Goal: Transaction & Acquisition: Book appointment/travel/reservation

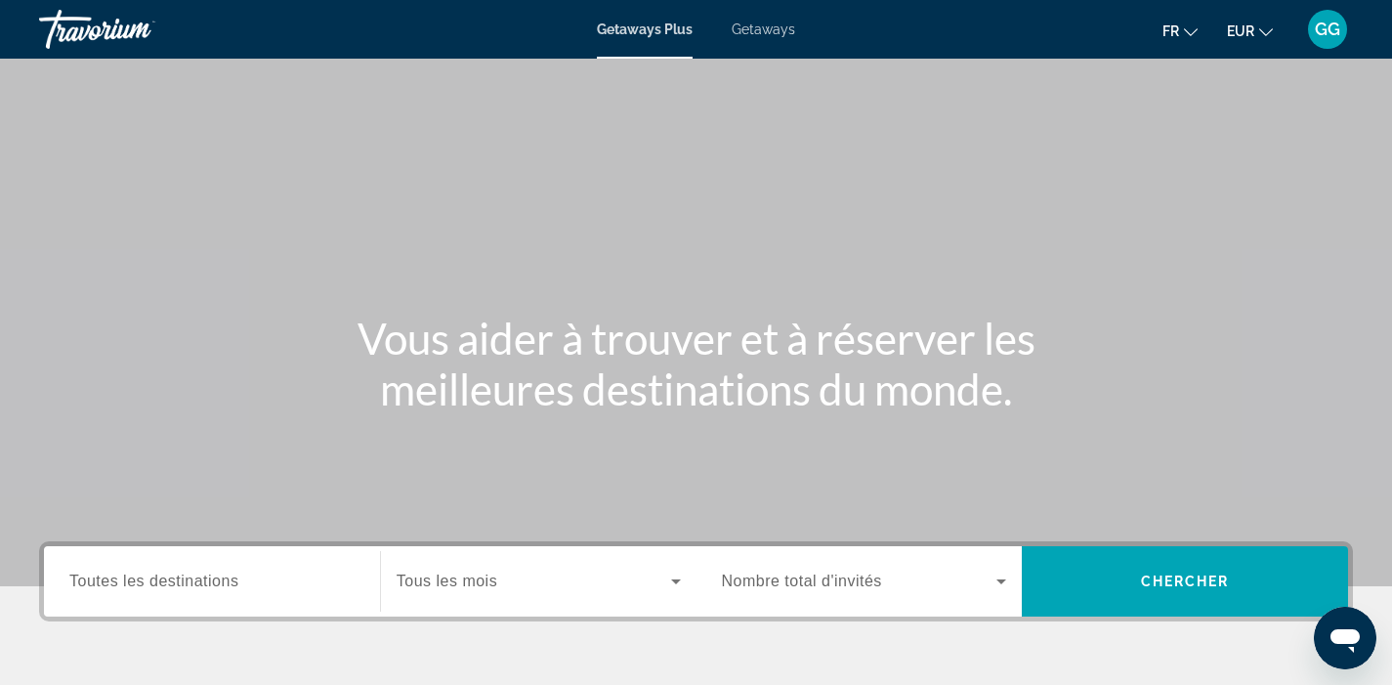
click at [744, 32] on span "Getaways" at bounding box center [763, 29] width 63 height 16
click at [210, 578] on span "Toutes les destinations" at bounding box center [153, 580] width 169 height 17
click at [210, 578] on input "Destination Toutes les destinations" at bounding box center [211, 581] width 285 height 23
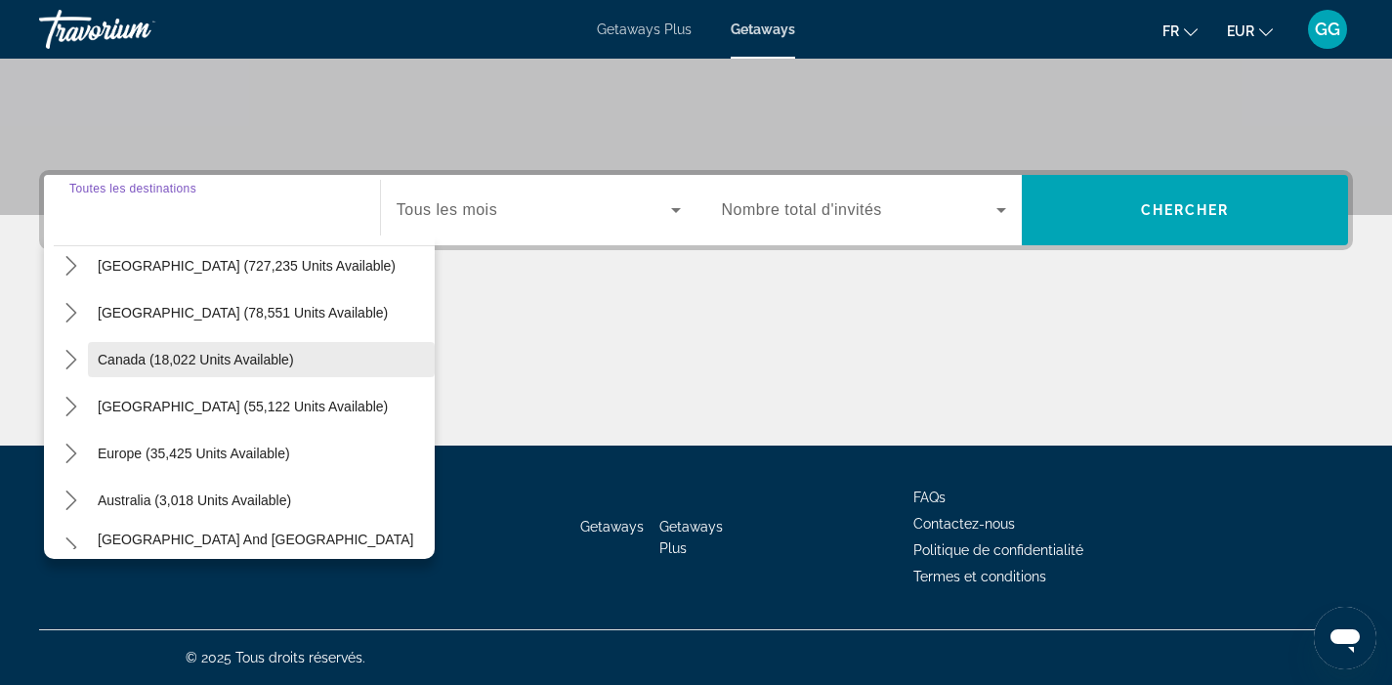
scroll to position [62, 0]
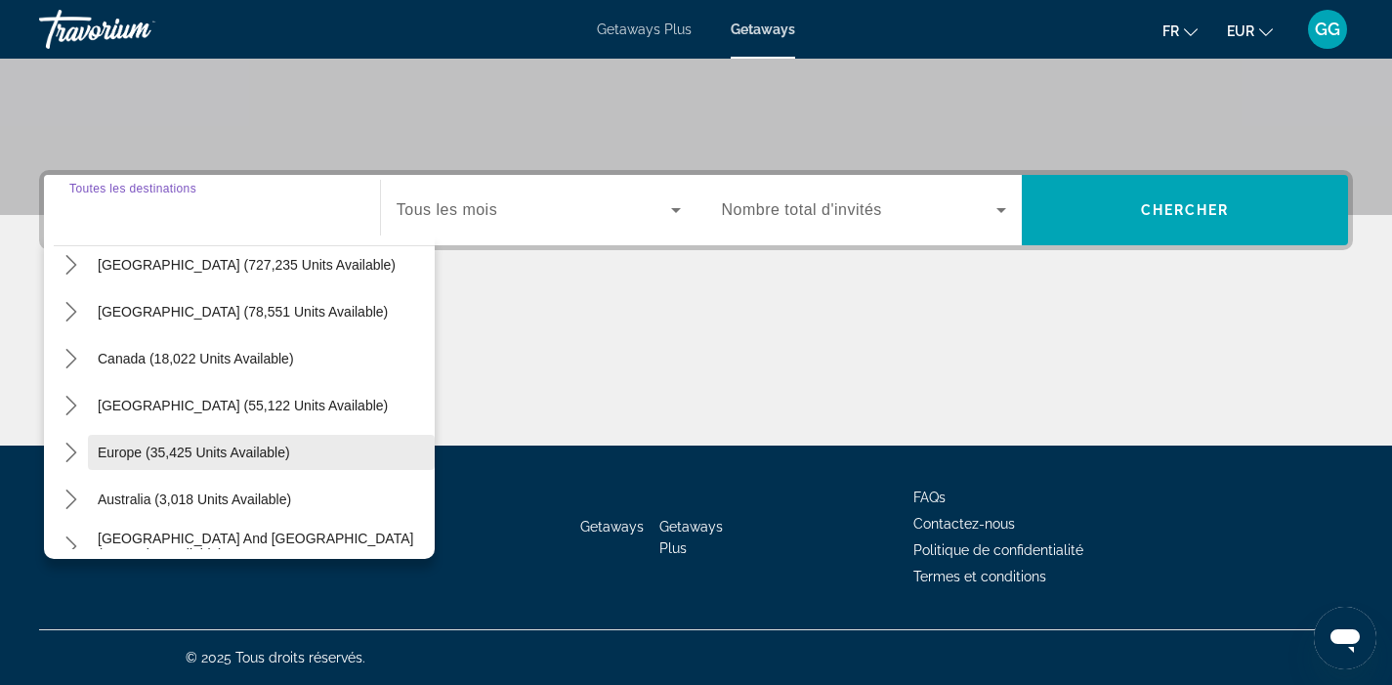
click at [171, 442] on span "Select destination: Europe (35,425 units available)" at bounding box center [261, 452] width 347 height 47
type input "**********"
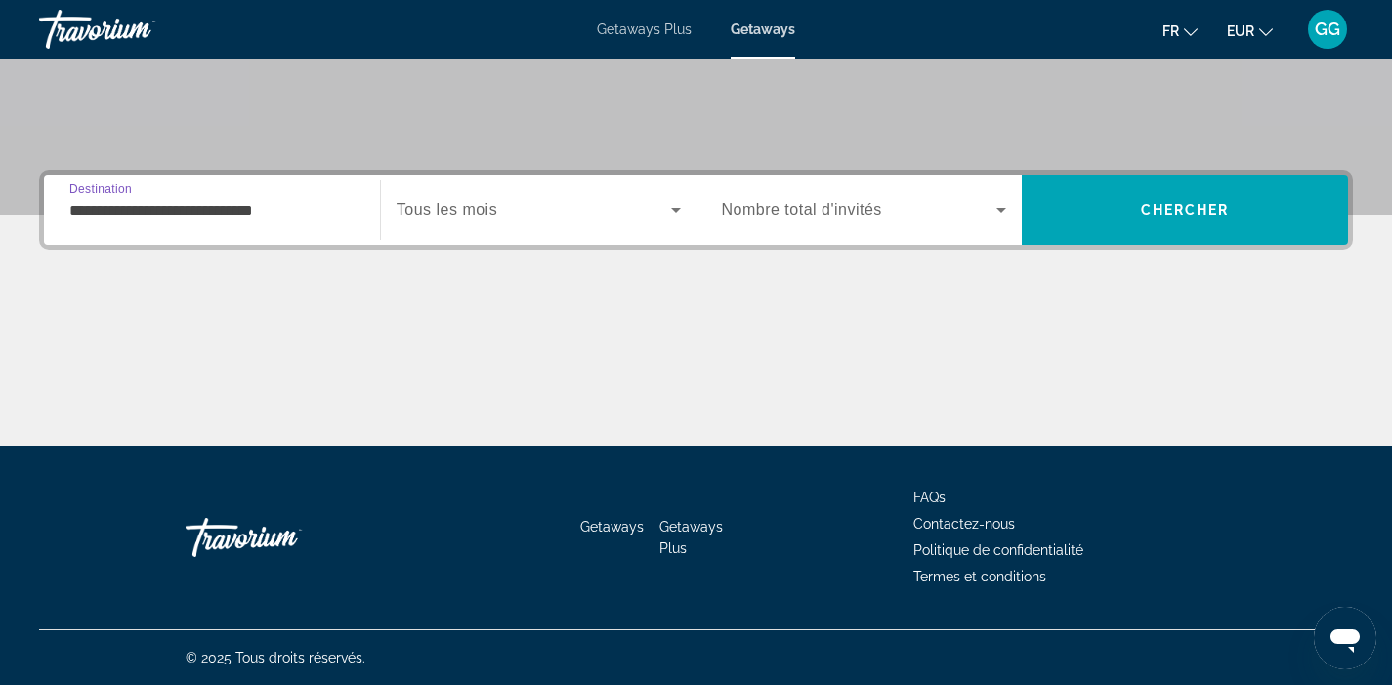
click at [481, 214] on span "Tous les mois" at bounding box center [447, 209] width 101 height 17
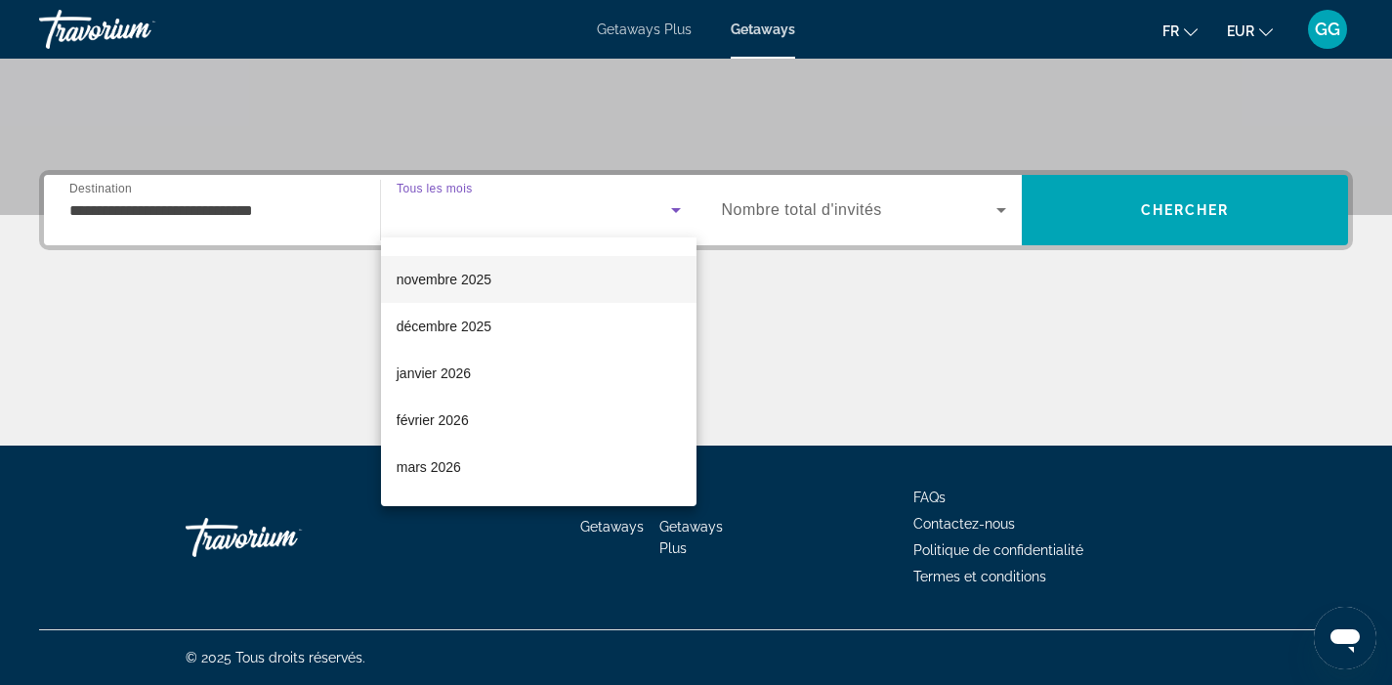
scroll to position [95, 0]
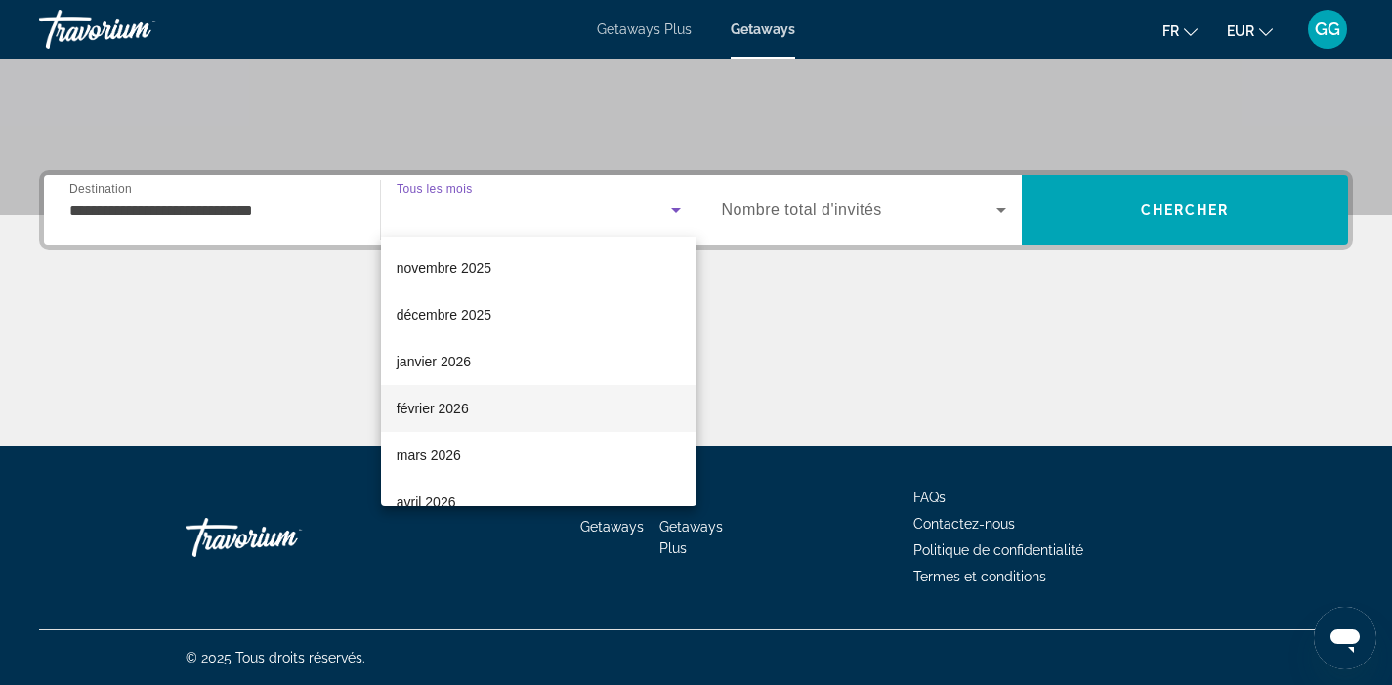
click at [496, 395] on mat-option "février 2026" at bounding box center [538, 408] width 315 height 47
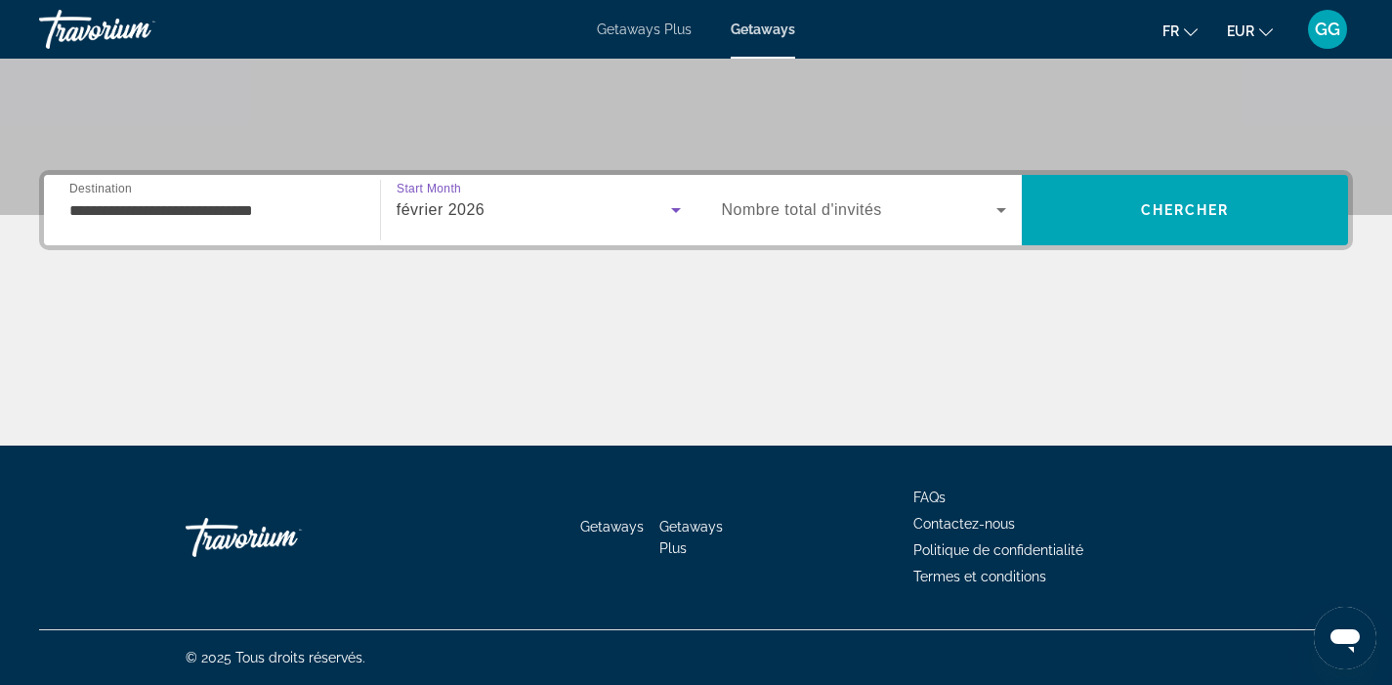
click at [826, 207] on span "Nombre total d'invités" at bounding box center [802, 209] width 160 height 17
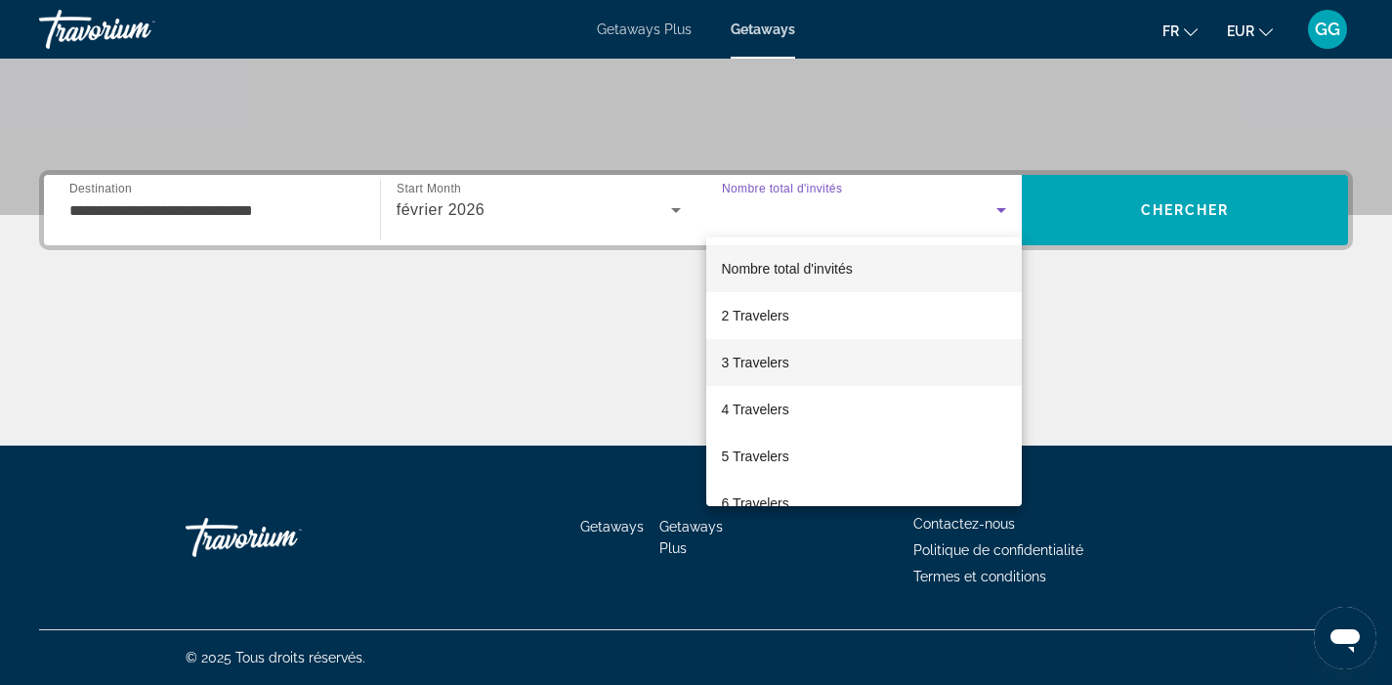
click at [822, 364] on mat-option "3 Travelers" at bounding box center [864, 362] width 316 height 47
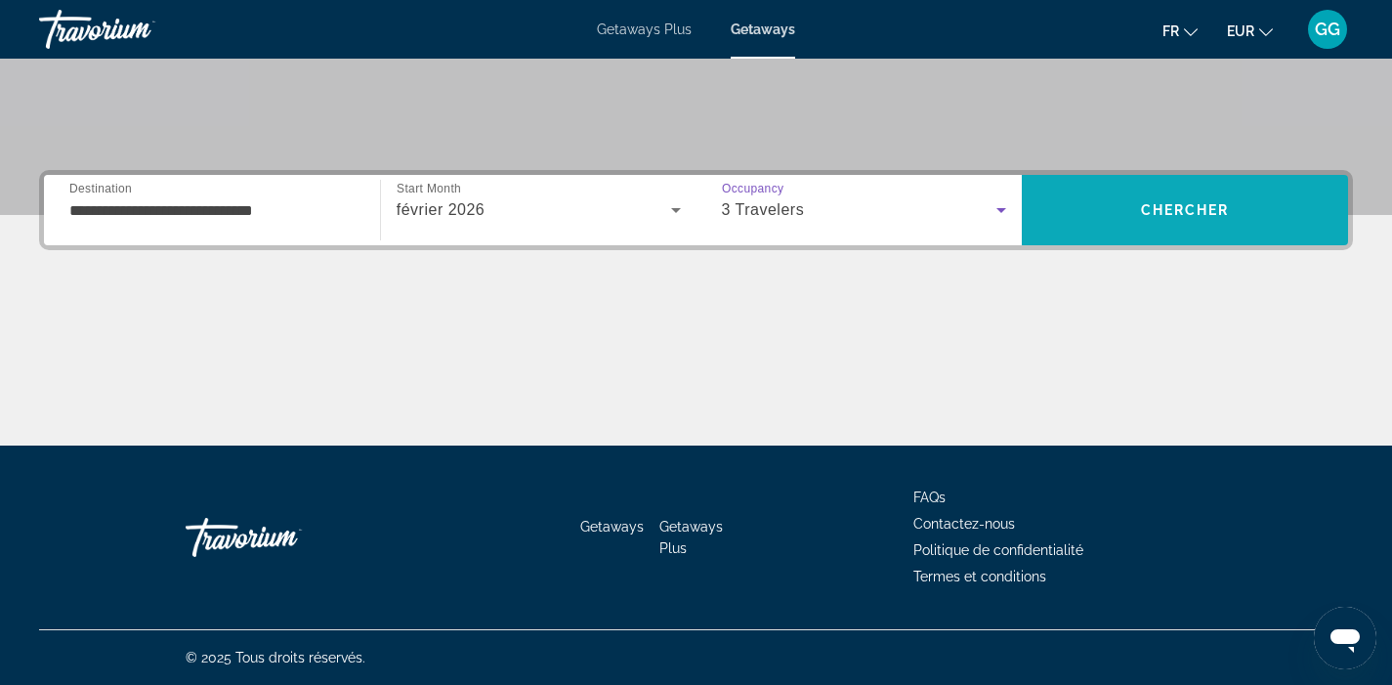
click at [1167, 218] on span "Search" at bounding box center [1185, 210] width 326 height 47
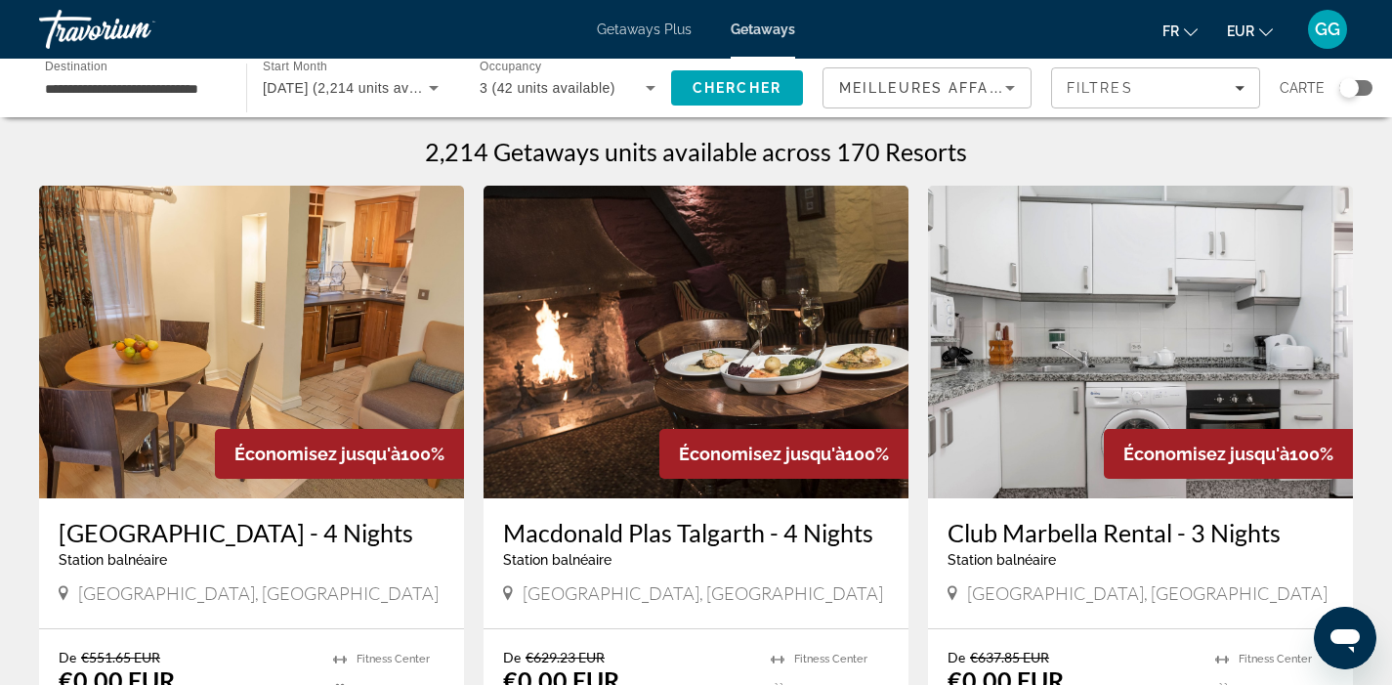
click at [135, 88] on input "**********" at bounding box center [133, 88] width 176 height 23
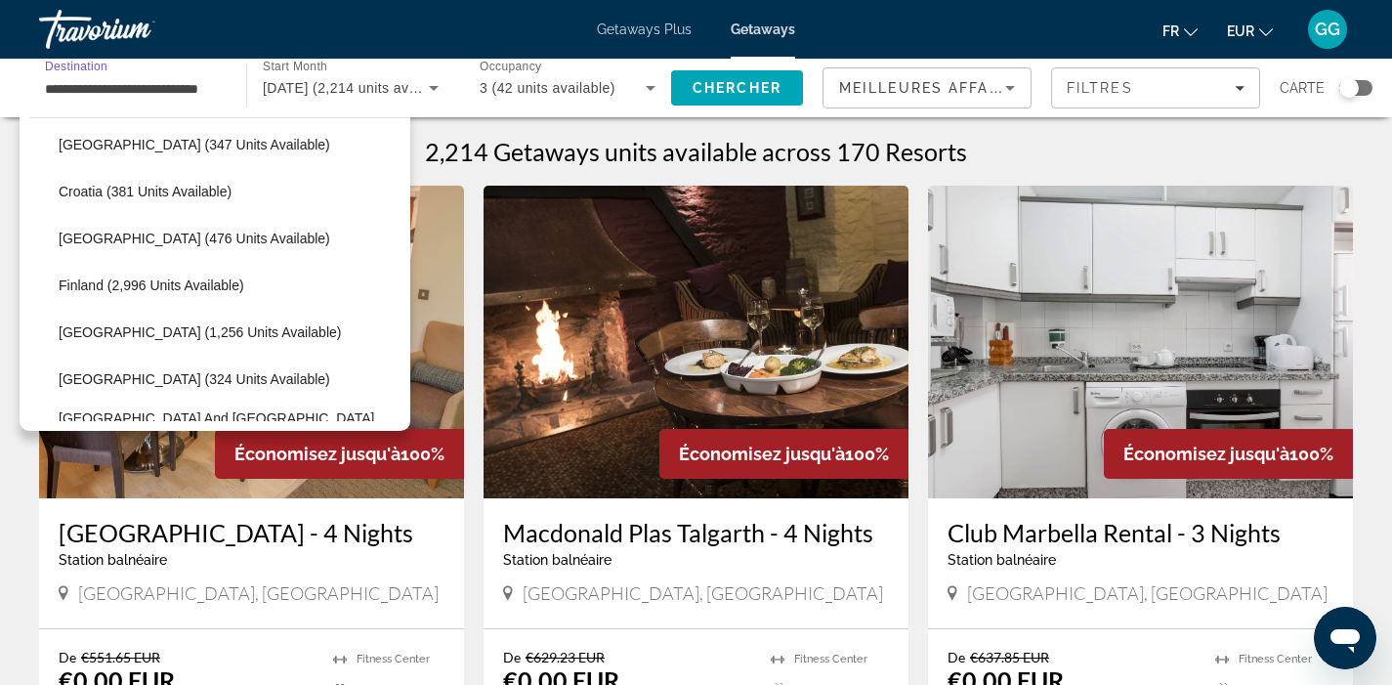
scroll to position [400, 0]
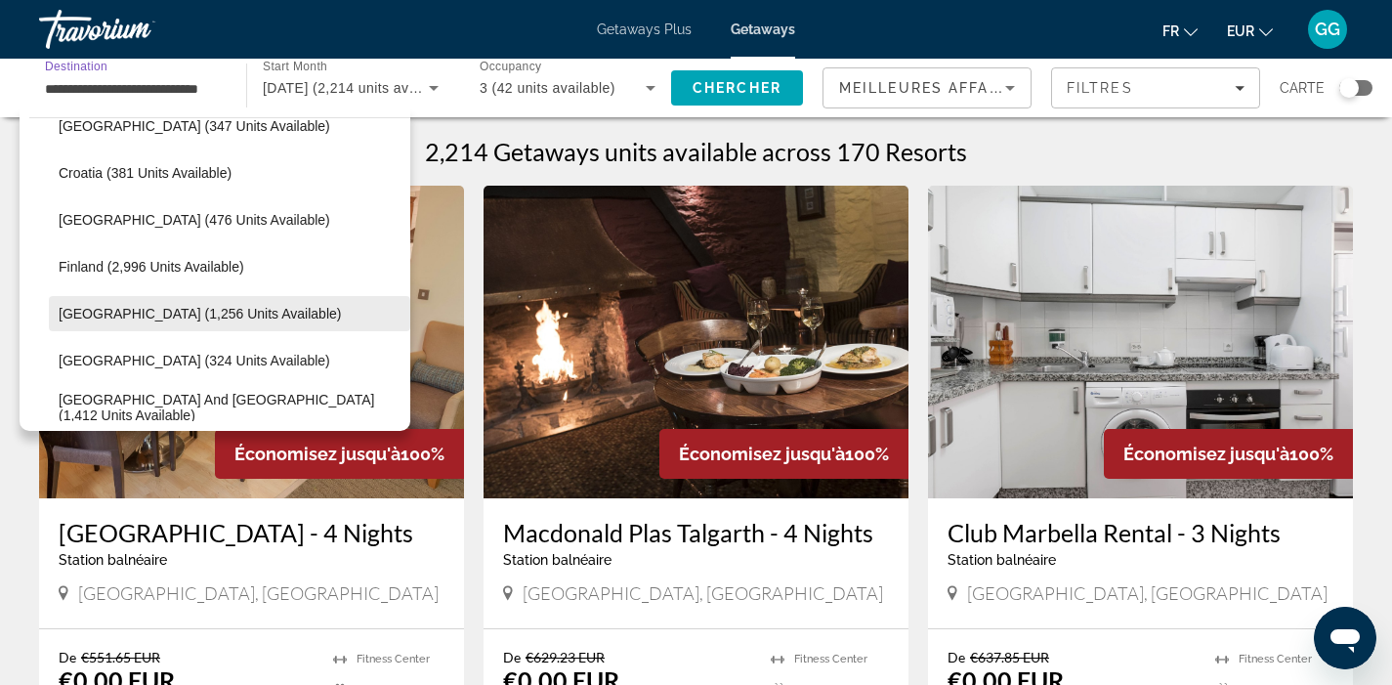
click at [208, 312] on span "France (1,256 units available)" at bounding box center [200, 314] width 282 height 16
type input "**********"
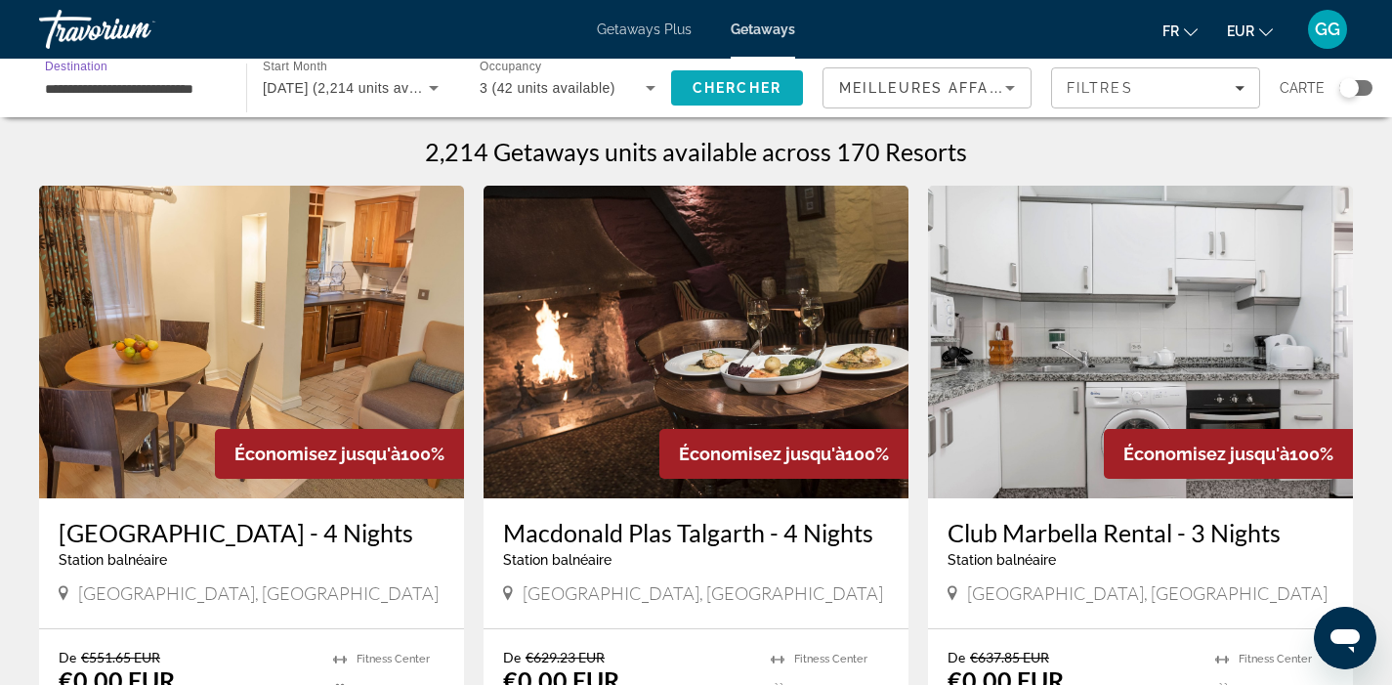
click at [743, 95] on span "Chercher" at bounding box center [736, 88] width 89 height 16
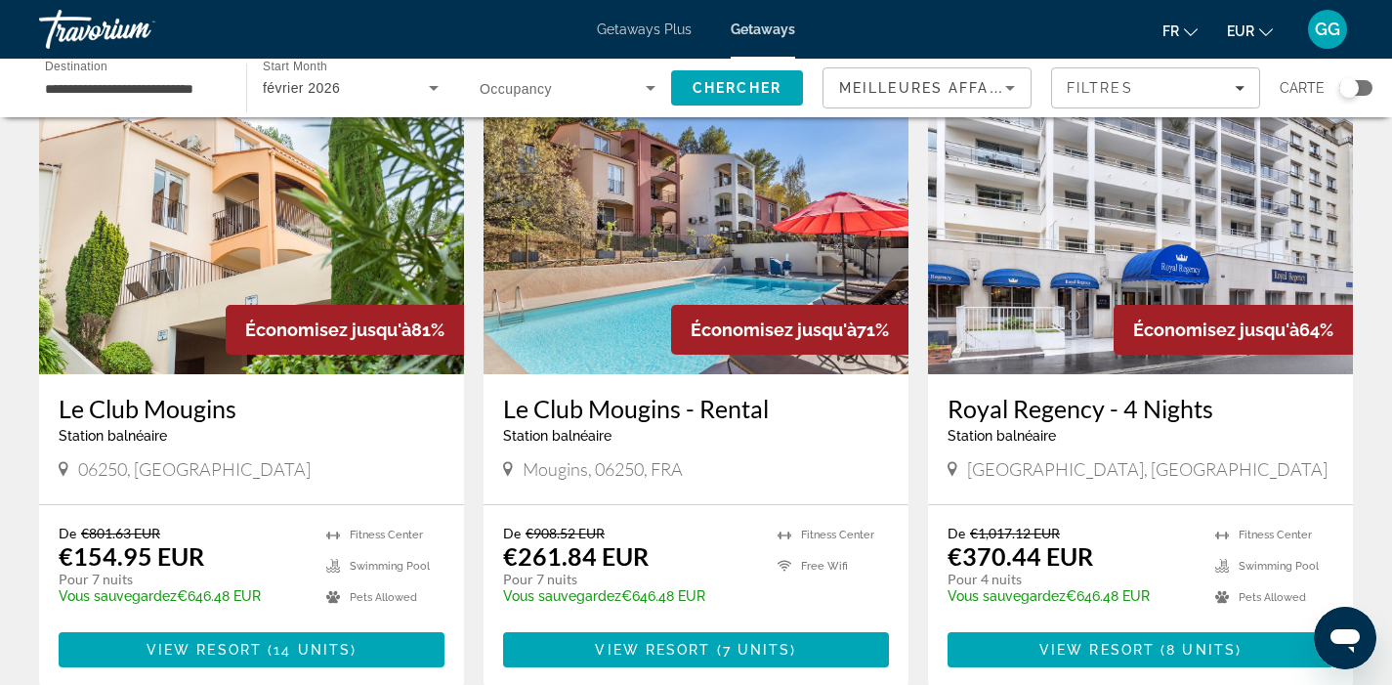
scroll to position [113, 0]
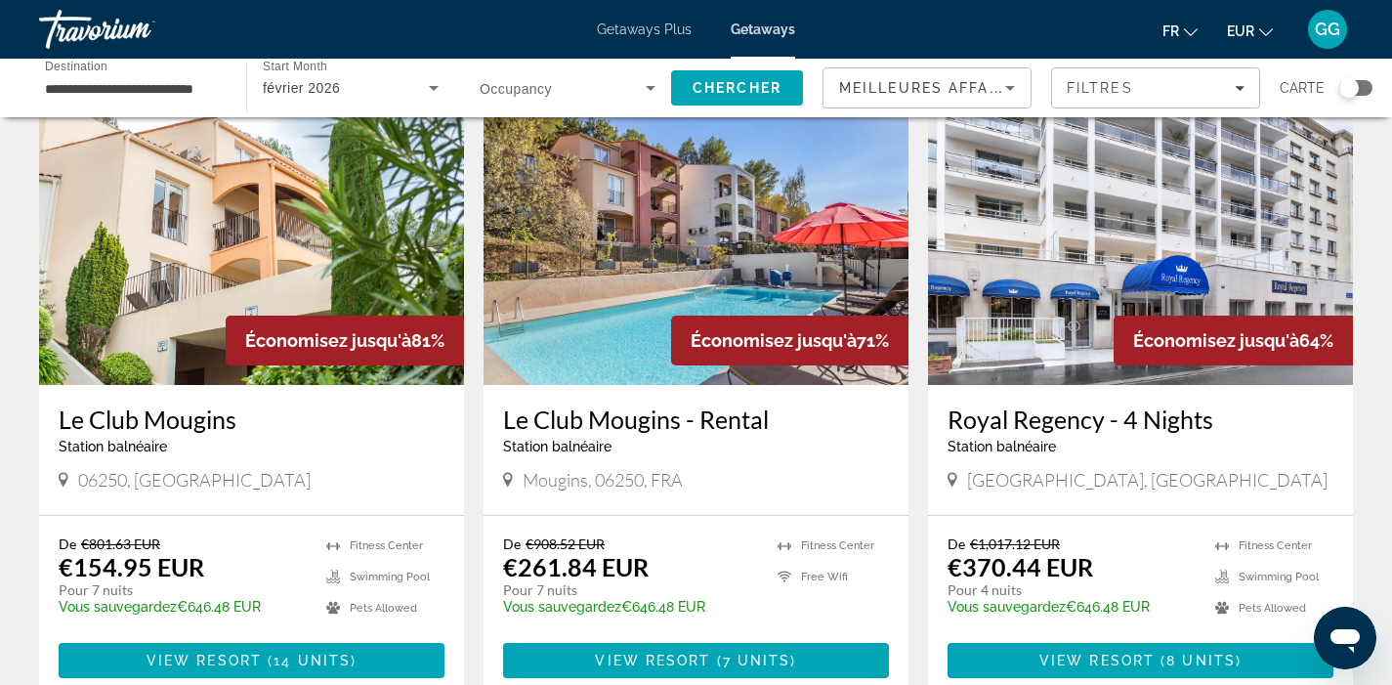
click at [588, 86] on span "Search widget" at bounding box center [563, 87] width 166 height 23
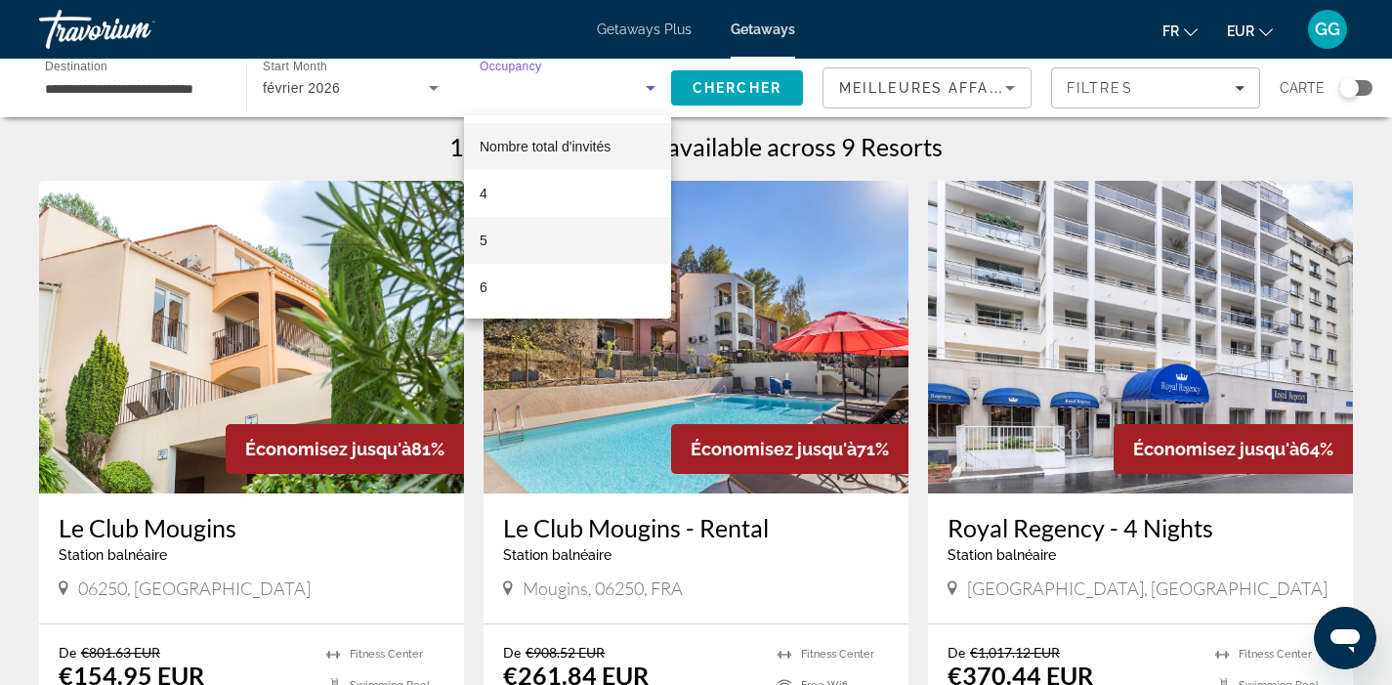
scroll to position [3, 0]
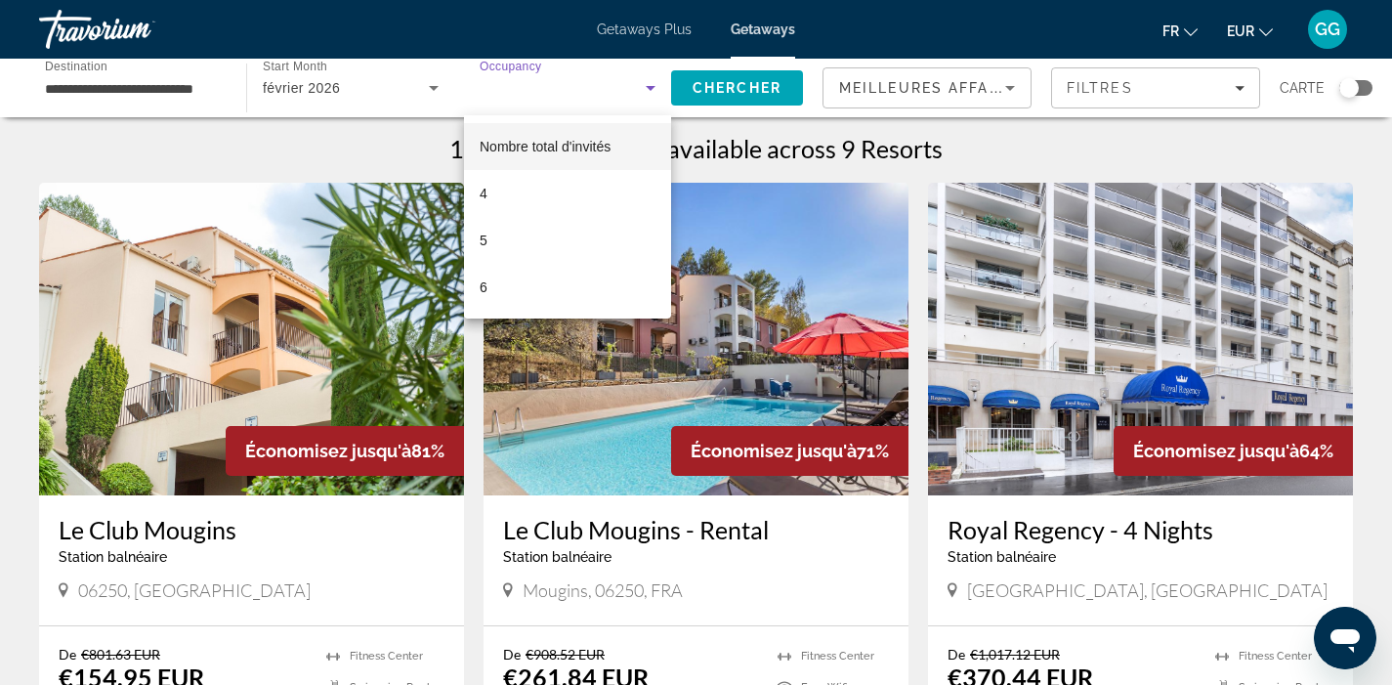
click at [620, 93] on div at bounding box center [696, 342] width 1392 height 685
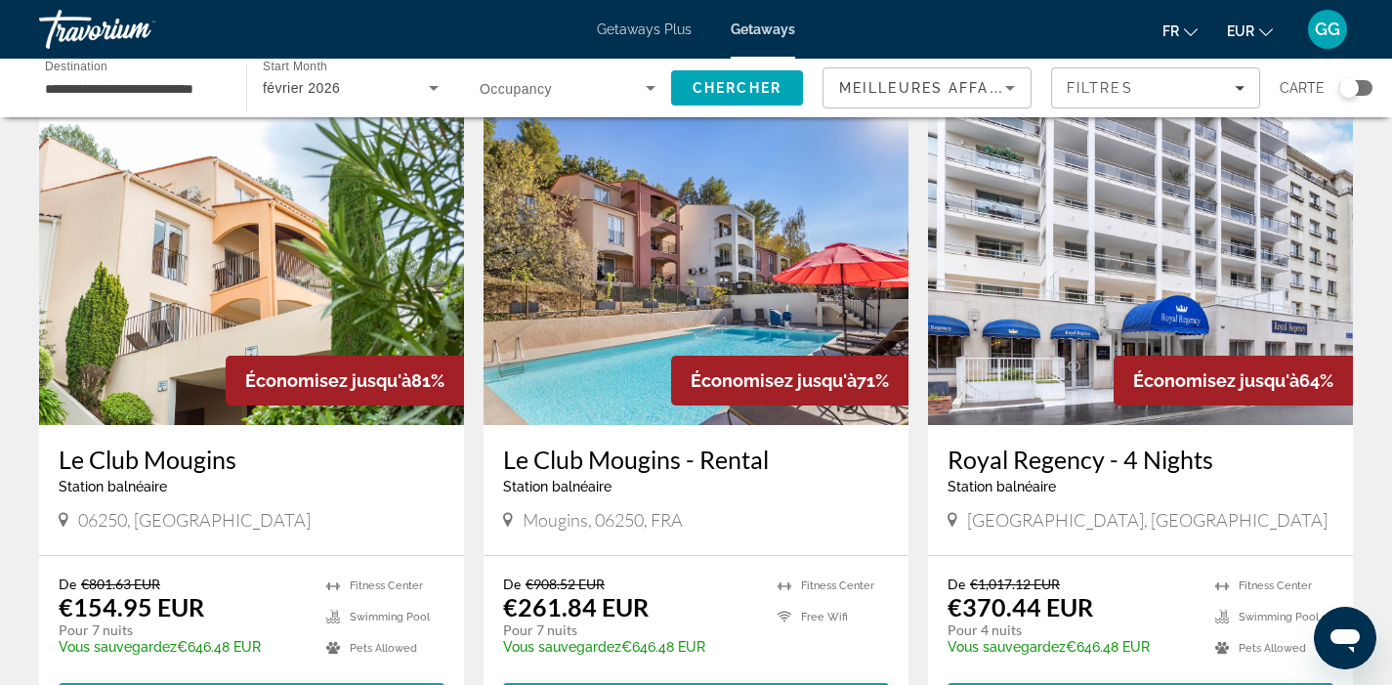
scroll to position [0, 0]
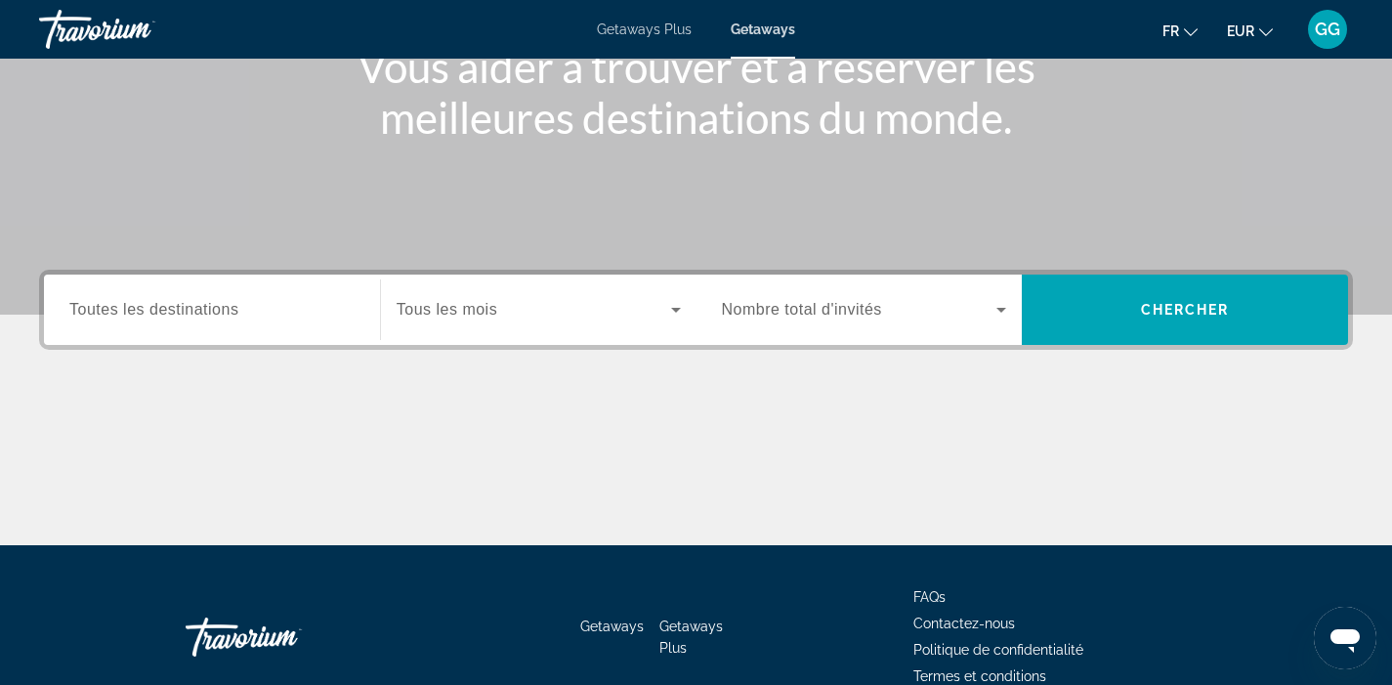
click at [262, 317] on input "Destination Toutes les destinations" at bounding box center [211, 310] width 285 height 23
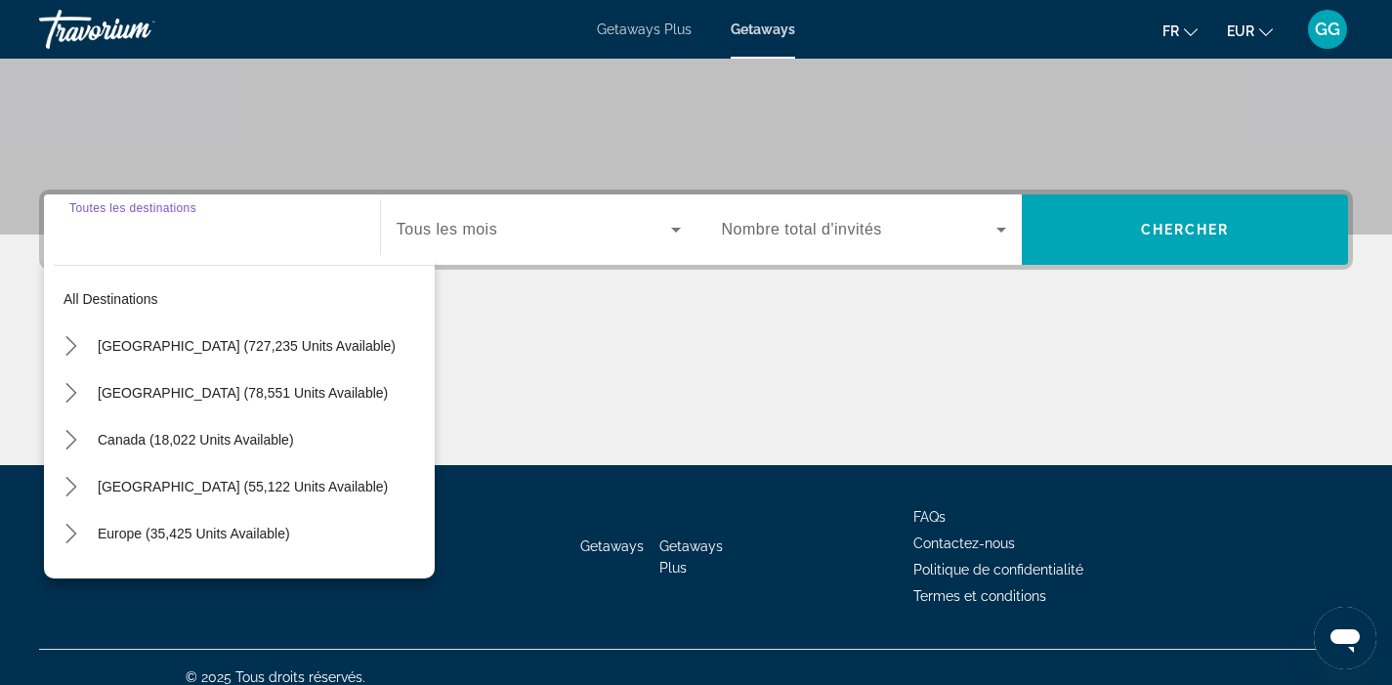
scroll to position [371, 0]
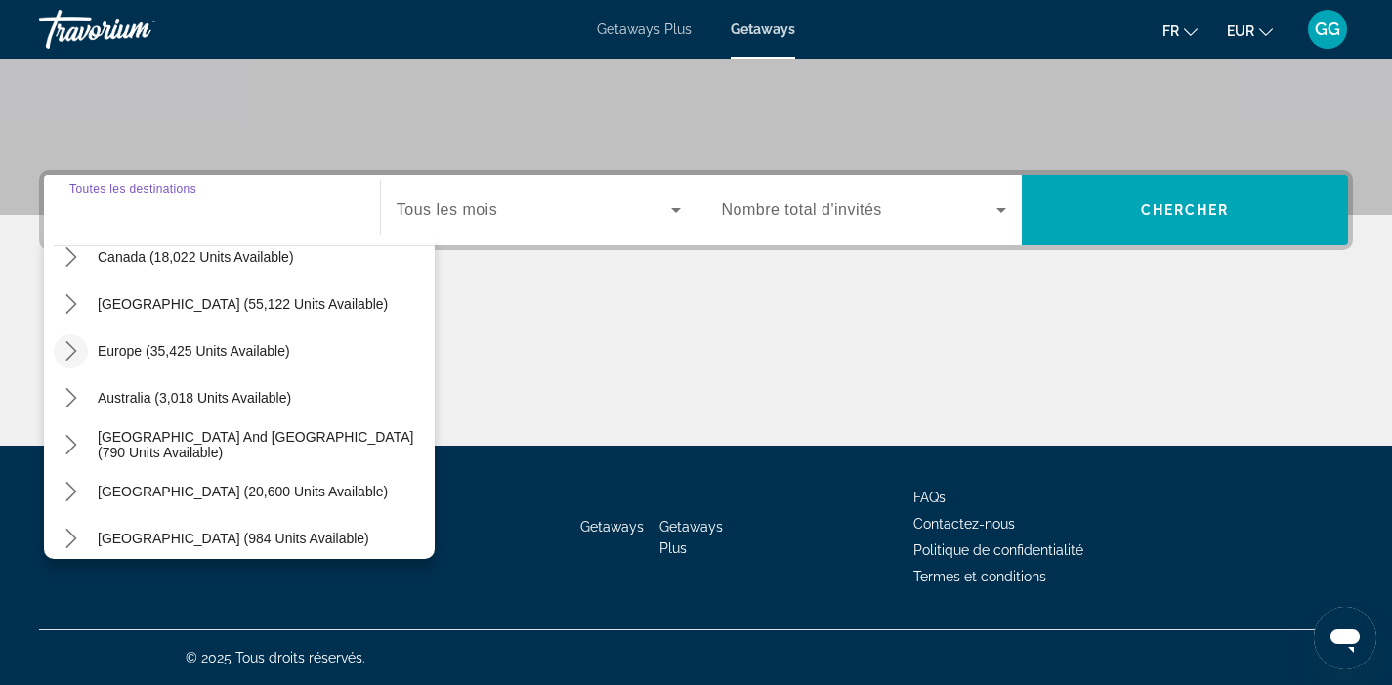
click at [77, 354] on icon "Toggle Europe (35,425 units available) submenu" at bounding box center [72, 351] width 20 height 20
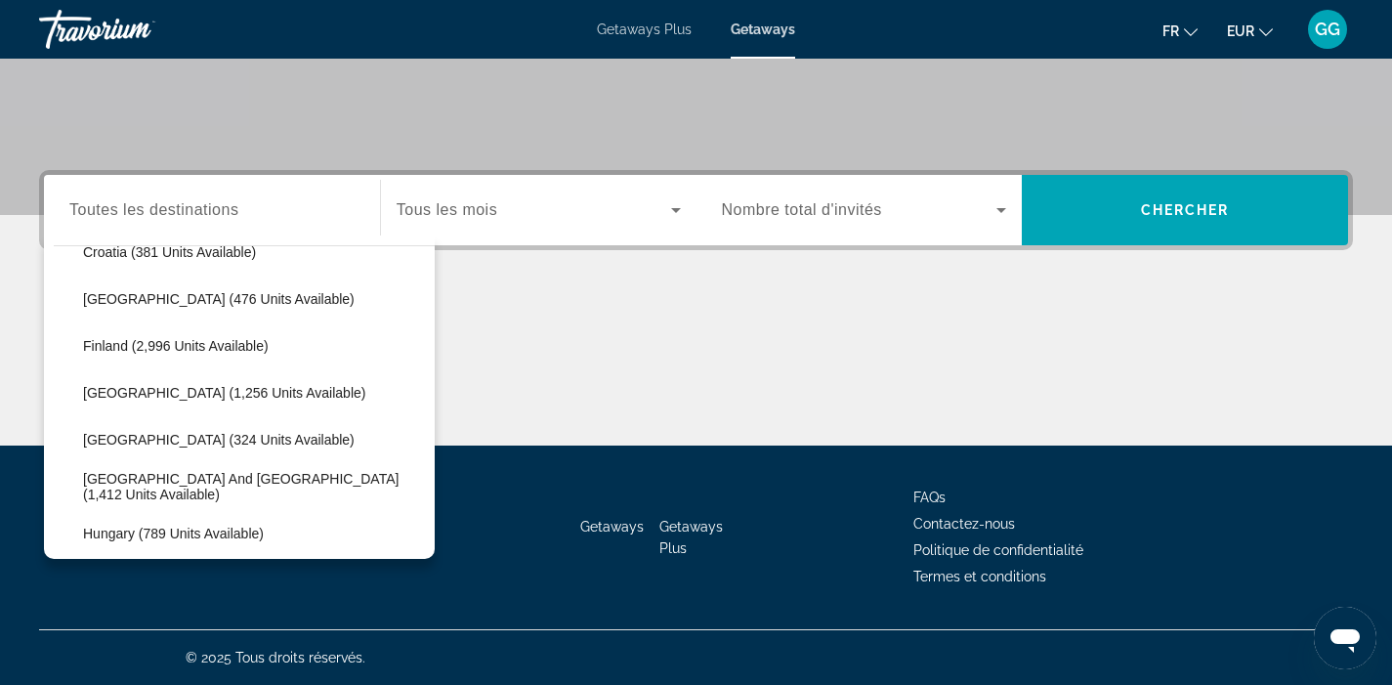
scroll to position [450, 0]
click at [170, 395] on span "France (1,256 units available)" at bounding box center [224, 392] width 282 height 16
type input "**********"
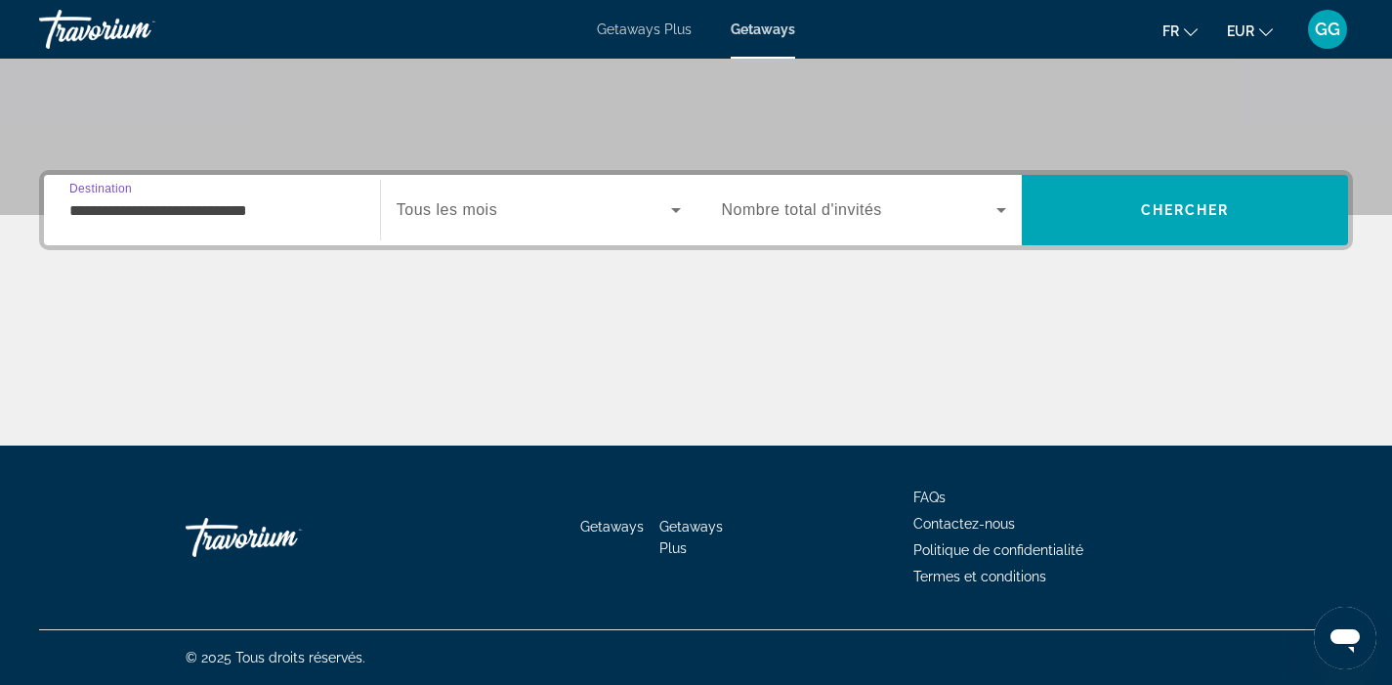
click at [577, 212] on span "Search widget" at bounding box center [534, 209] width 274 height 23
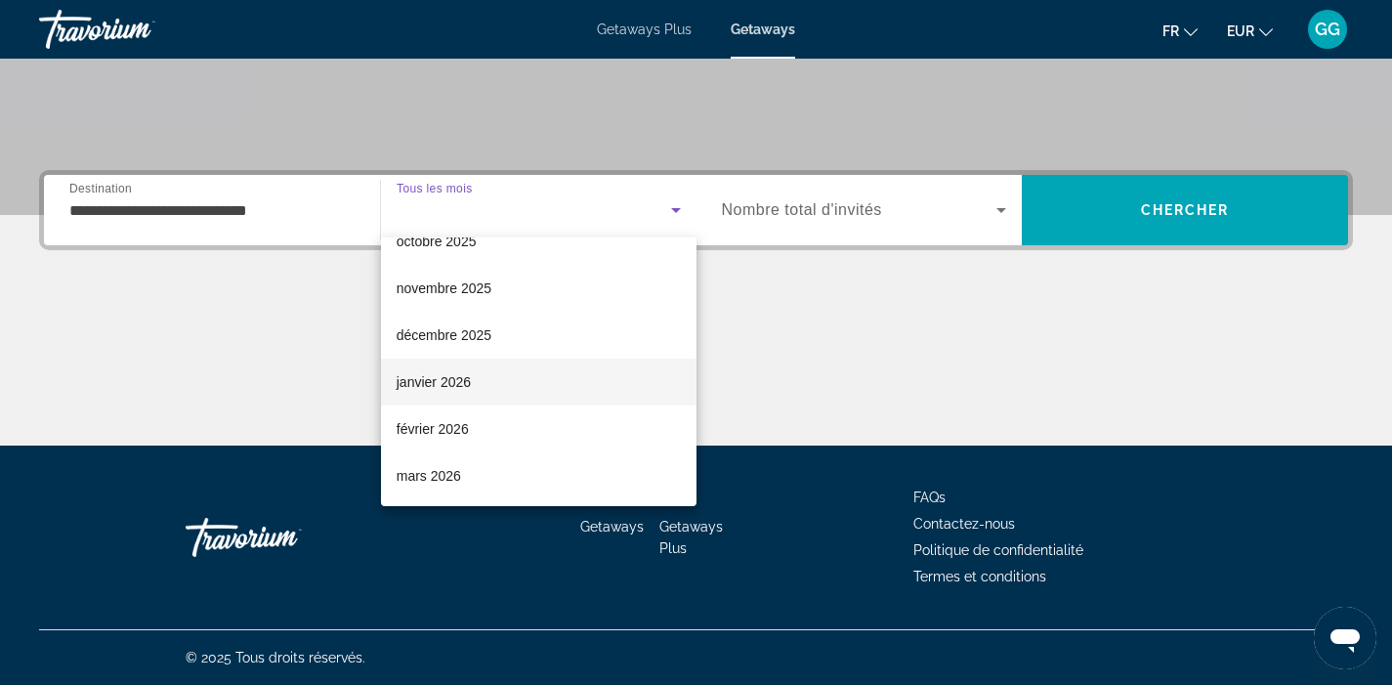
scroll to position [77, 0]
click at [541, 385] on mat-option "janvier 2026" at bounding box center [538, 379] width 315 height 47
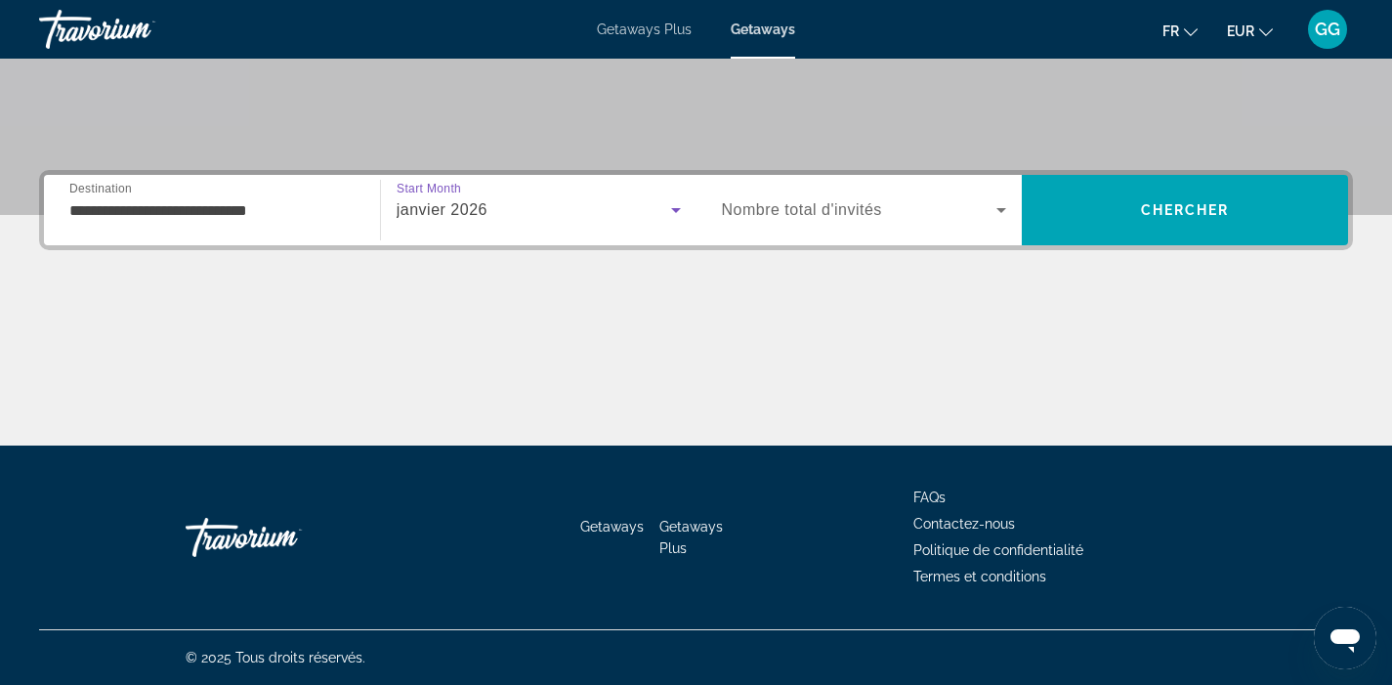
click at [876, 224] on div "Search widget" at bounding box center [864, 210] width 285 height 55
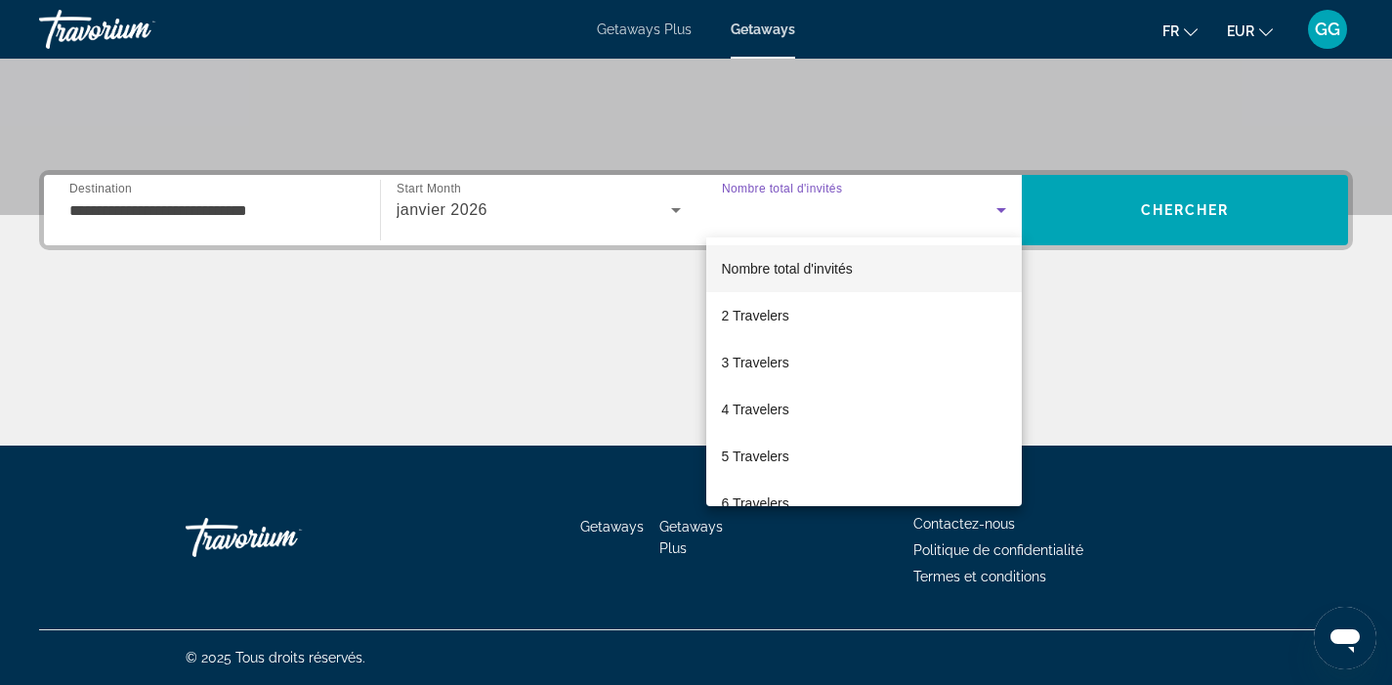
click at [951, 227] on div at bounding box center [696, 342] width 1392 height 685
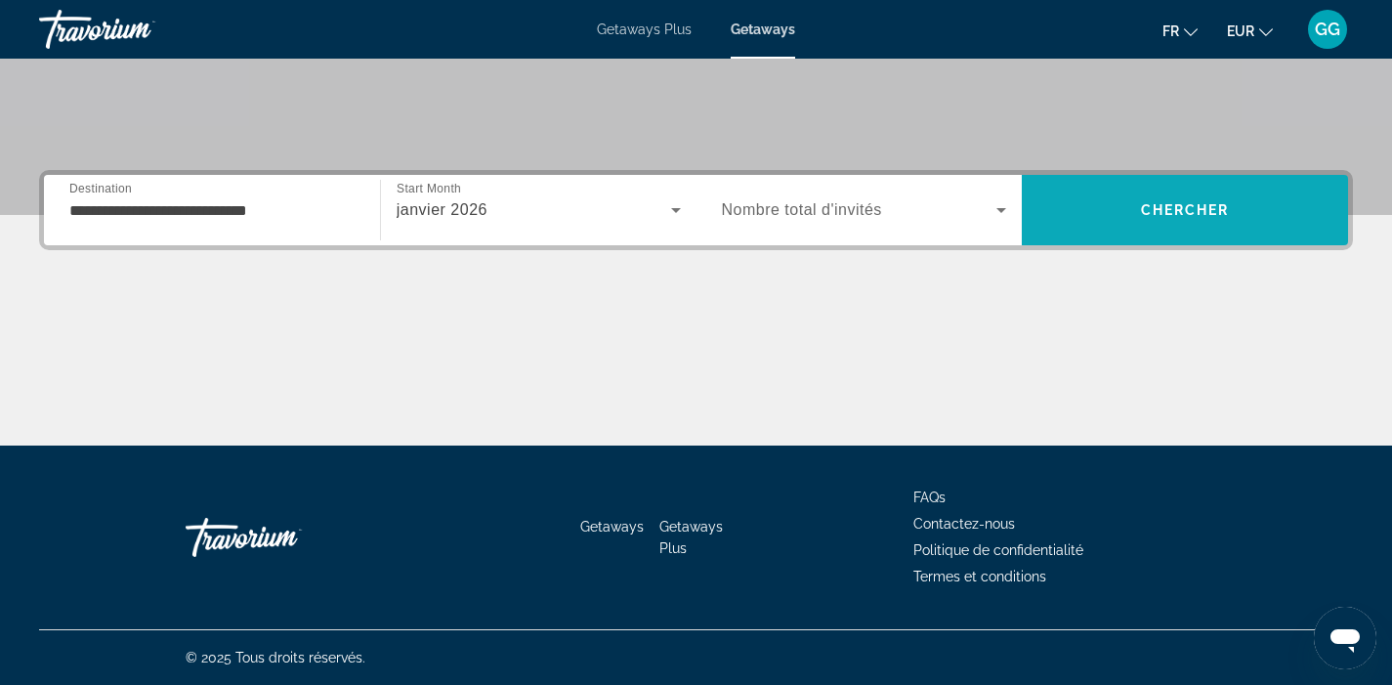
click at [1168, 225] on span "Search" at bounding box center [1185, 210] width 326 height 47
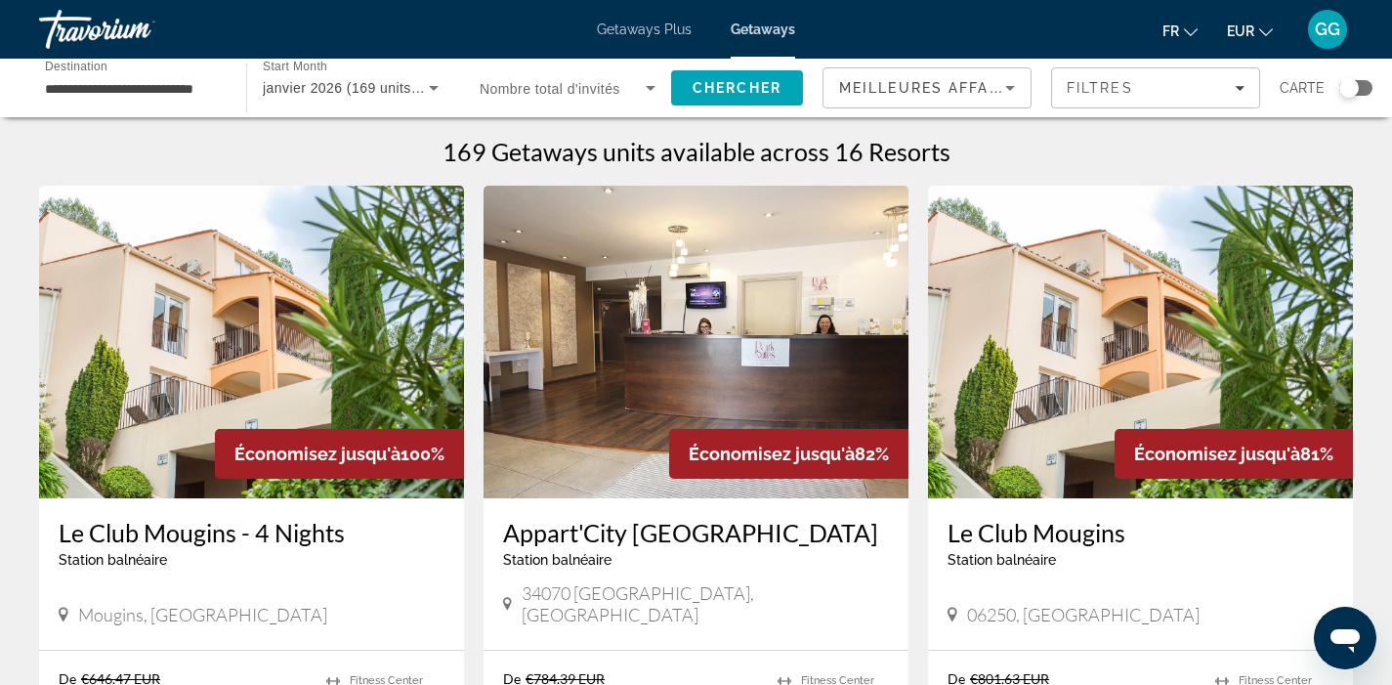
click at [193, 105] on div "**********" at bounding box center [133, 89] width 176 height 56
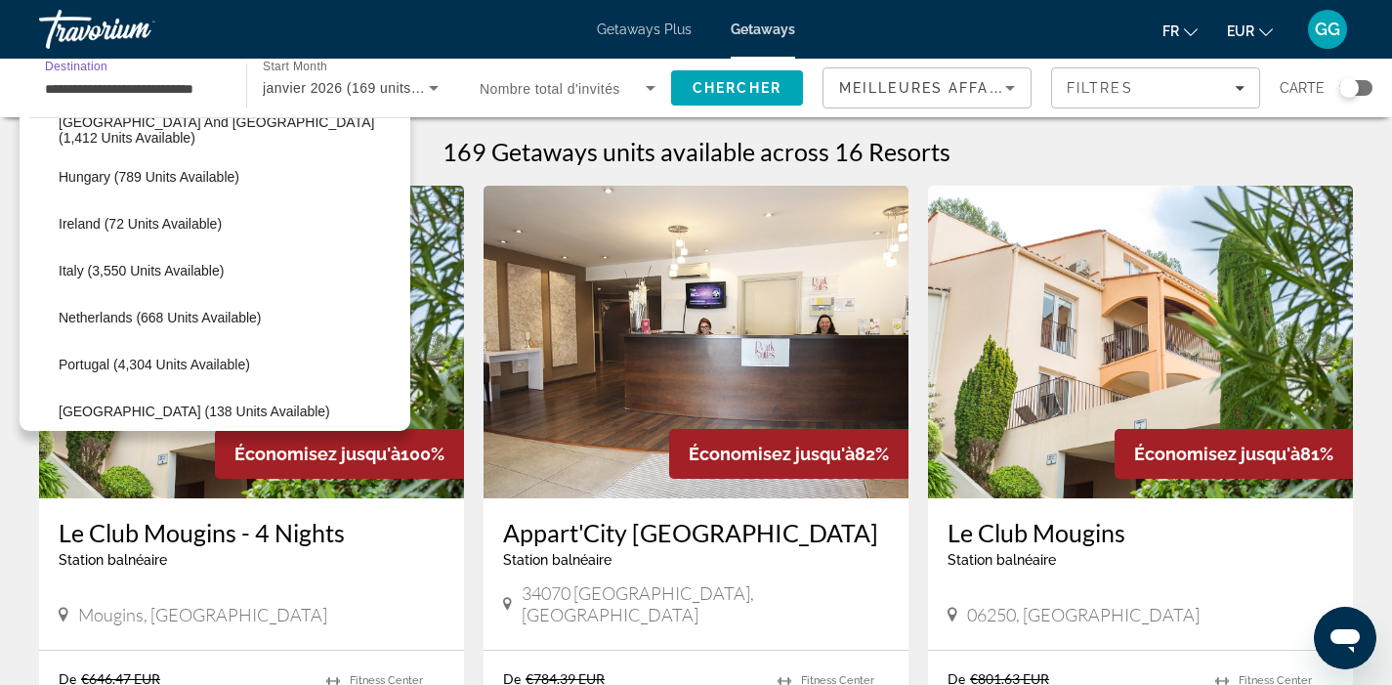
scroll to position [695, 0]
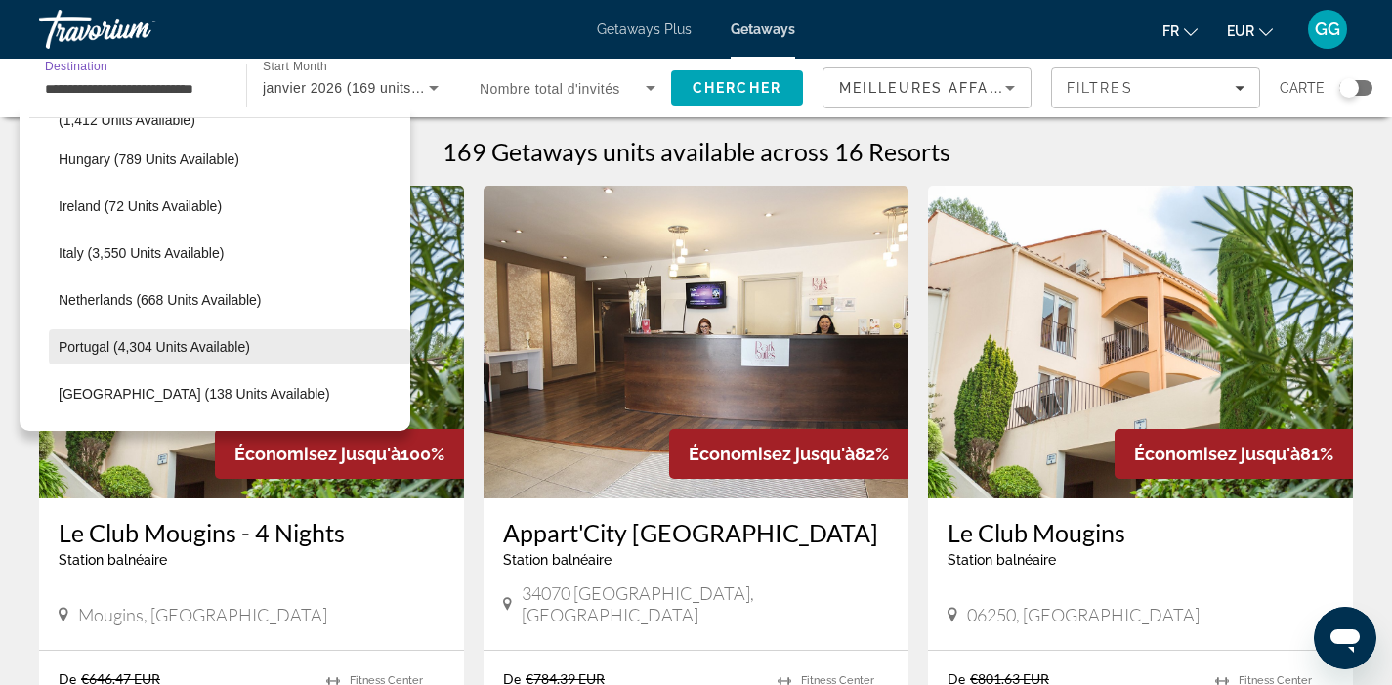
click at [260, 352] on span "Select destination: Portugal (4,304 units available)" at bounding box center [229, 346] width 361 height 47
type input "**********"
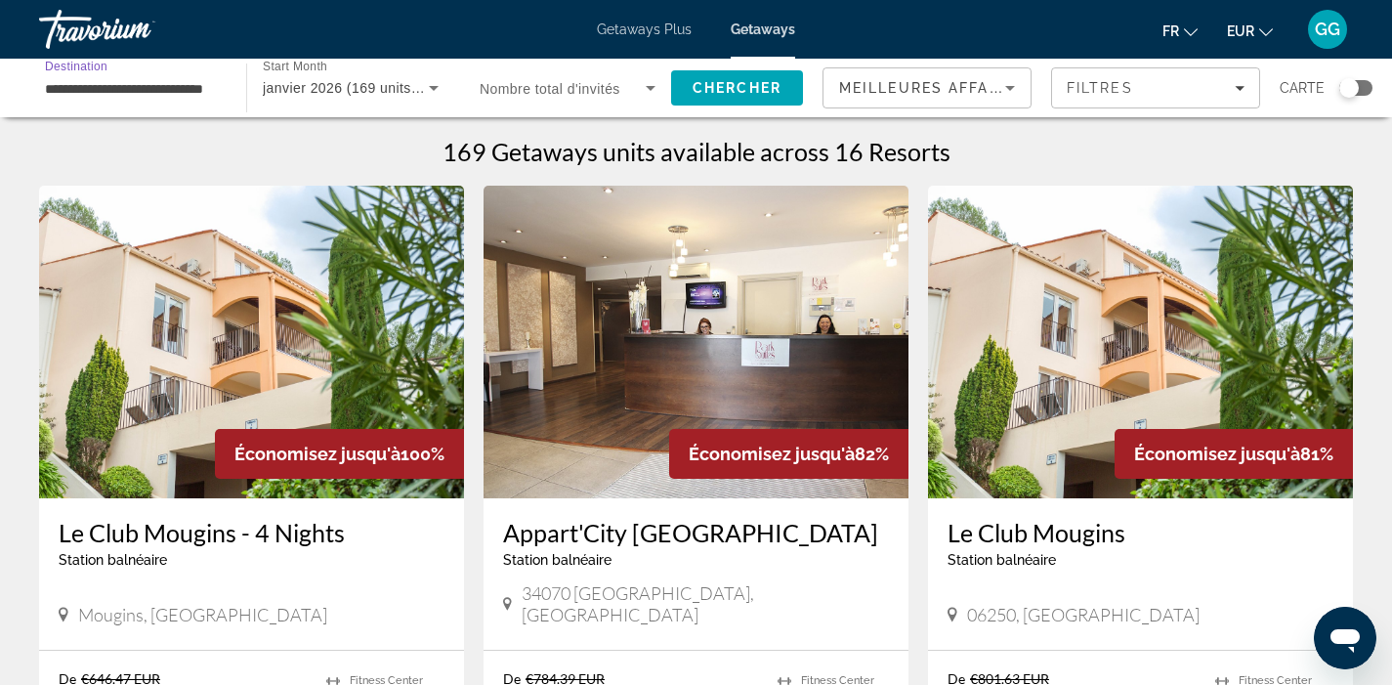
scroll to position [0, 18]
click at [611, 96] on span "Nombre total d'invités" at bounding box center [550, 89] width 141 height 16
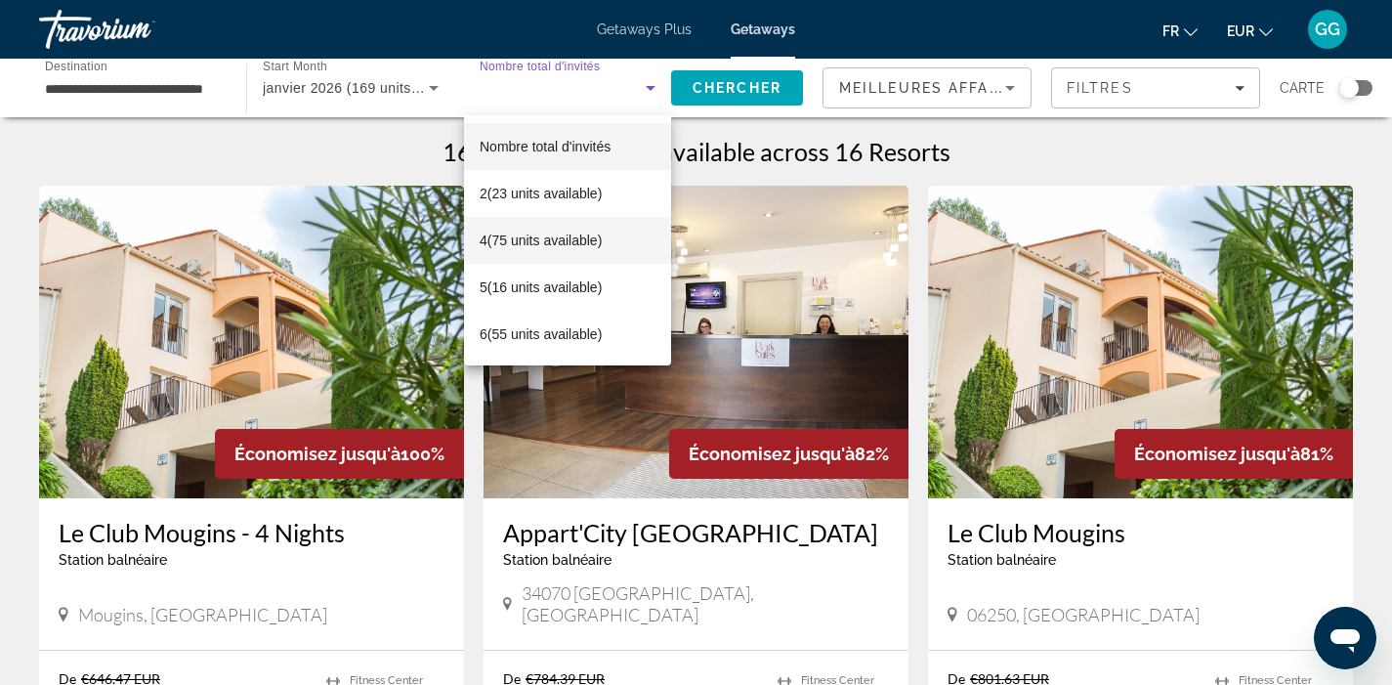
click at [613, 231] on mat-option "4 (75 units available)" at bounding box center [567, 240] width 207 height 47
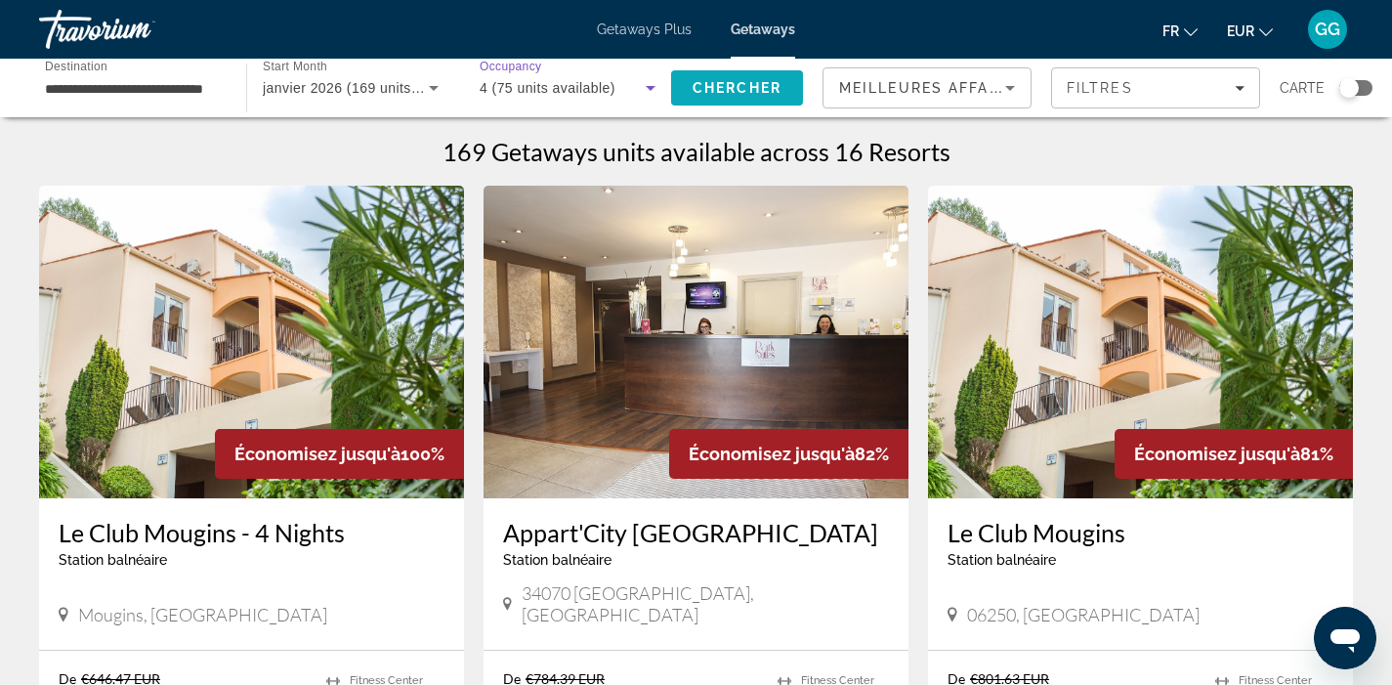
click at [724, 94] on span "Chercher" at bounding box center [736, 88] width 89 height 16
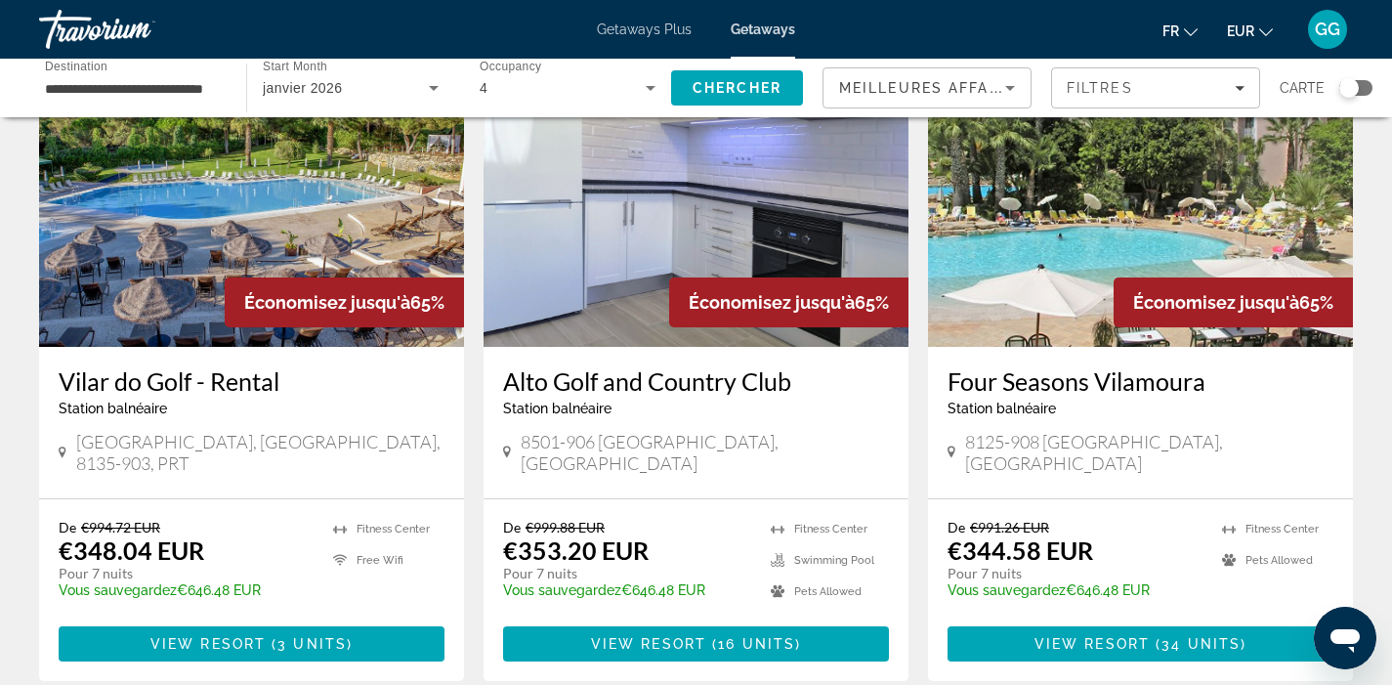
scroll to position [845, 0]
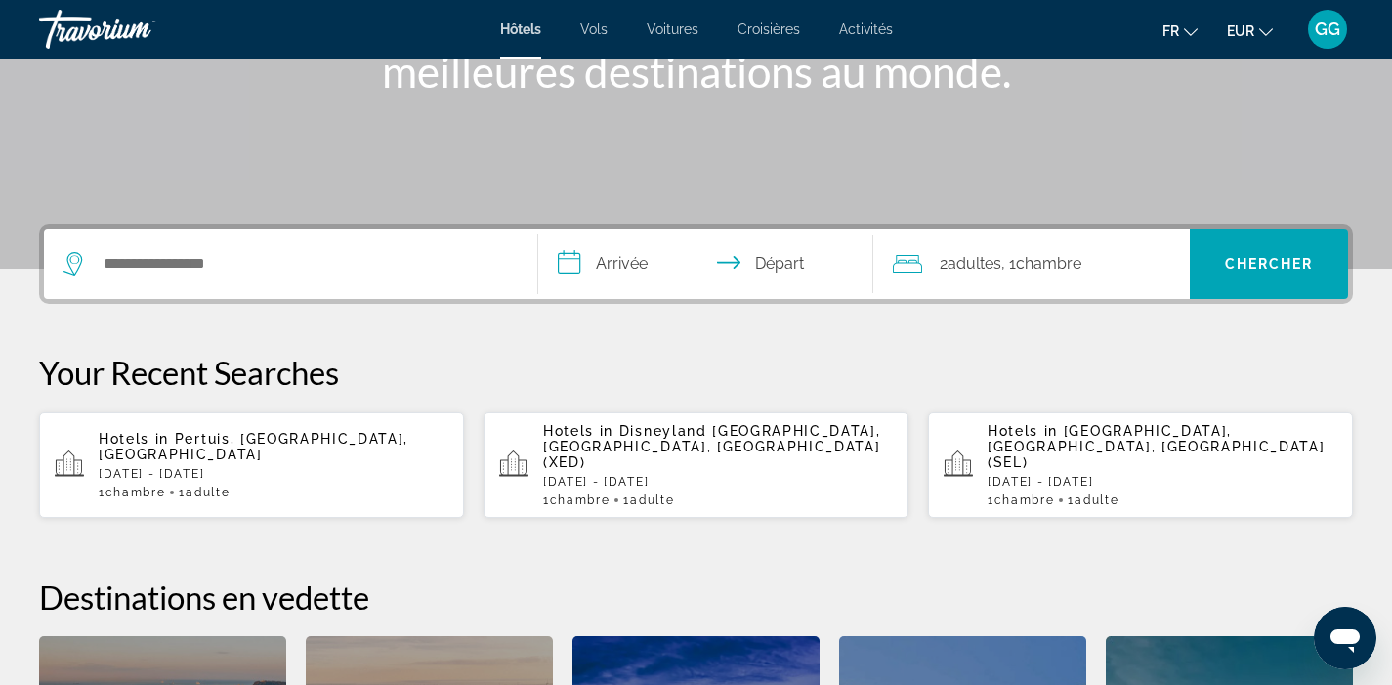
scroll to position [324, 0]
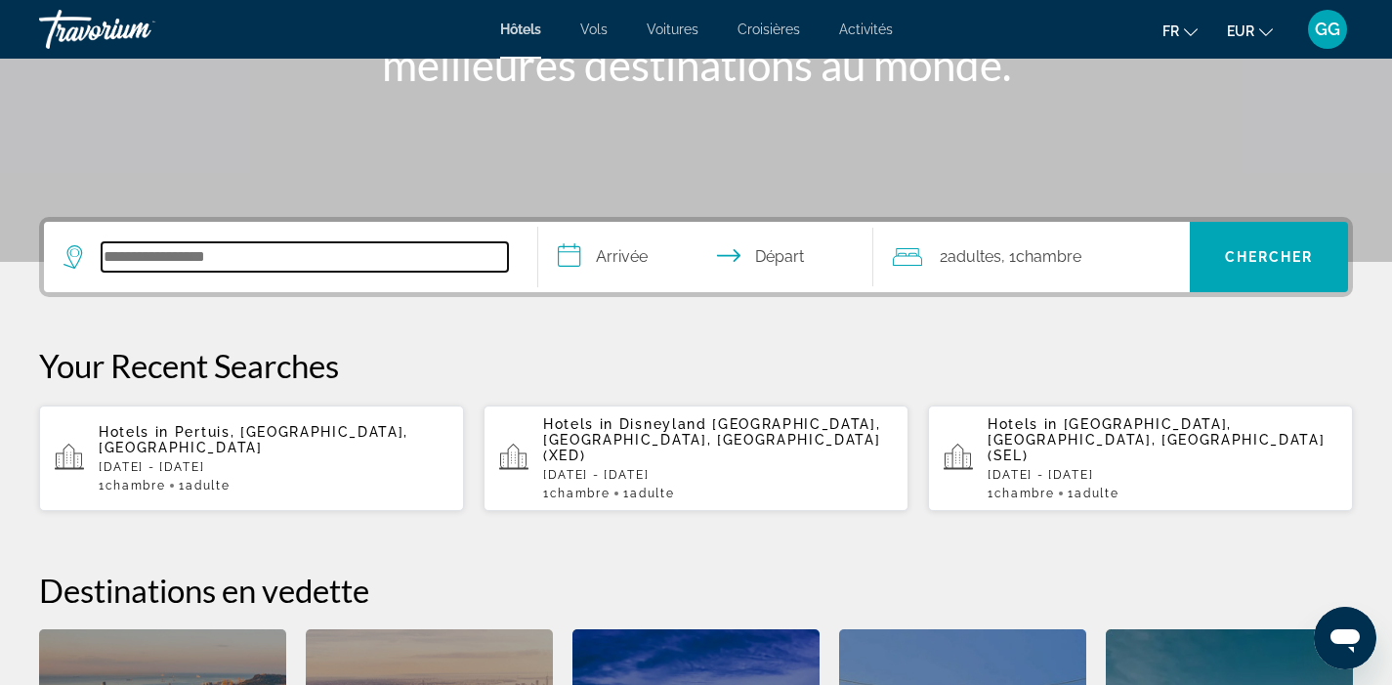
click at [284, 259] on input "Search hotel destination" at bounding box center [305, 256] width 406 height 29
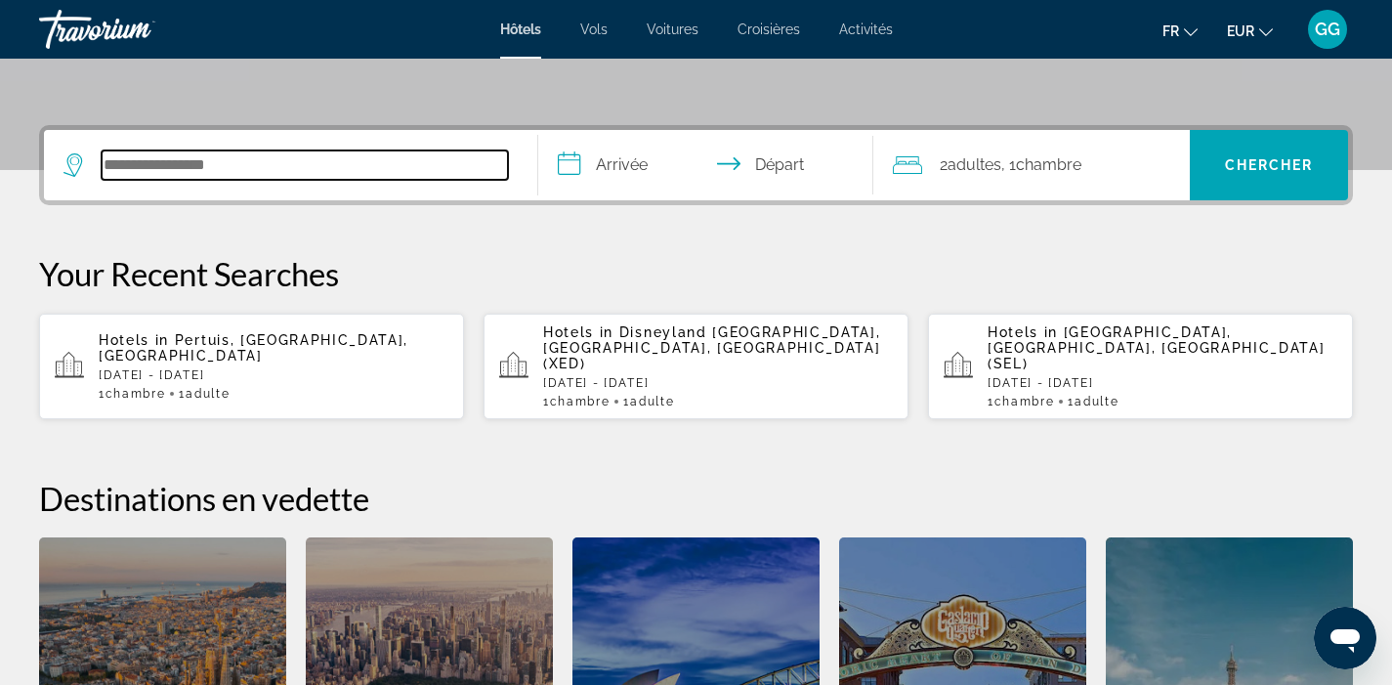
scroll to position [478, 0]
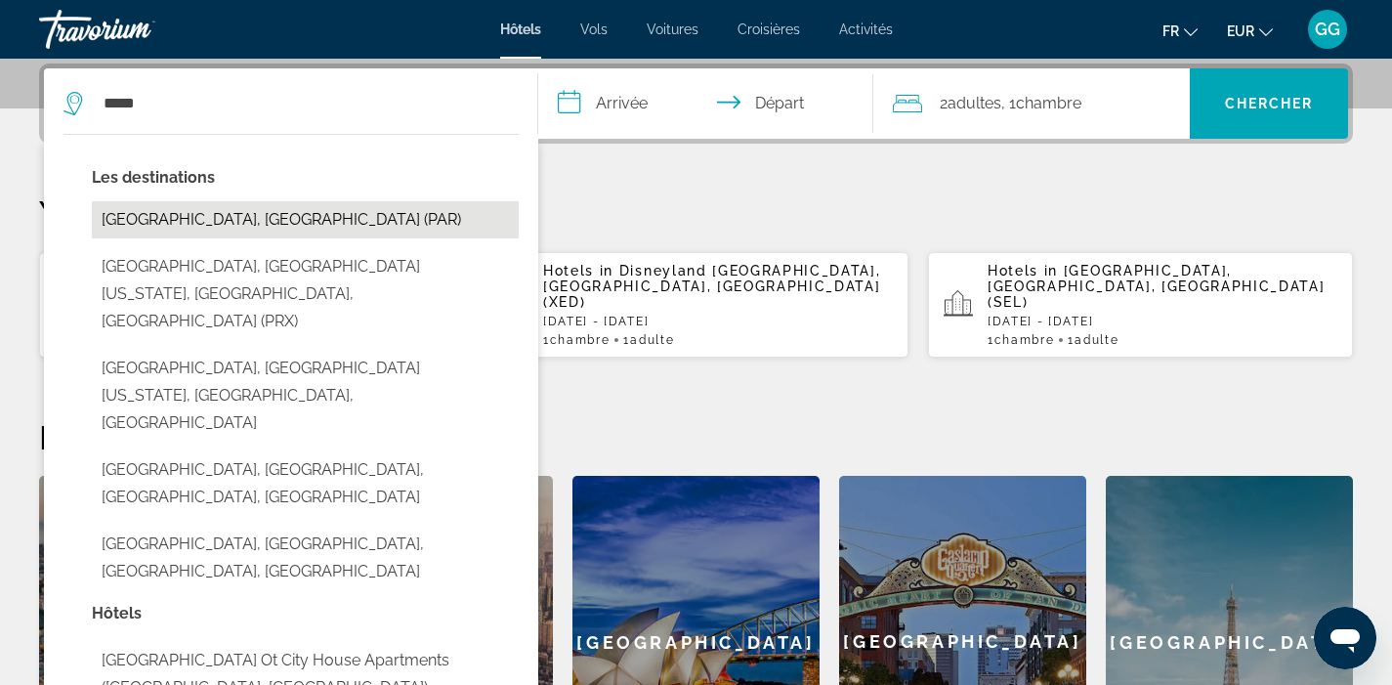
click at [312, 227] on button "[GEOGRAPHIC_DATA], [GEOGRAPHIC_DATA] (PAR)" at bounding box center [305, 219] width 427 height 37
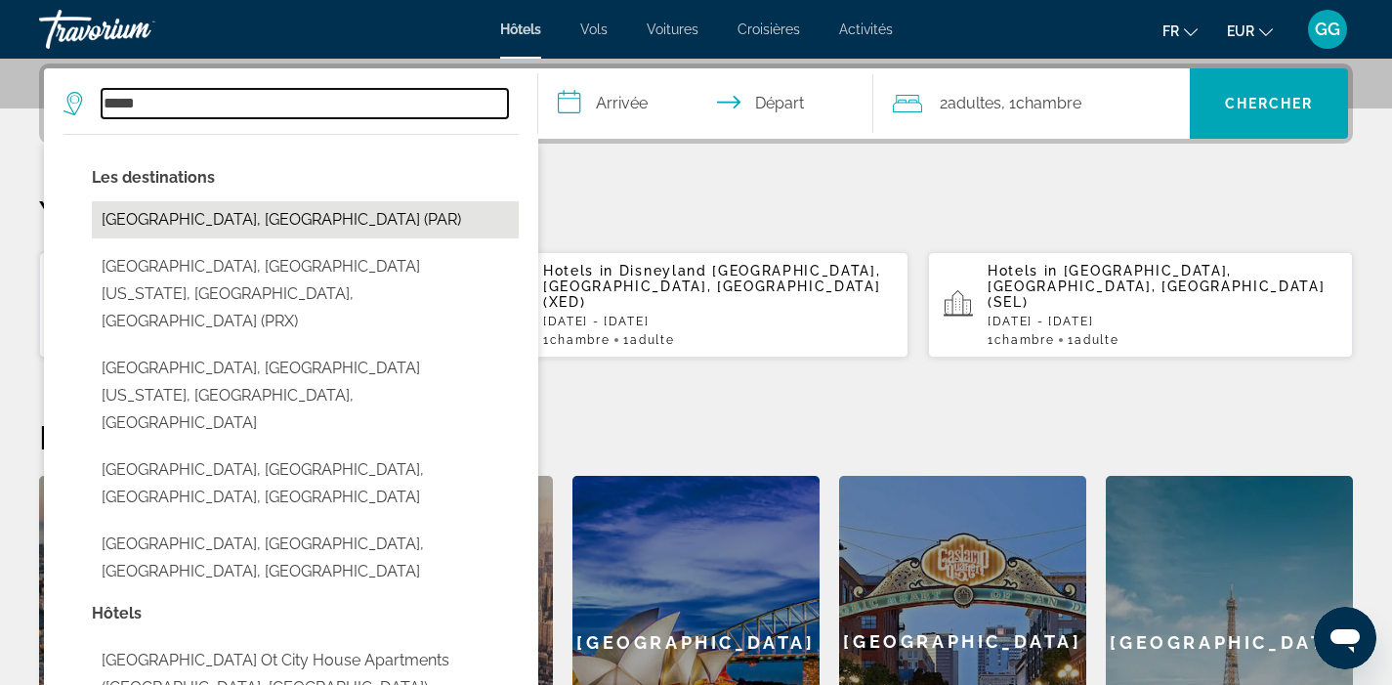
type input "**********"
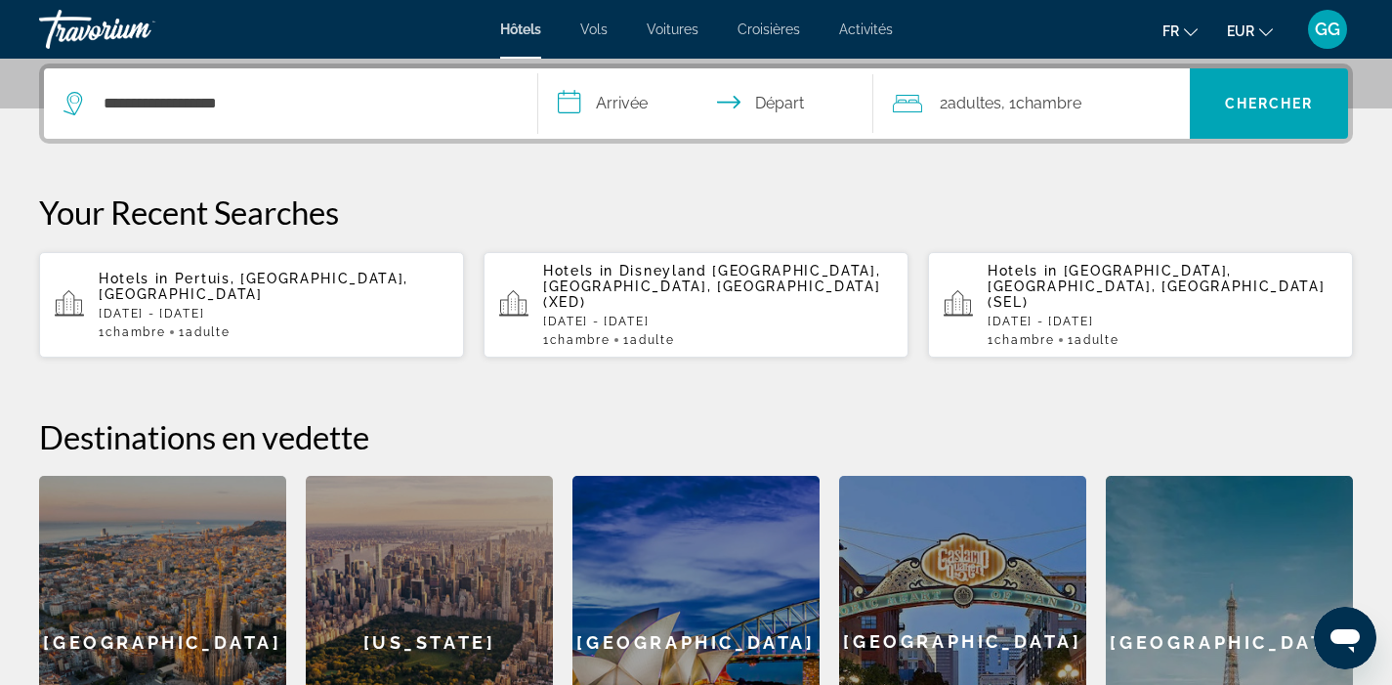
click at [658, 112] on input "**********" at bounding box center [710, 106] width 344 height 76
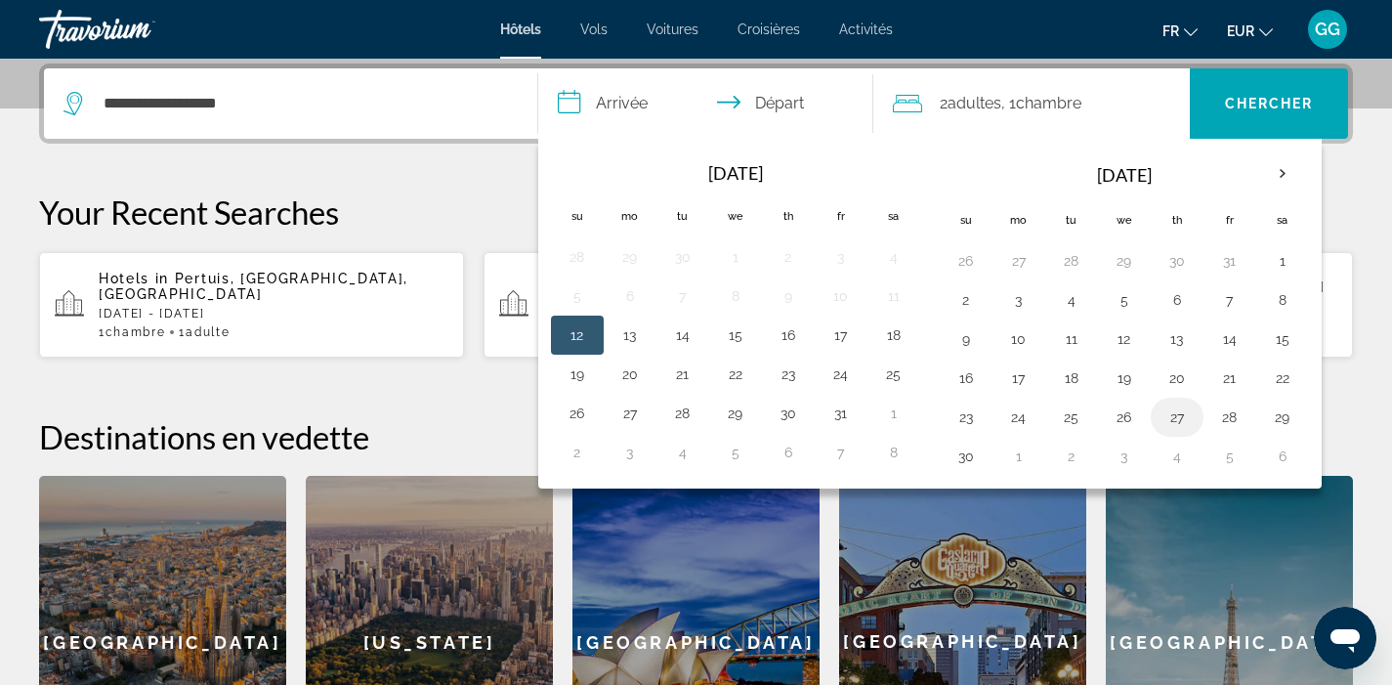
click at [1177, 428] on button "27" at bounding box center [1176, 416] width 31 height 27
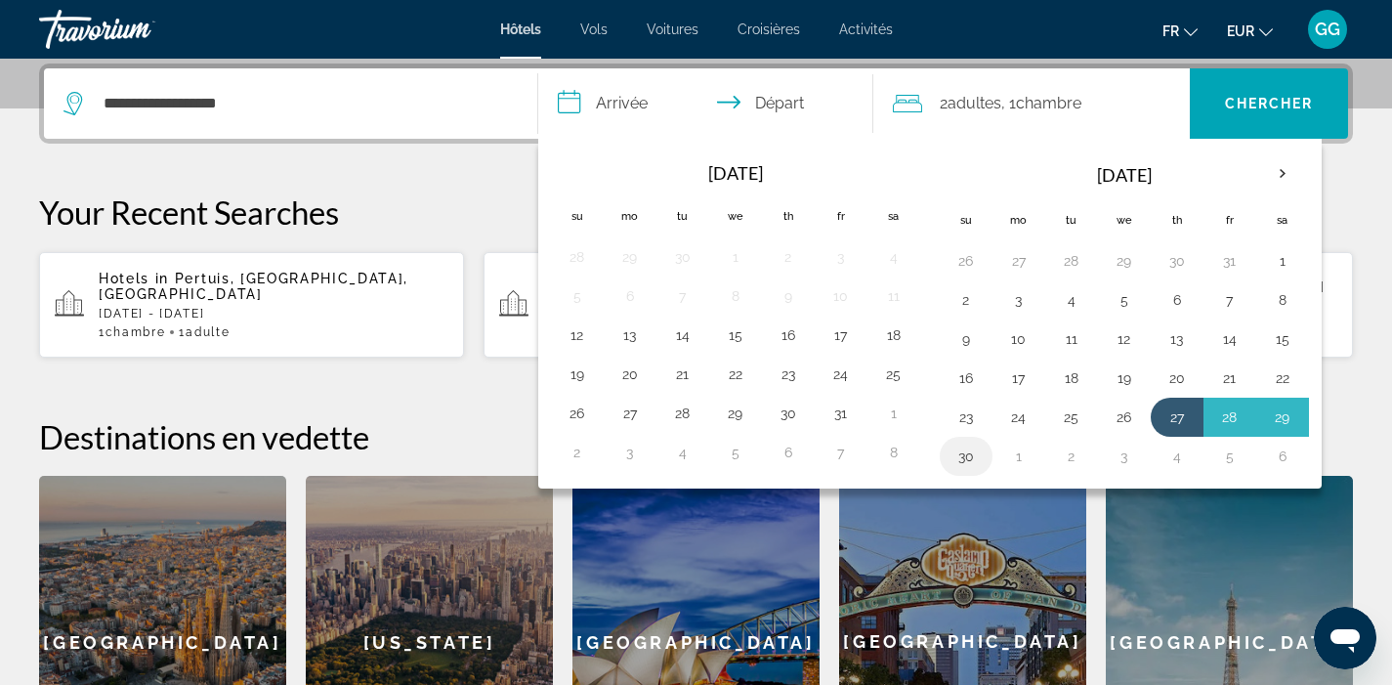
click at [959, 454] on button "30" at bounding box center [965, 455] width 31 height 27
type input "**********"
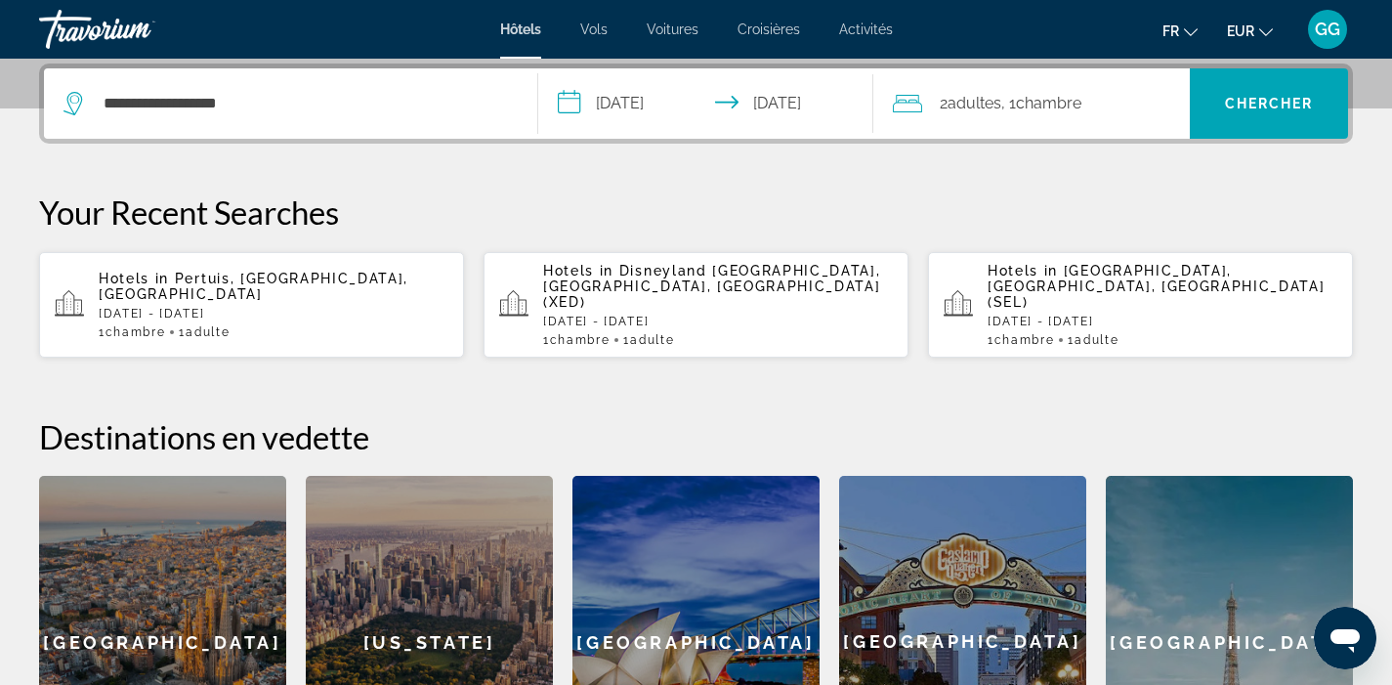
click at [1024, 96] on span "Chambre" at bounding box center [1048, 103] width 65 height 19
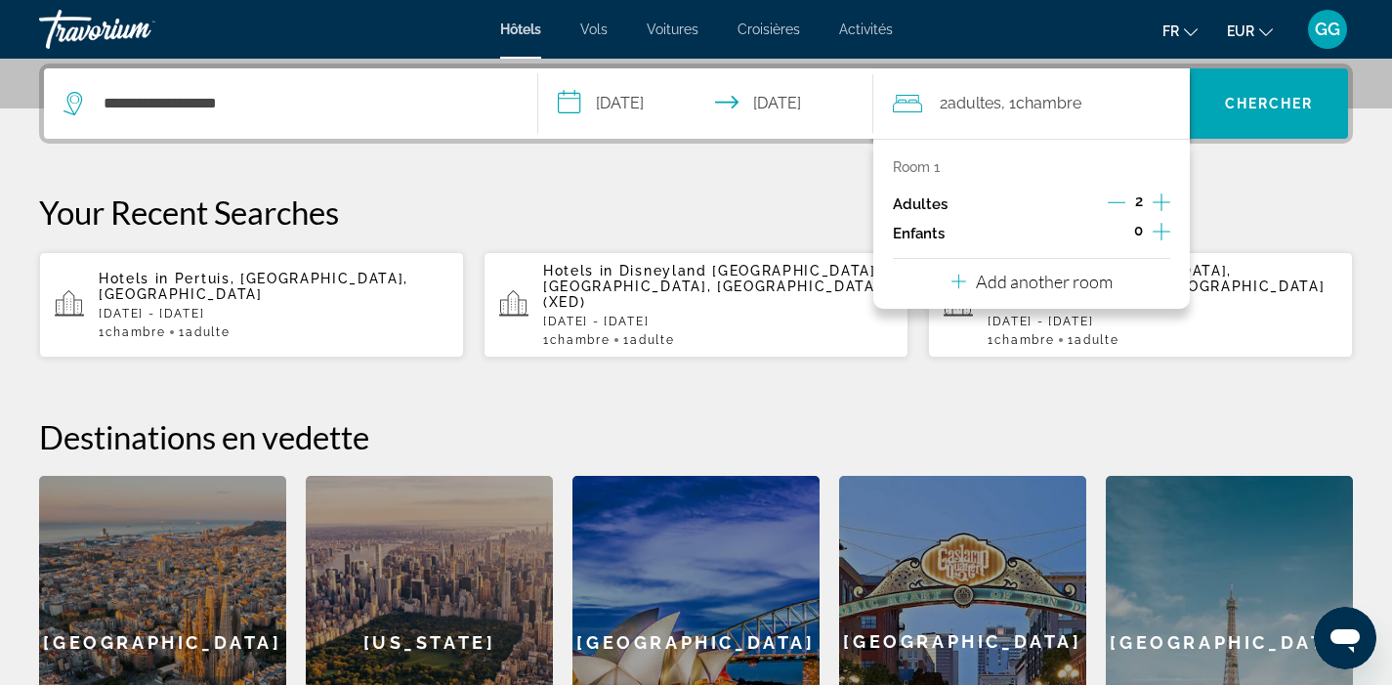
click at [1113, 209] on icon "Decrement adults" at bounding box center [1117, 202] width 18 height 18
click at [1265, 106] on span "Chercher" at bounding box center [1269, 104] width 89 height 16
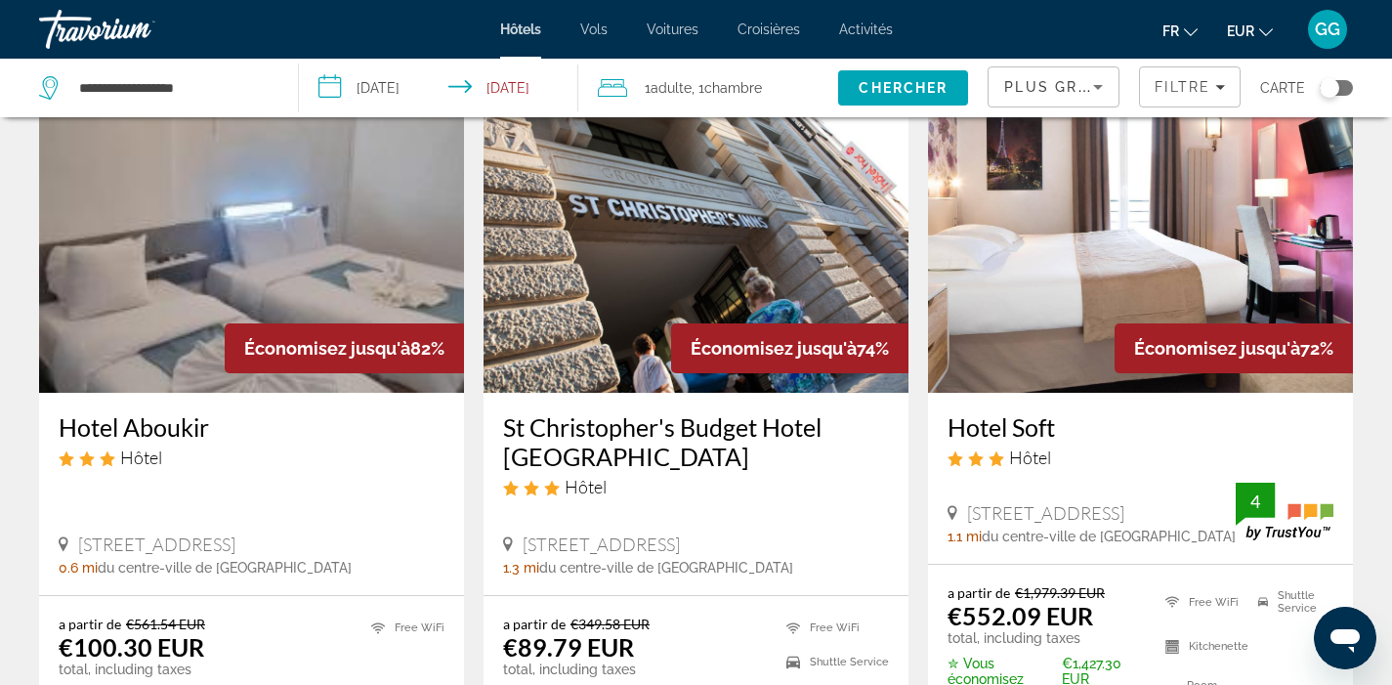
scroll to position [99, 0]
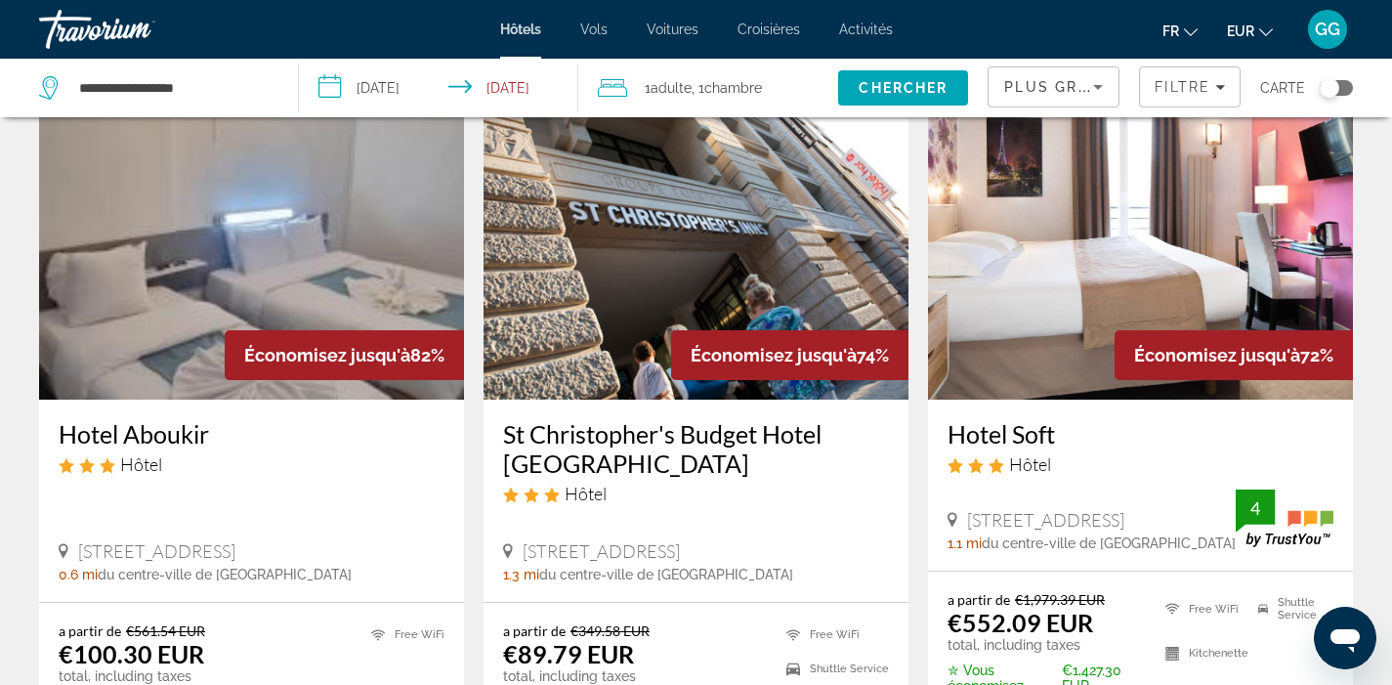
click at [369, 288] on img "Main content" at bounding box center [251, 243] width 425 height 313
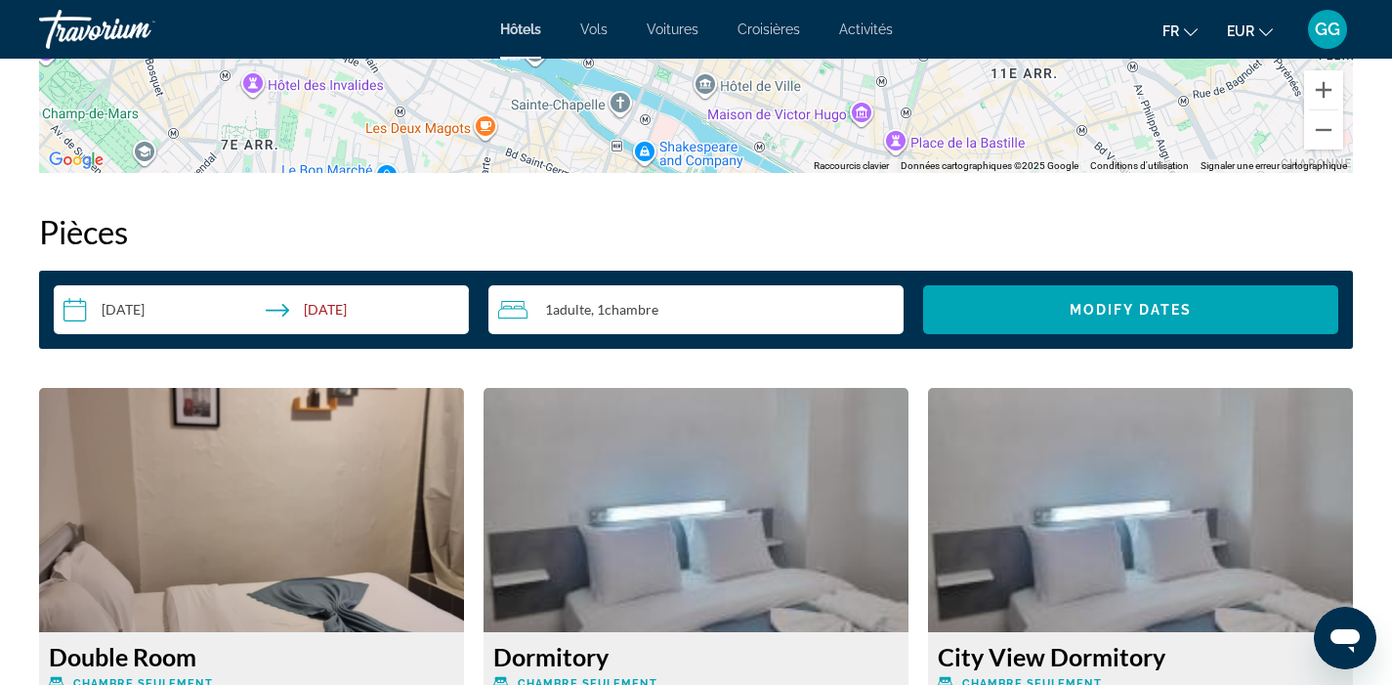
scroll to position [2368, 0]
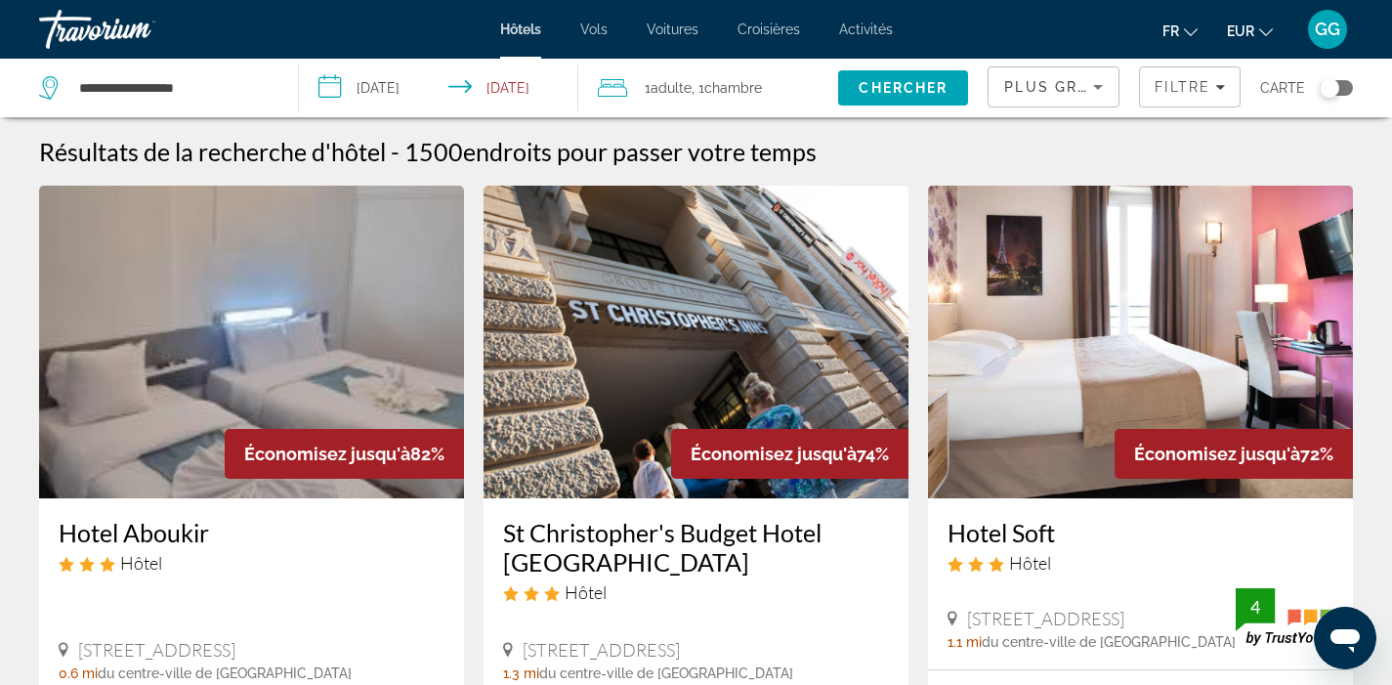
click at [1105, 89] on icon "Sort by" at bounding box center [1097, 86] width 23 height 23
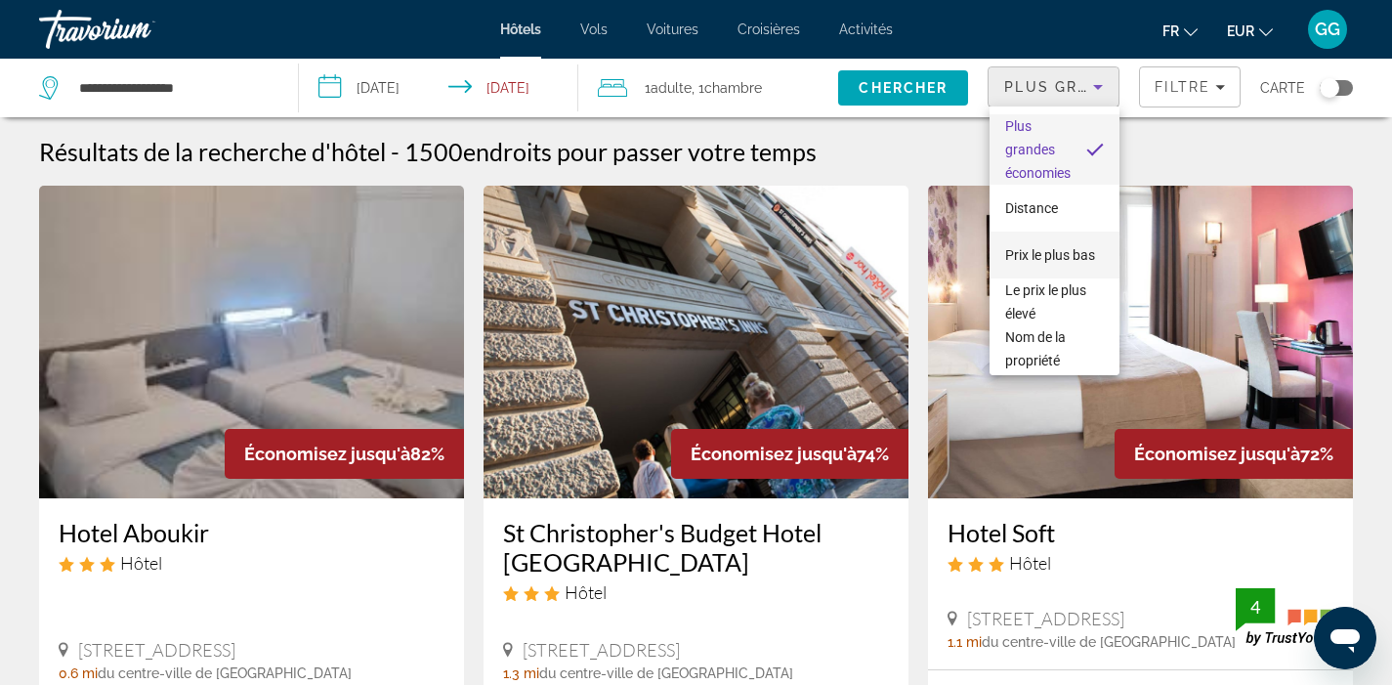
click at [1068, 243] on span "Prix le plus bas" at bounding box center [1050, 254] width 90 height 23
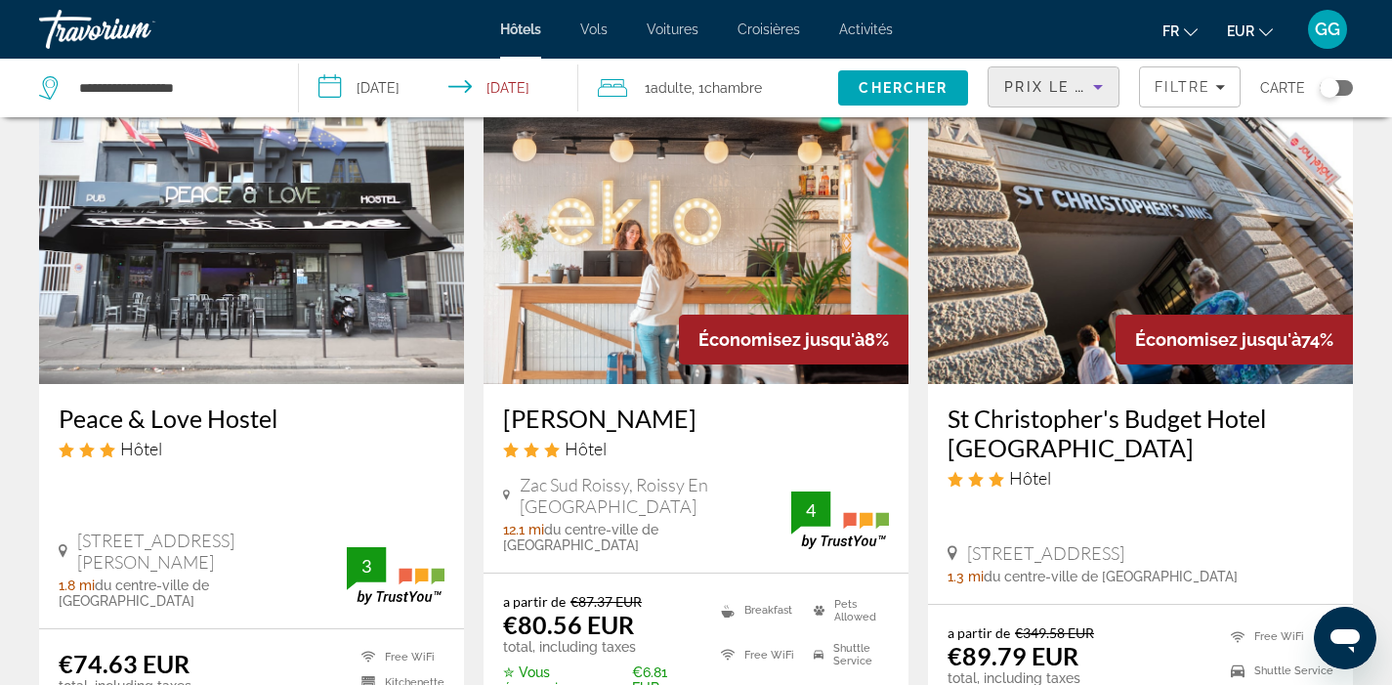
scroll to position [113, 0]
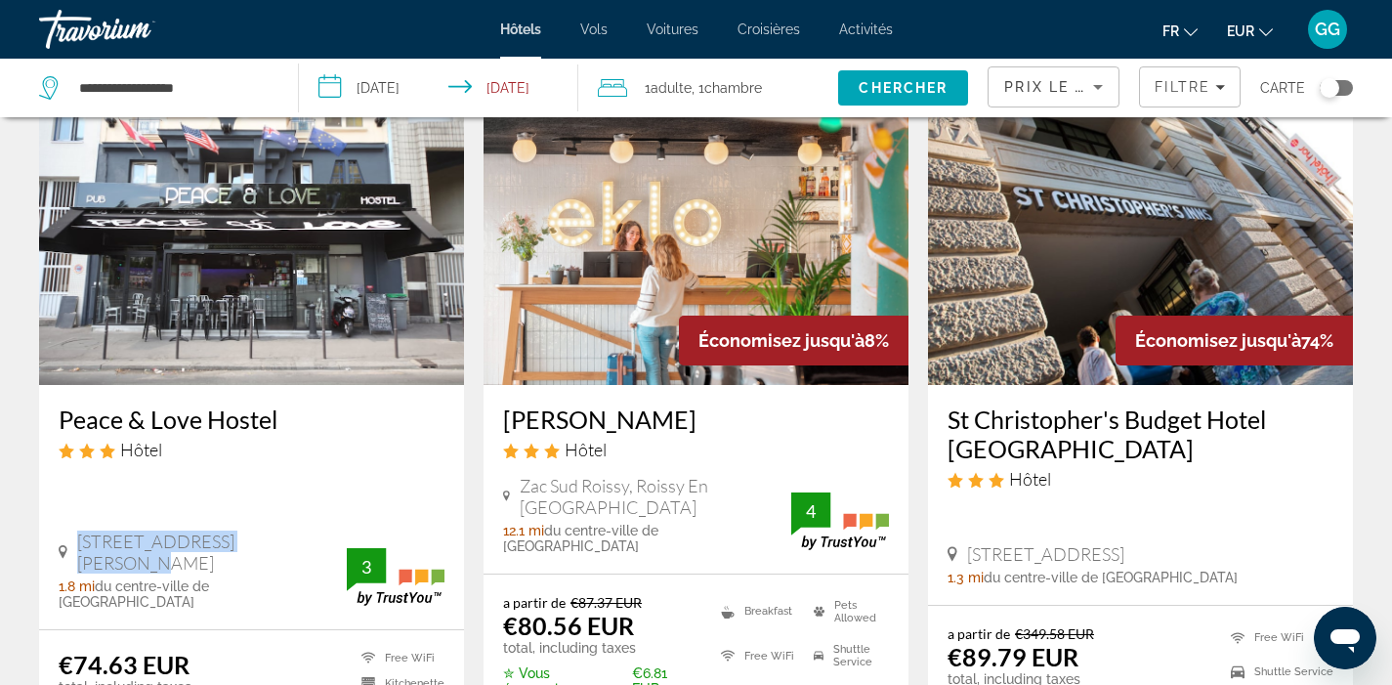
drag, startPoint x: 79, startPoint y: 561, endPoint x: 286, endPoint y: 568, distance: 207.2
click at [286, 568] on div "[STREET_ADDRESS][PERSON_NAME]" at bounding box center [203, 551] width 288 height 43
copy span "[STREET_ADDRESS][PERSON_NAME]"
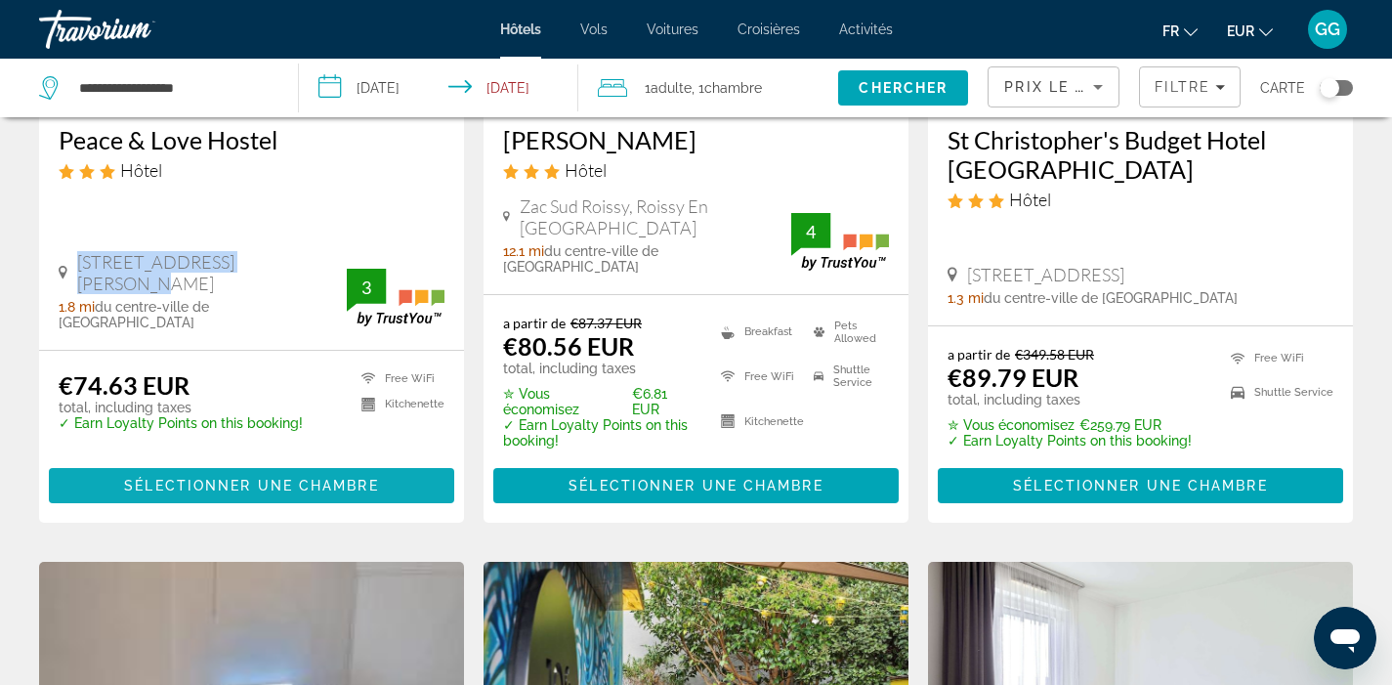
scroll to position [397, 0]
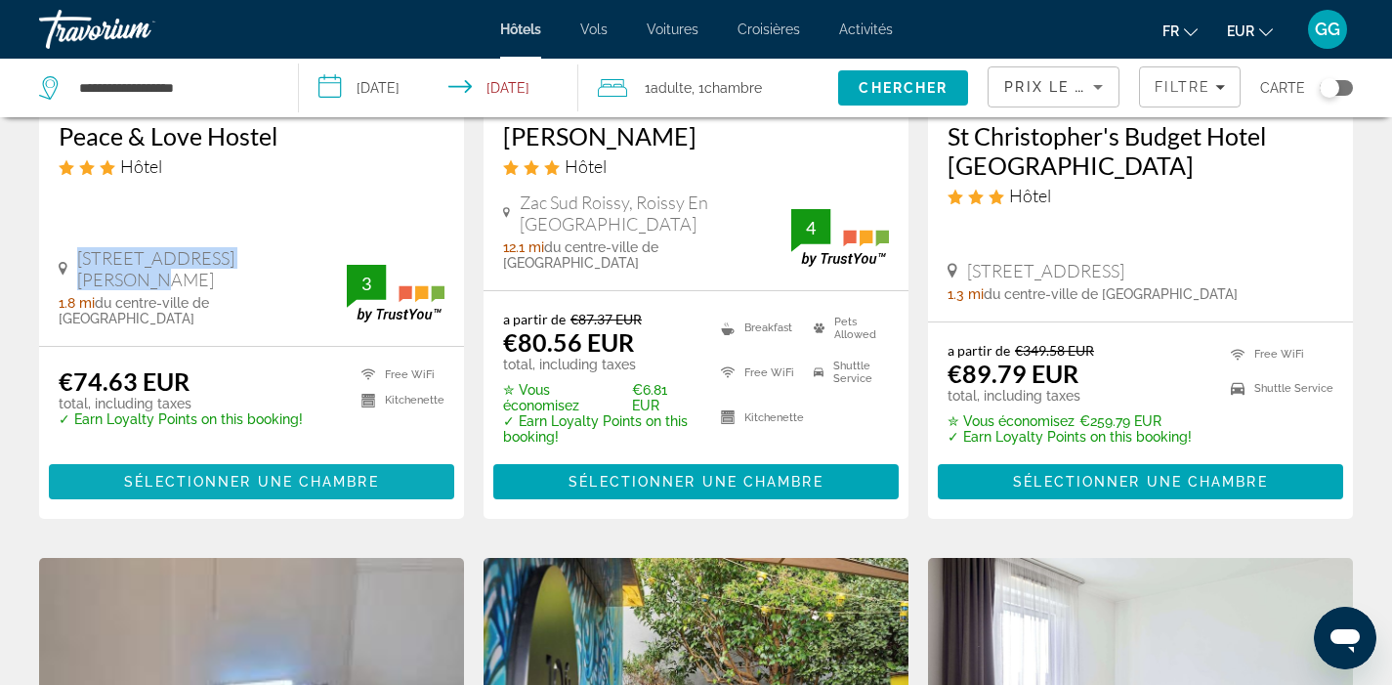
click at [307, 474] on span "Sélectionner une chambre" at bounding box center [251, 482] width 254 height 16
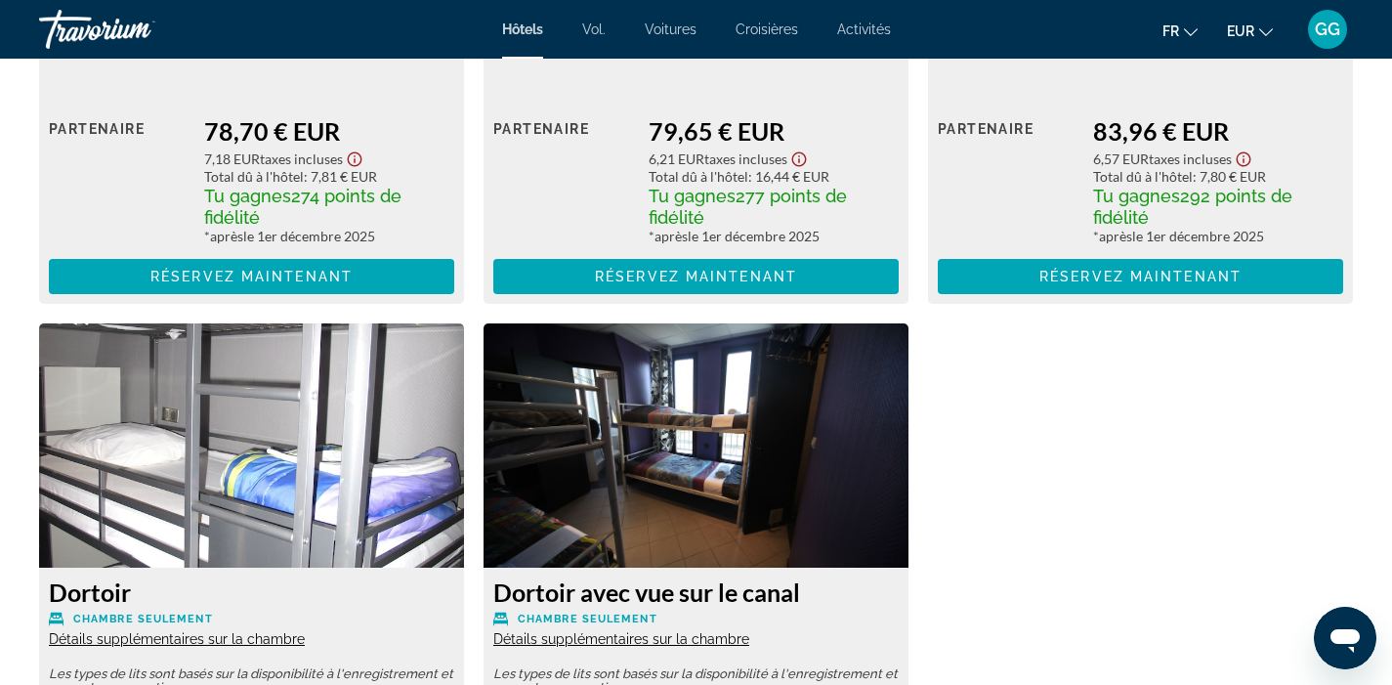
scroll to position [4011, 0]
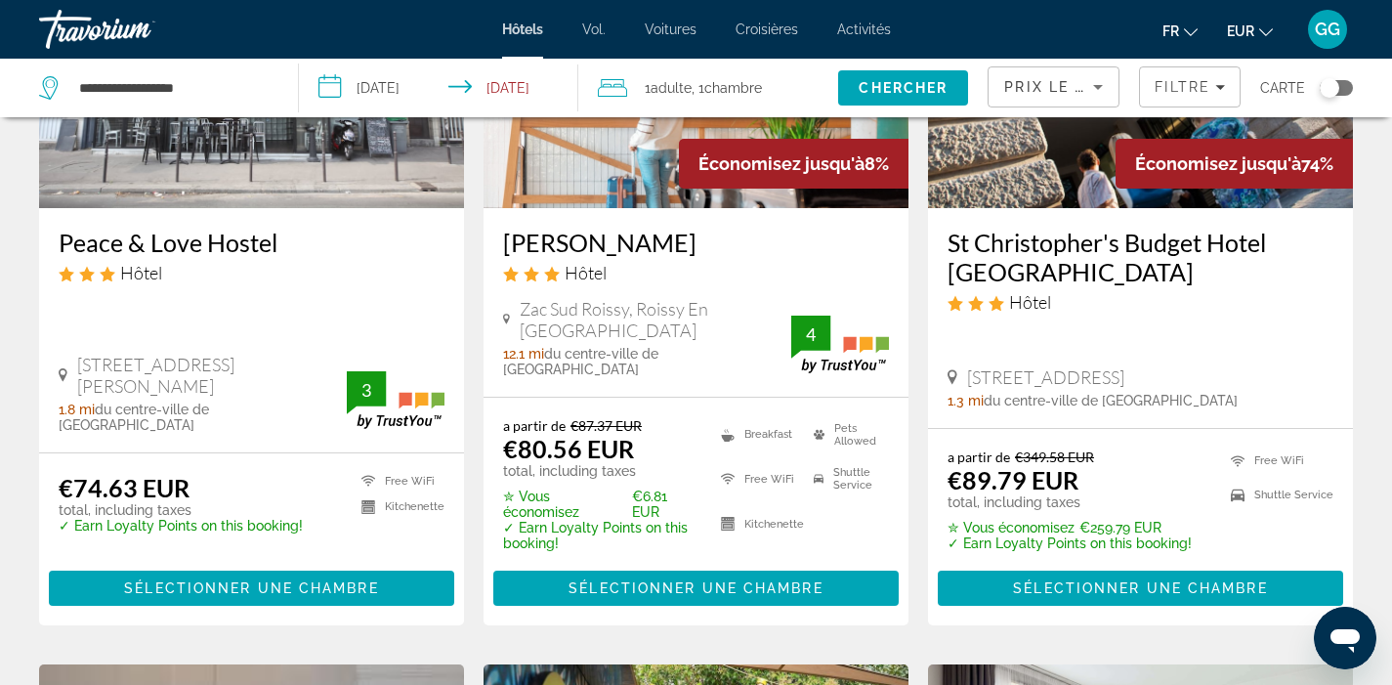
scroll to position [119, 0]
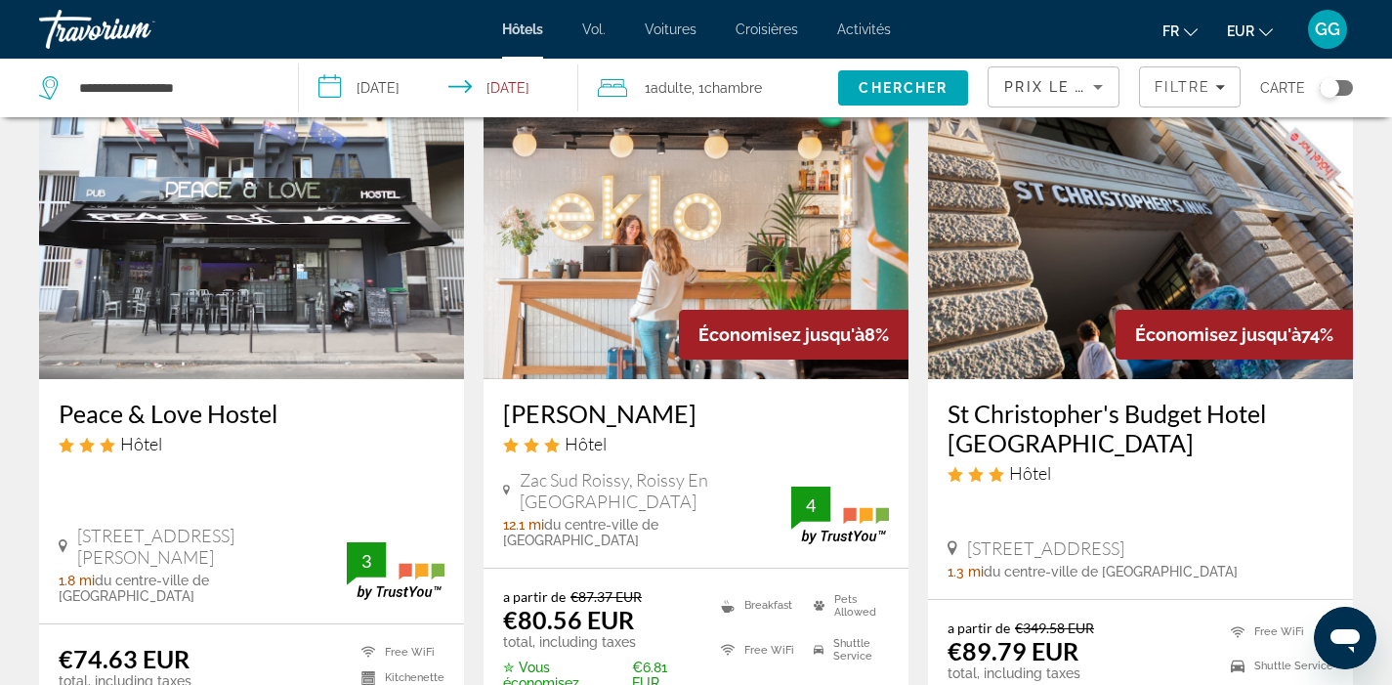
click at [708, 271] on img "Contenu principal" at bounding box center [695, 222] width 425 height 313
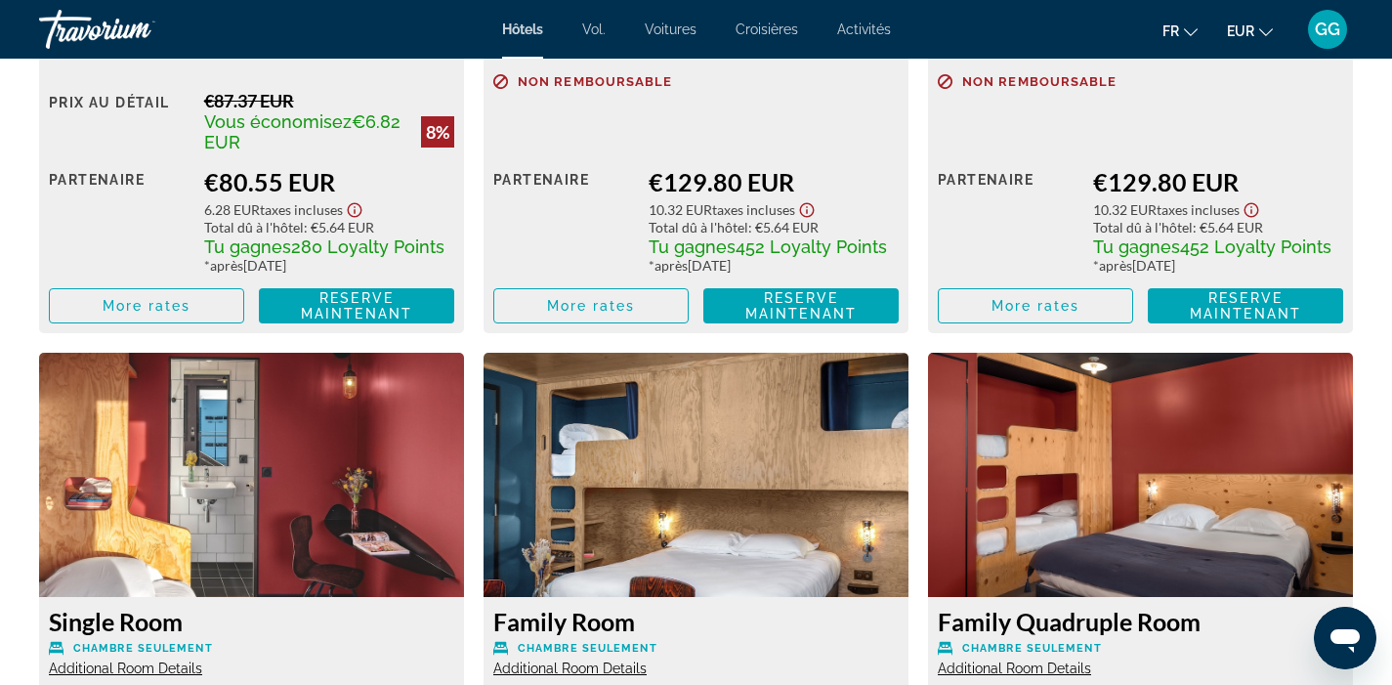
scroll to position [3127, 0]
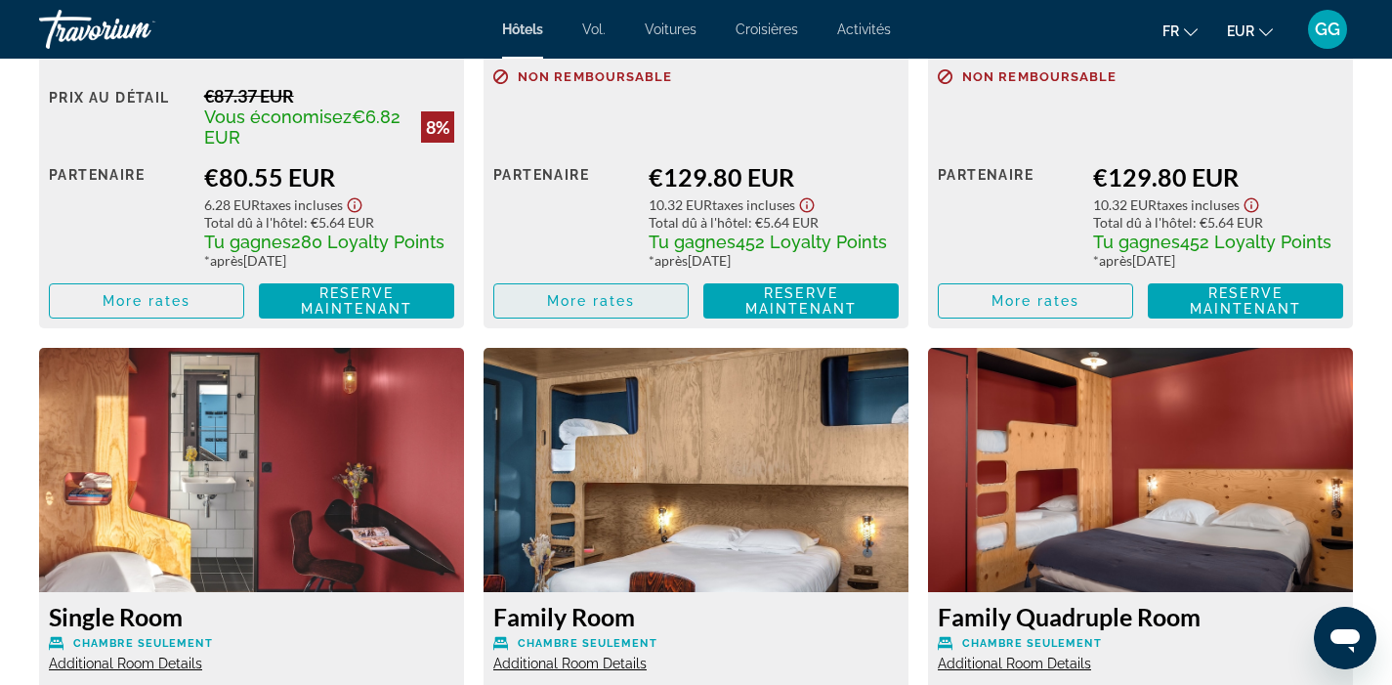
click at [598, 299] on span "More rates" at bounding box center [591, 301] width 89 height 16
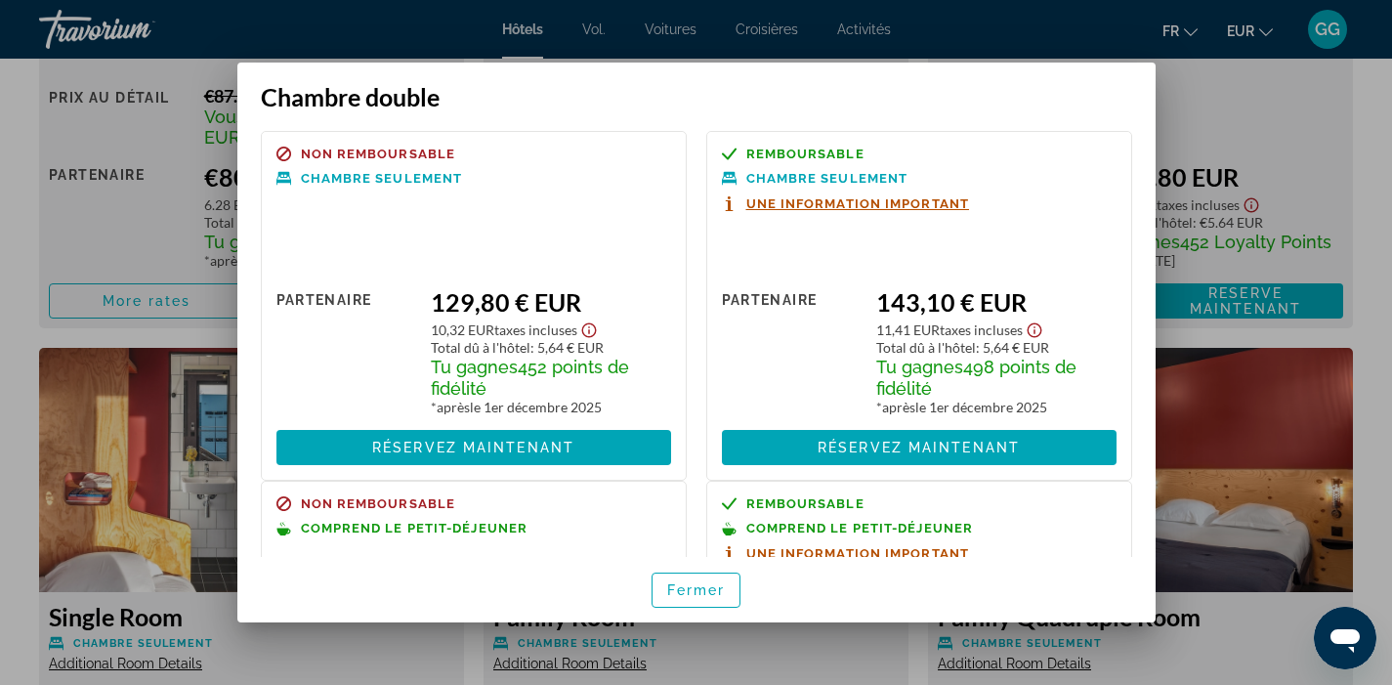
click at [1308, 437] on div at bounding box center [696, 342] width 1392 height 685
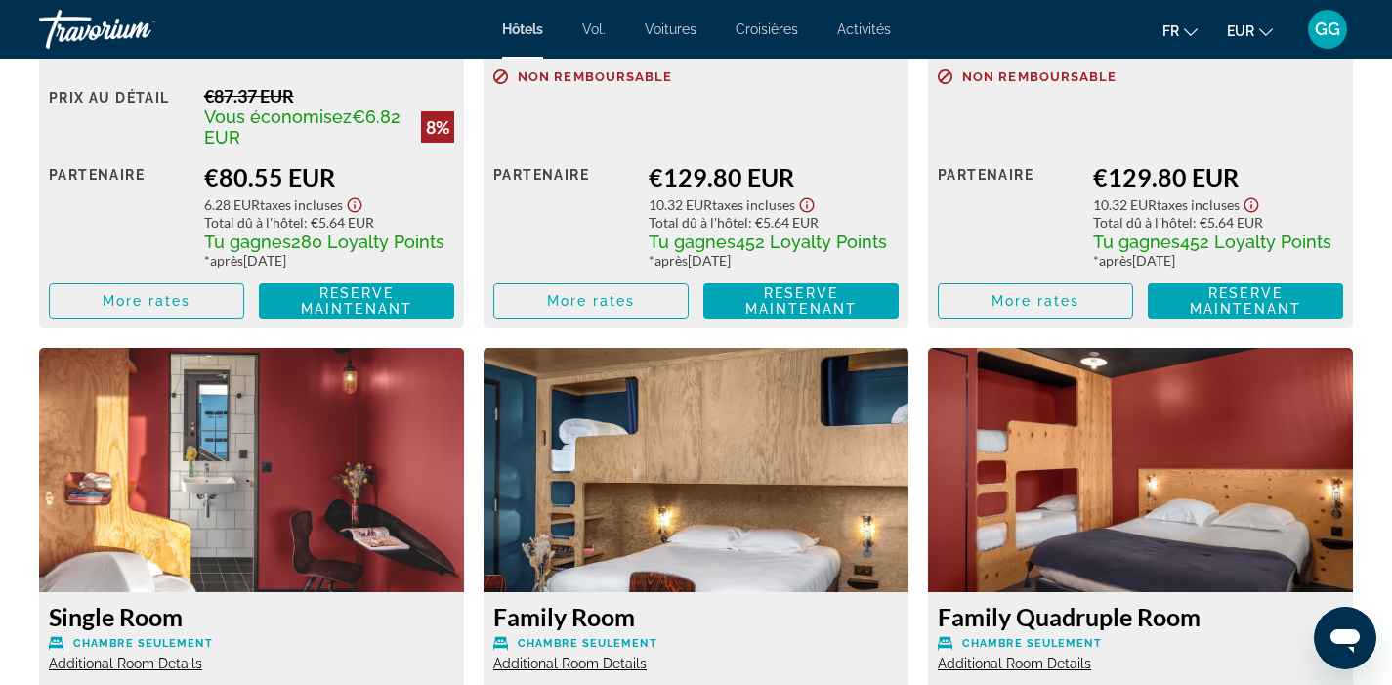
scroll to position [3127, 0]
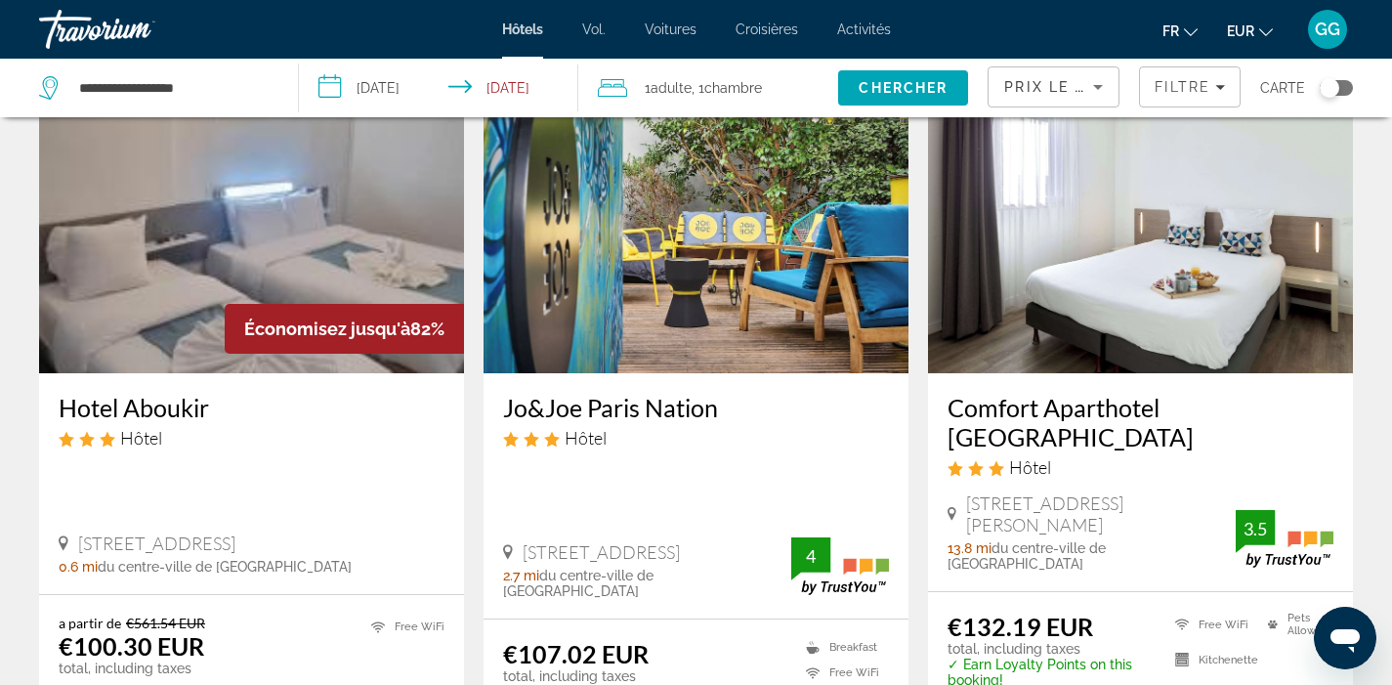
scroll to position [897, 0]
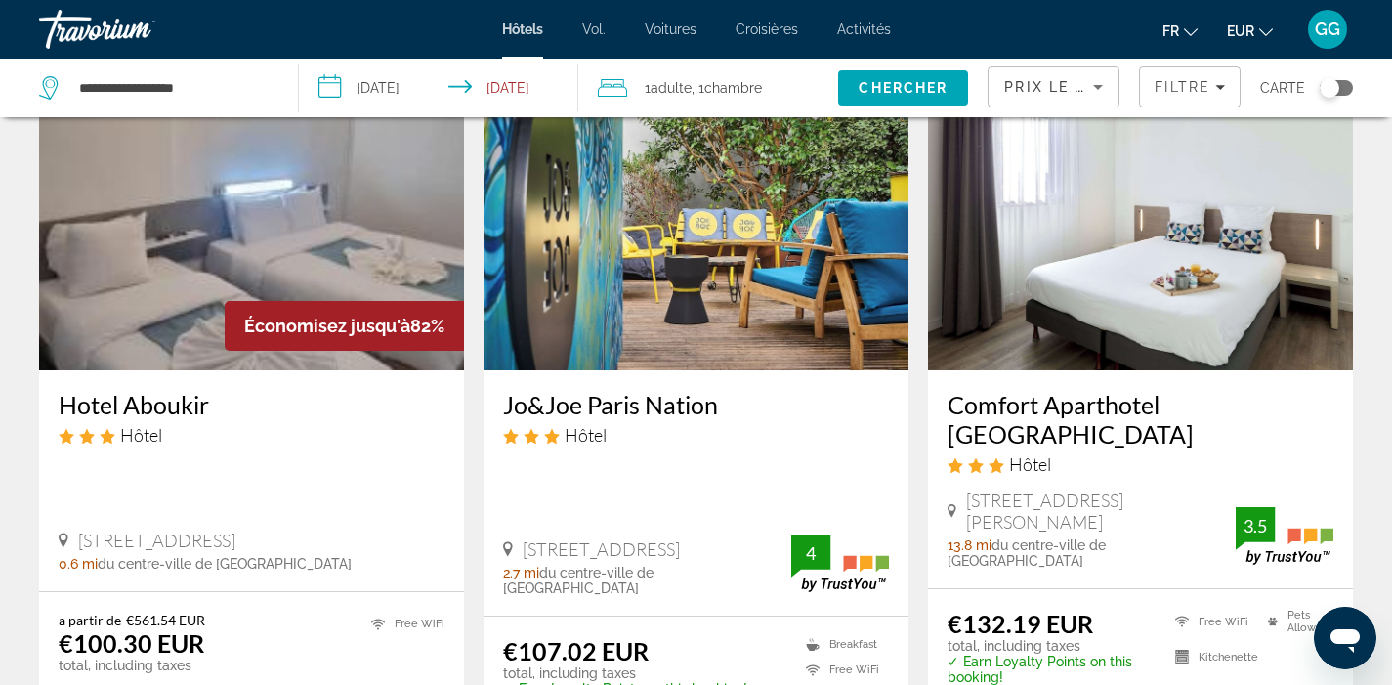
drag, startPoint x: 966, startPoint y: 481, endPoint x: 1029, endPoint y: 499, distance: 66.1
click at [1029, 499] on span "[STREET_ADDRESS][PERSON_NAME]" at bounding box center [1101, 510] width 270 height 43
copy span "[STREET_ADDRESS][PERSON_NAME]"
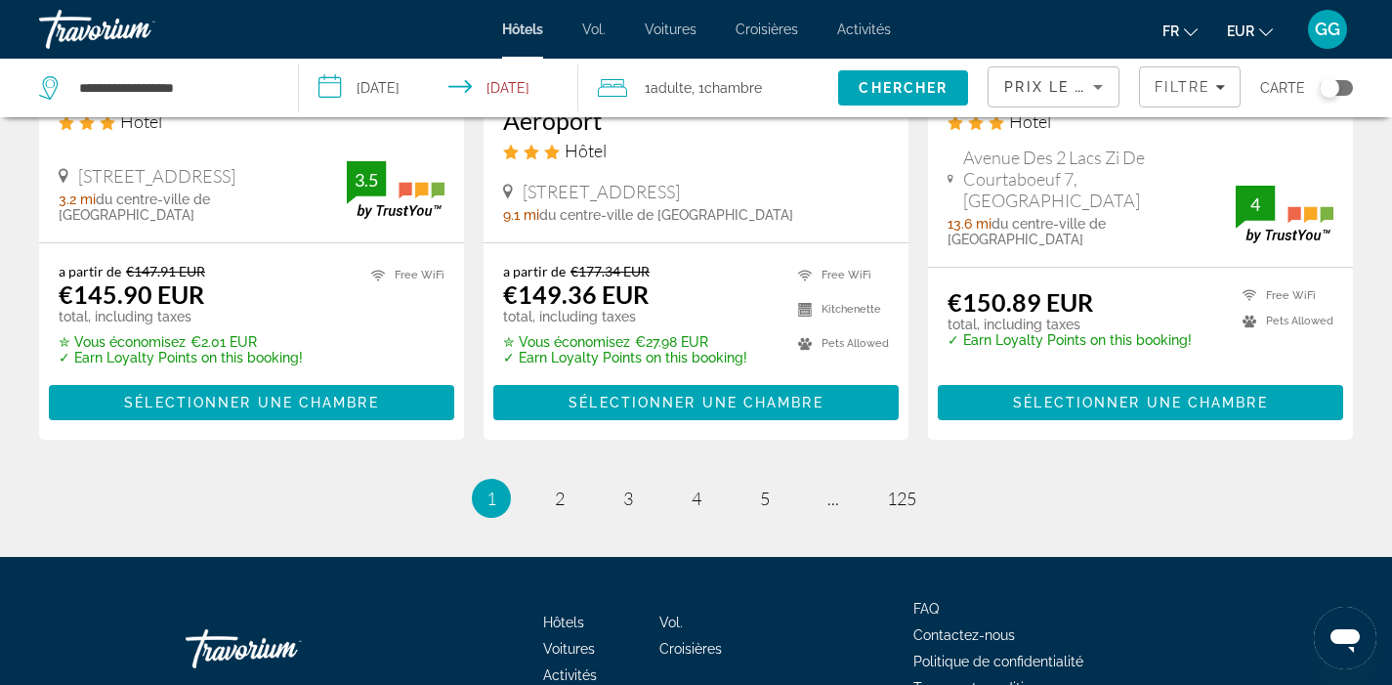
scroll to position [2769, 0]
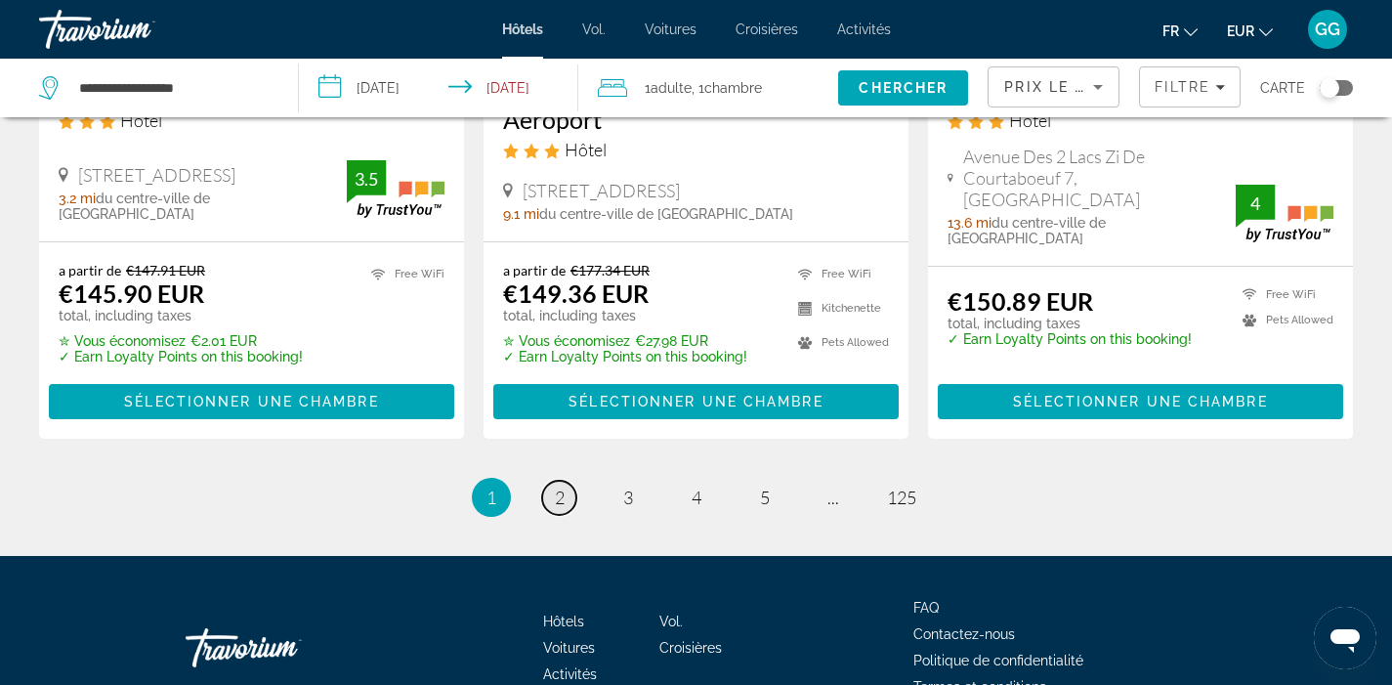
click at [555, 486] on span "2" at bounding box center [560, 496] width 10 height 21
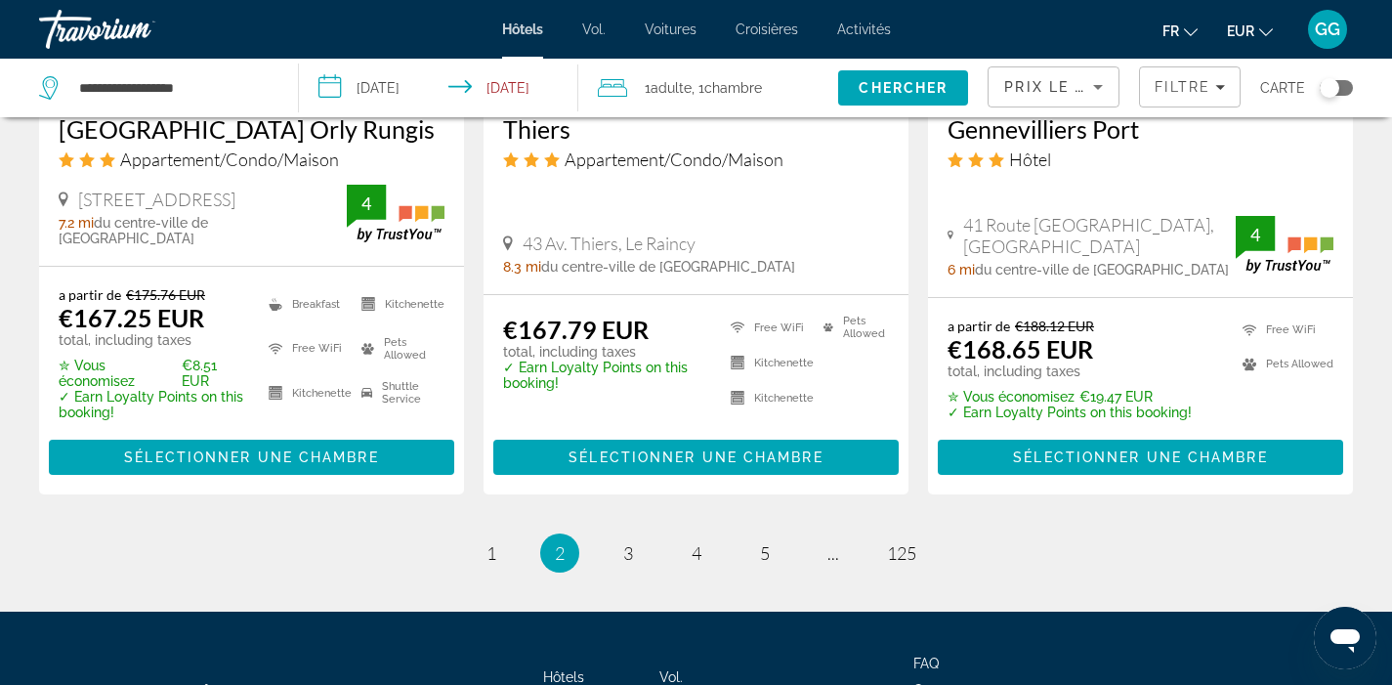
scroll to position [2772, 0]
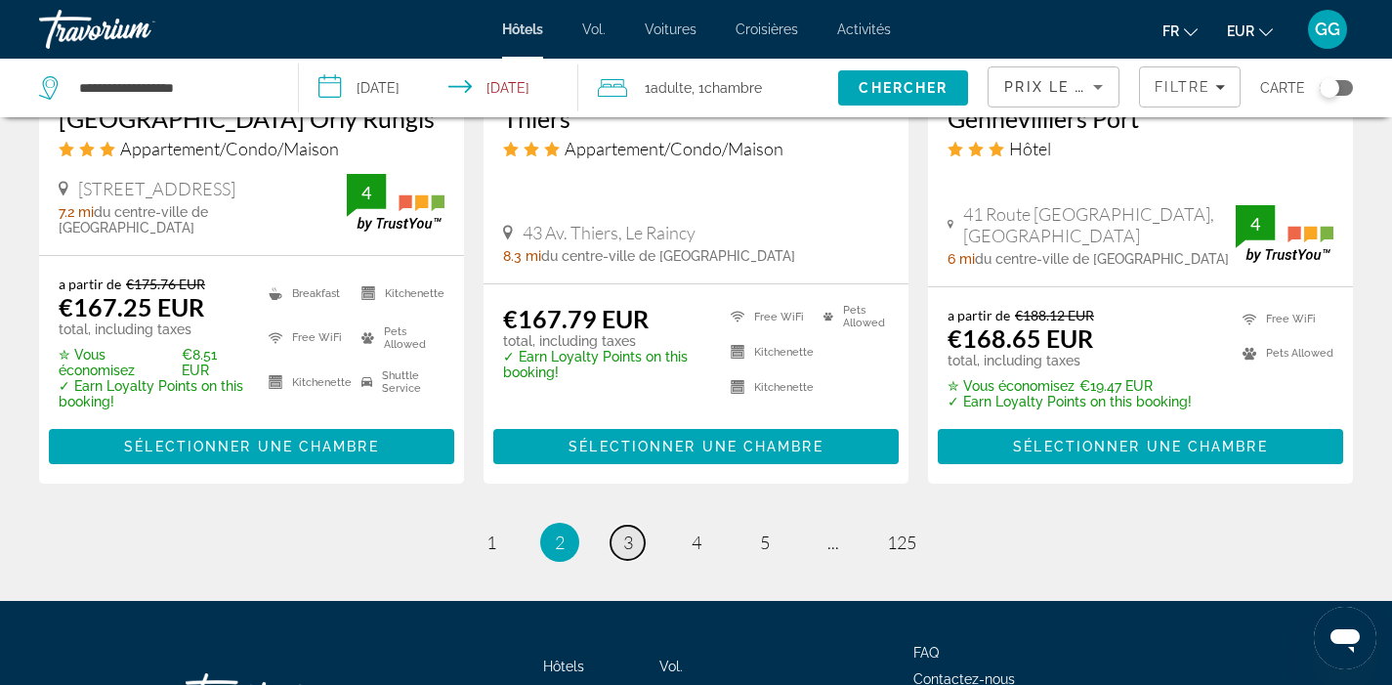
click at [638, 525] on link "page 3" at bounding box center [627, 542] width 34 height 34
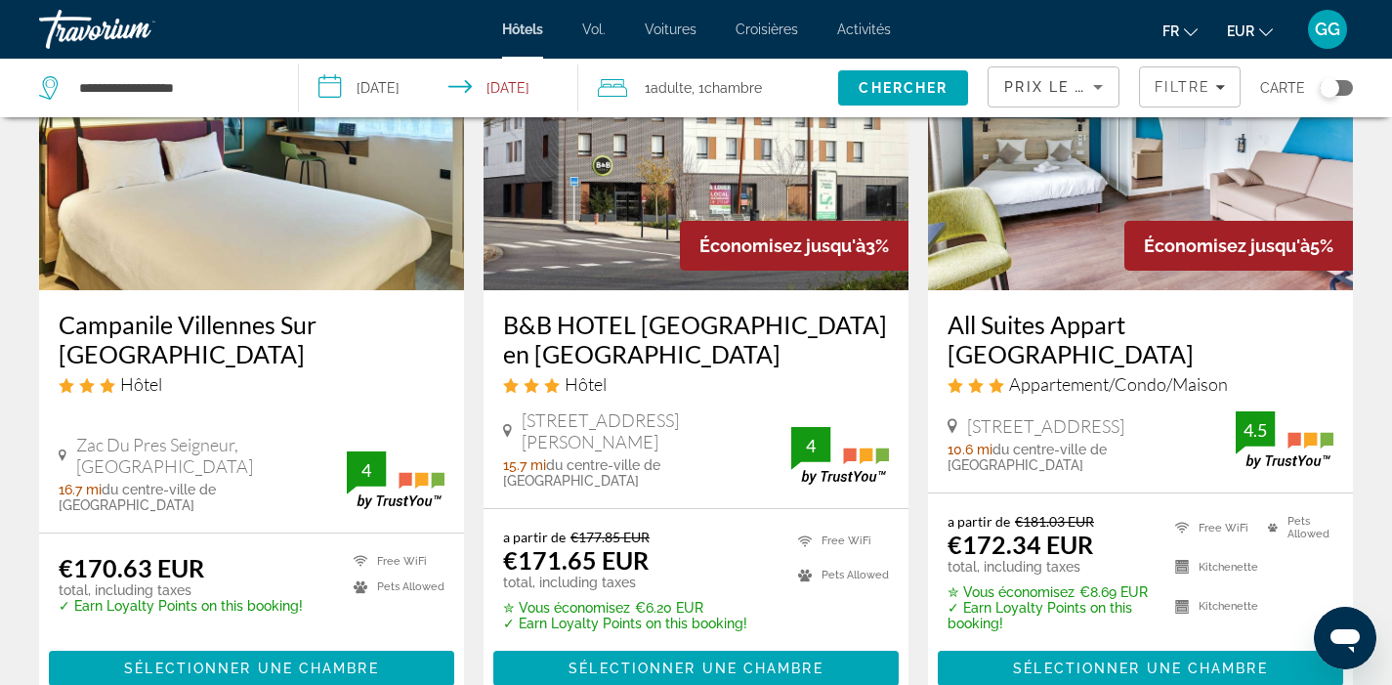
scroll to position [218, 0]
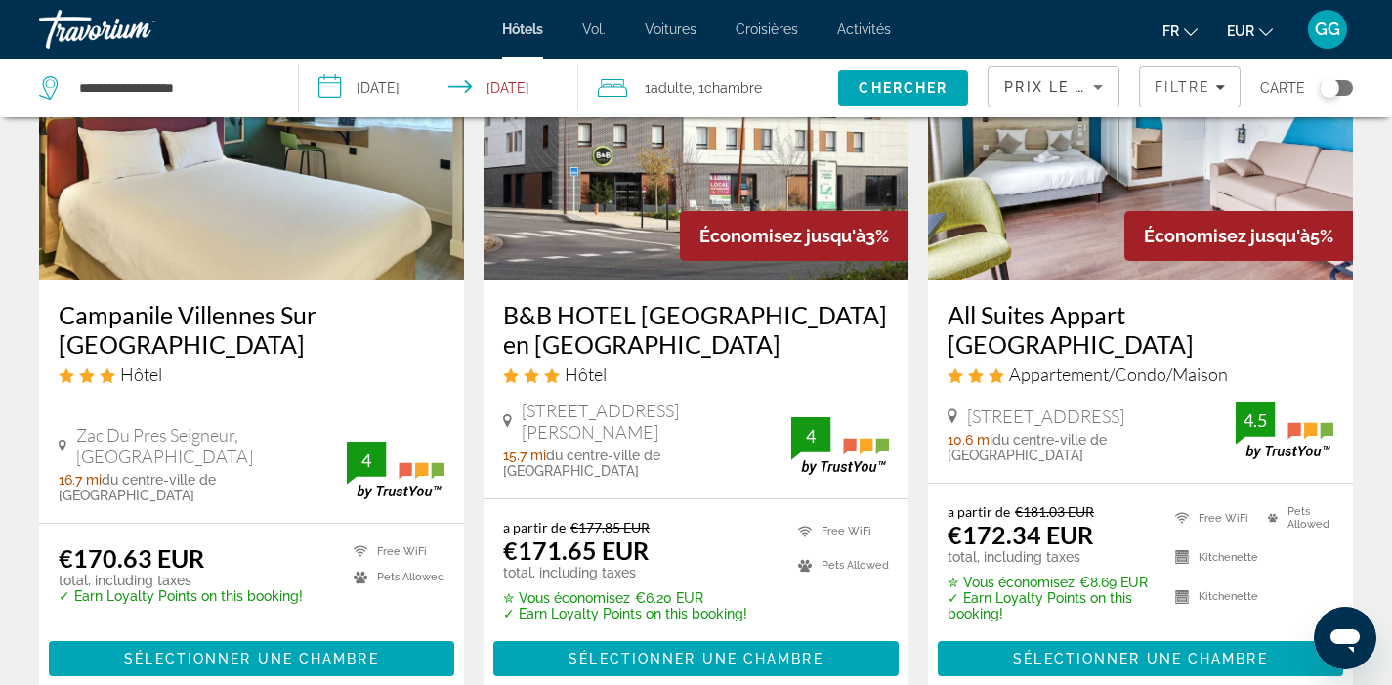
drag, startPoint x: 969, startPoint y: 432, endPoint x: 1201, endPoint y: 437, distance: 232.5
click at [1201, 427] on div "[STREET_ADDRESS]" at bounding box center [1091, 415] width 288 height 21
copy span "[STREET_ADDRESS]"
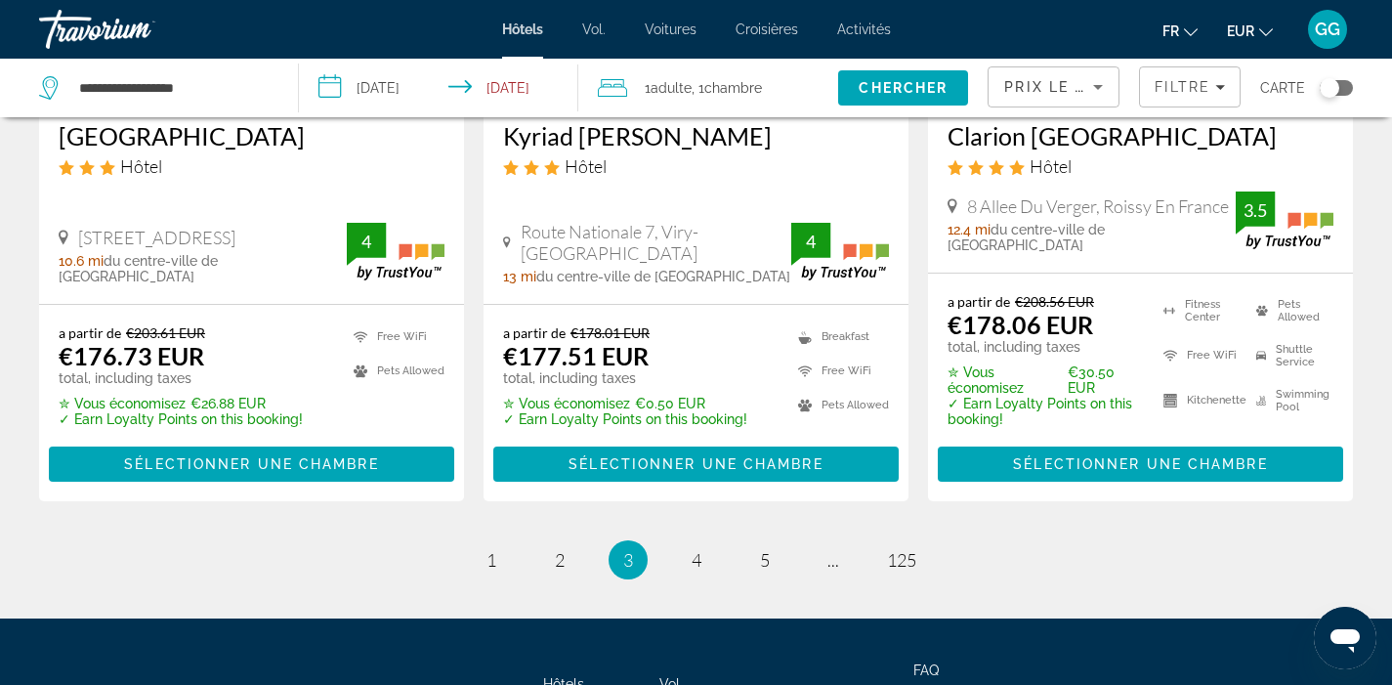
scroll to position [2758, 0]
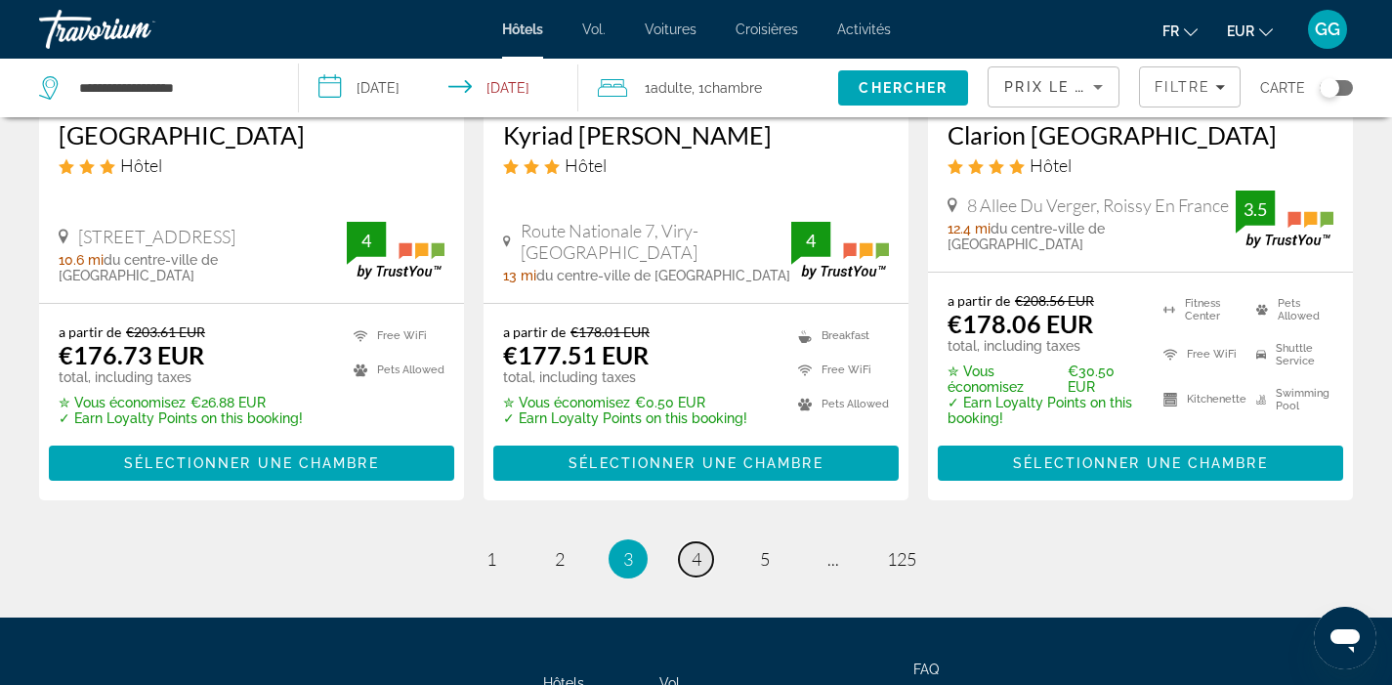
click at [687, 542] on link "page 4" at bounding box center [696, 559] width 34 height 34
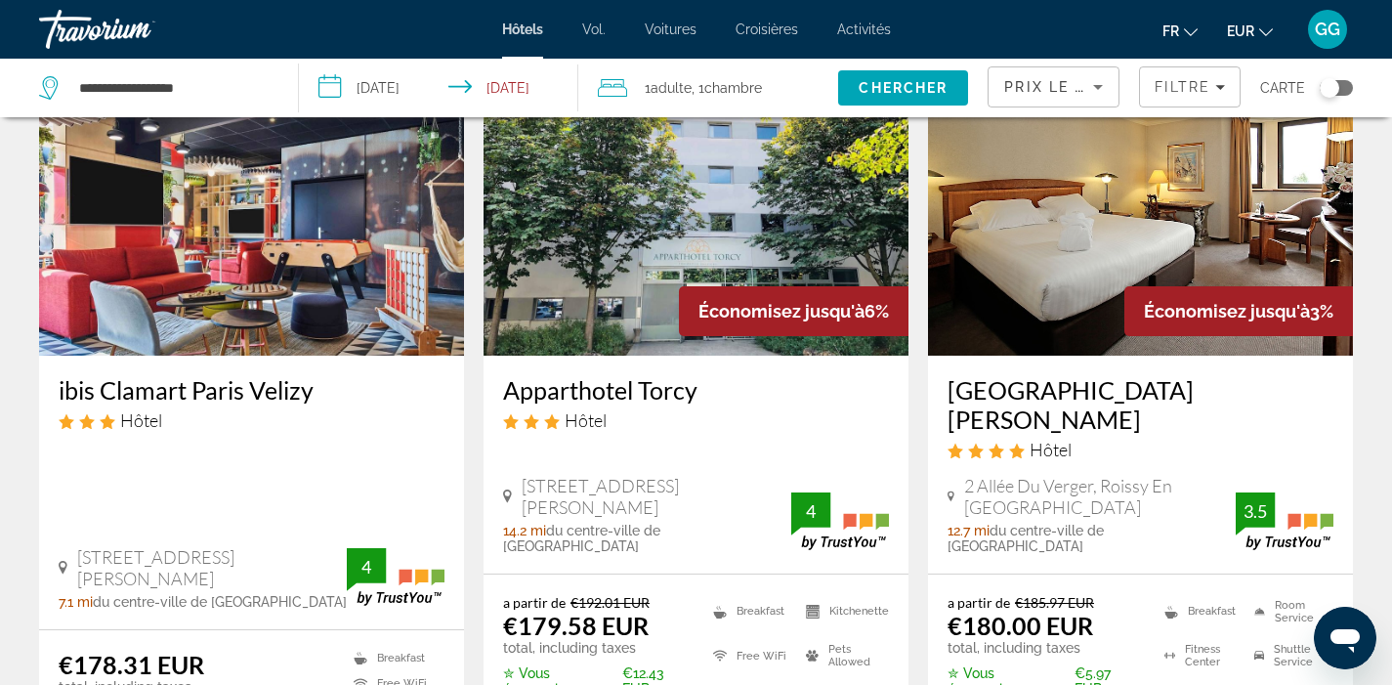
scroll to position [147, 0]
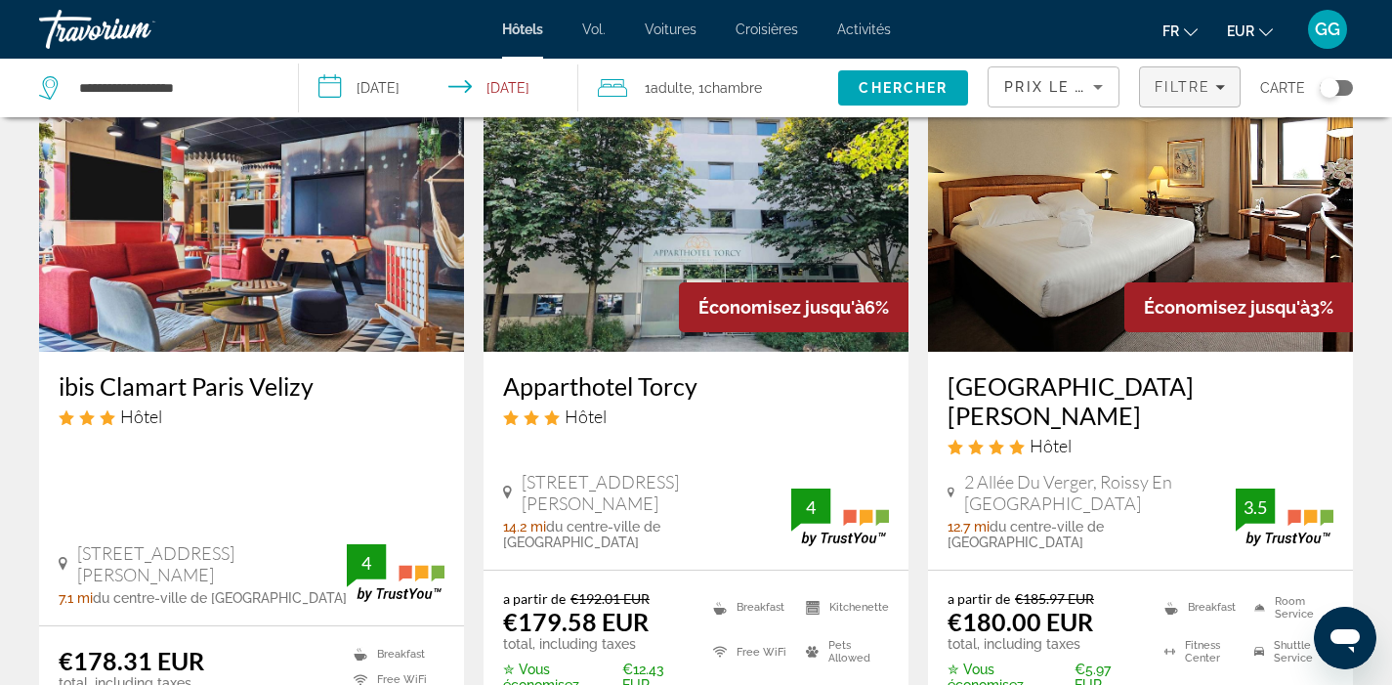
click at [1188, 98] on span "Filters" at bounding box center [1190, 86] width 100 height 47
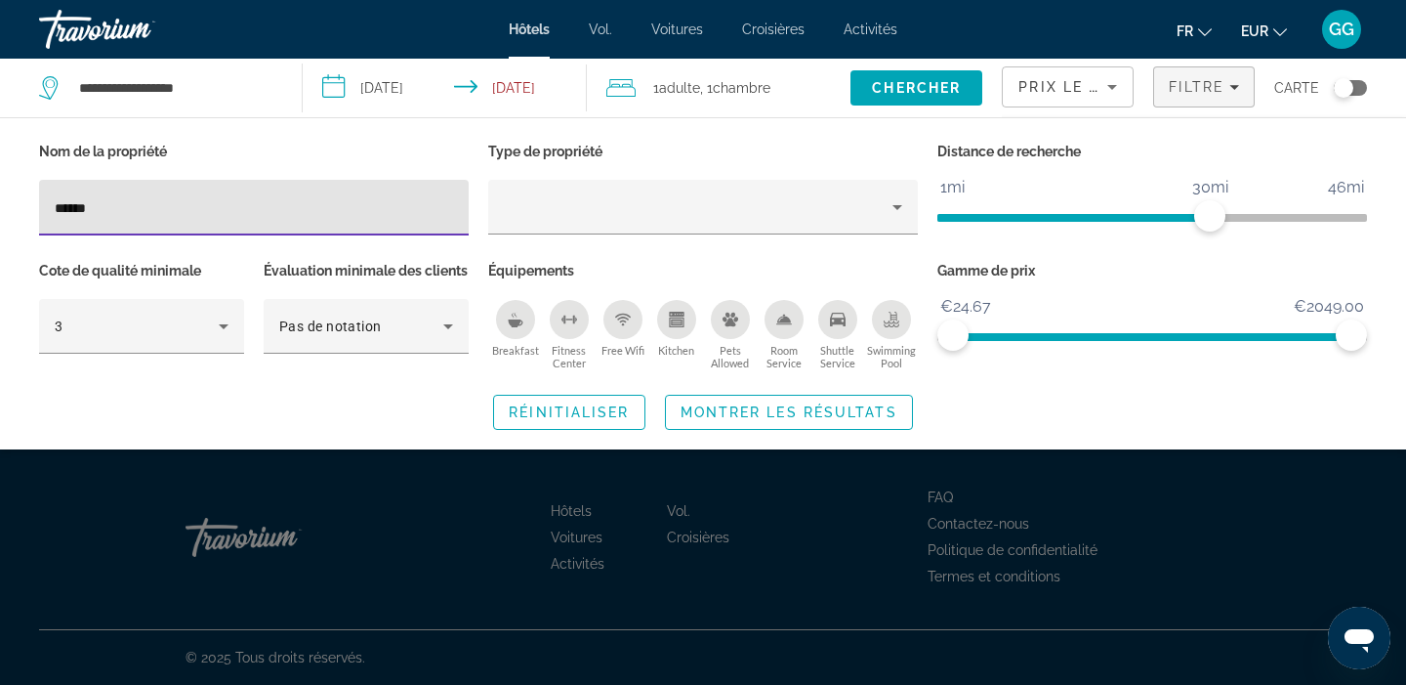
type input "****"
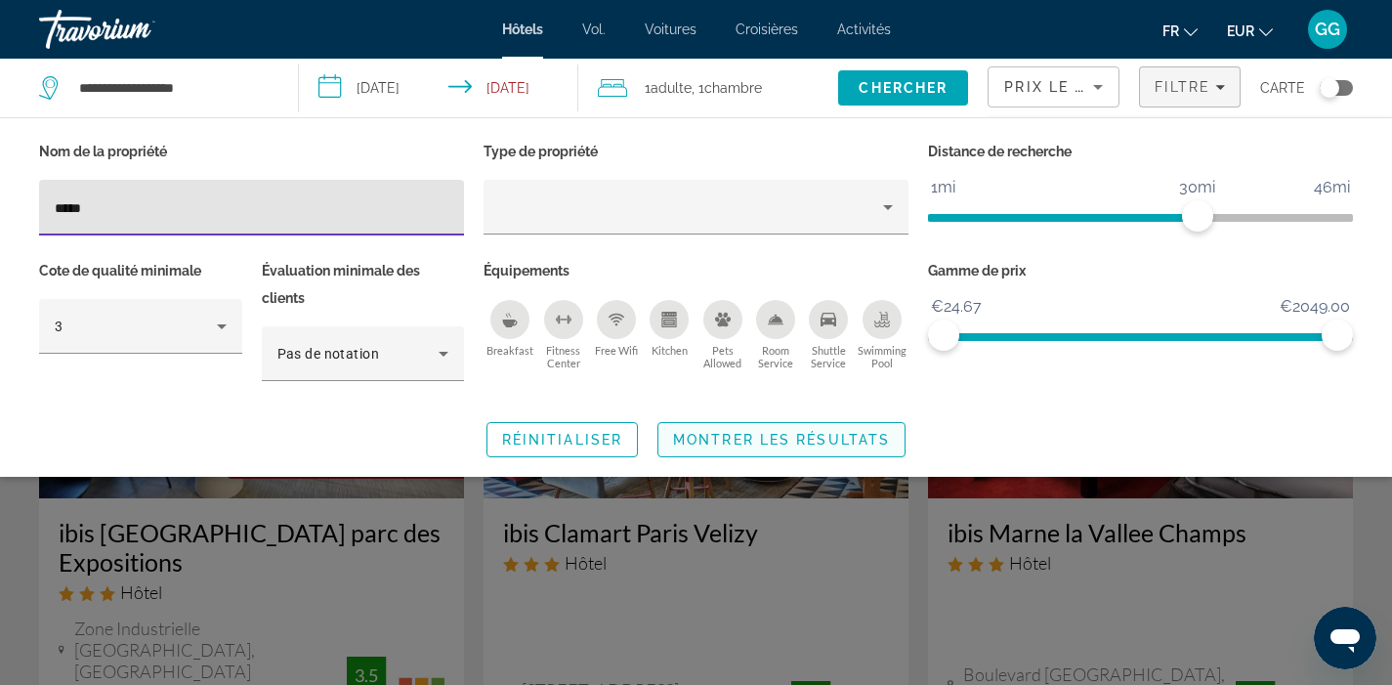
click at [706, 432] on span "Montrer les résultats" at bounding box center [781, 440] width 217 height 16
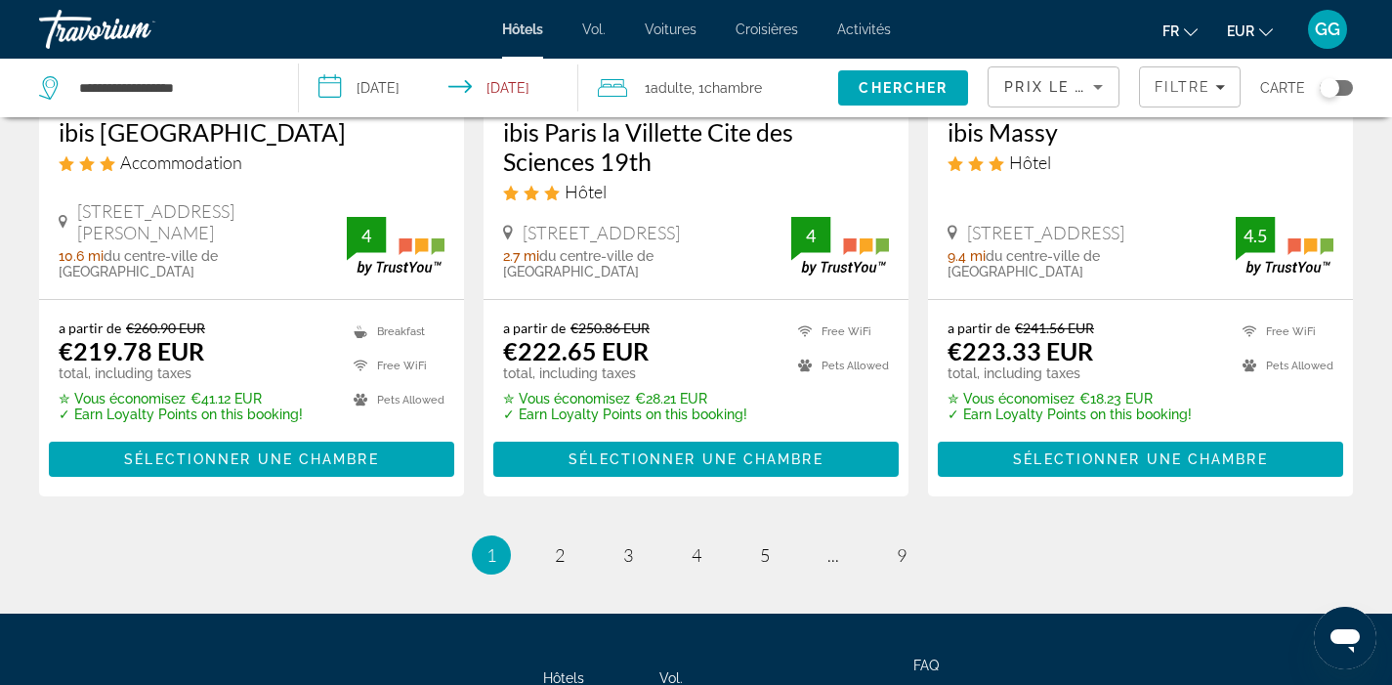
scroll to position [2680, 0]
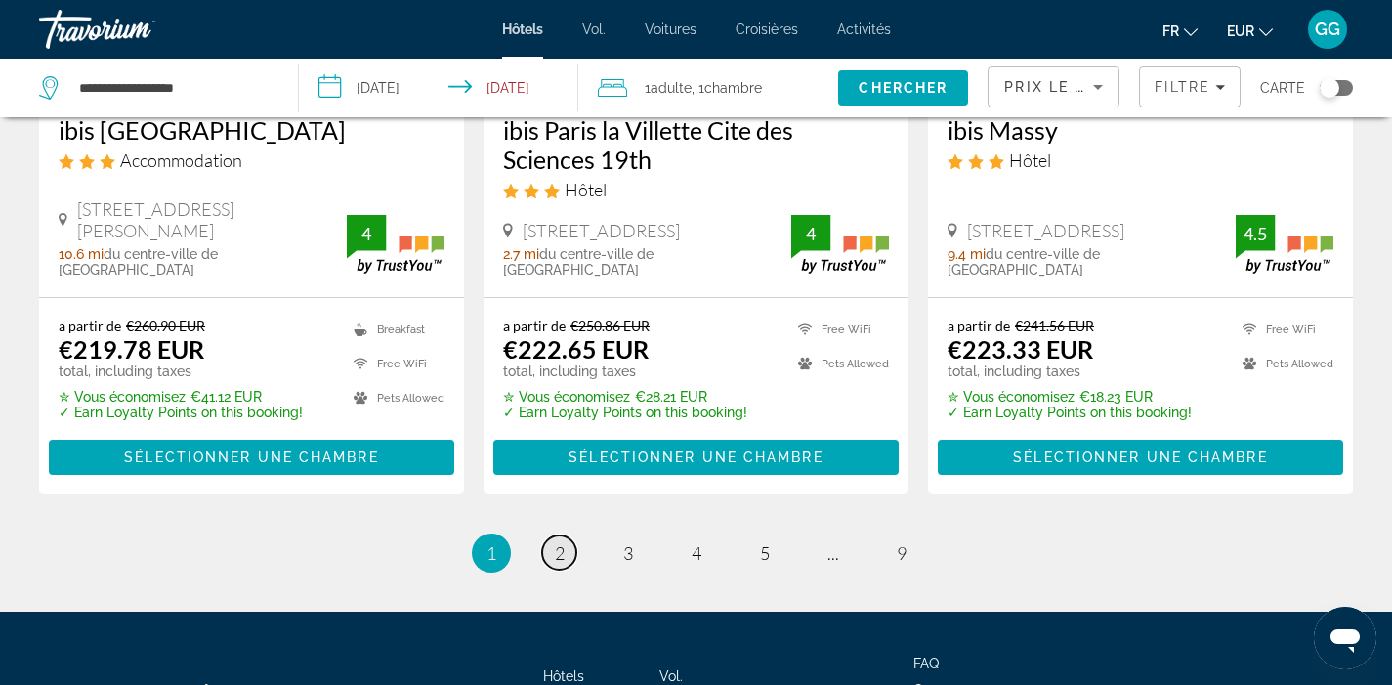
click at [551, 535] on link "page 2" at bounding box center [559, 552] width 34 height 34
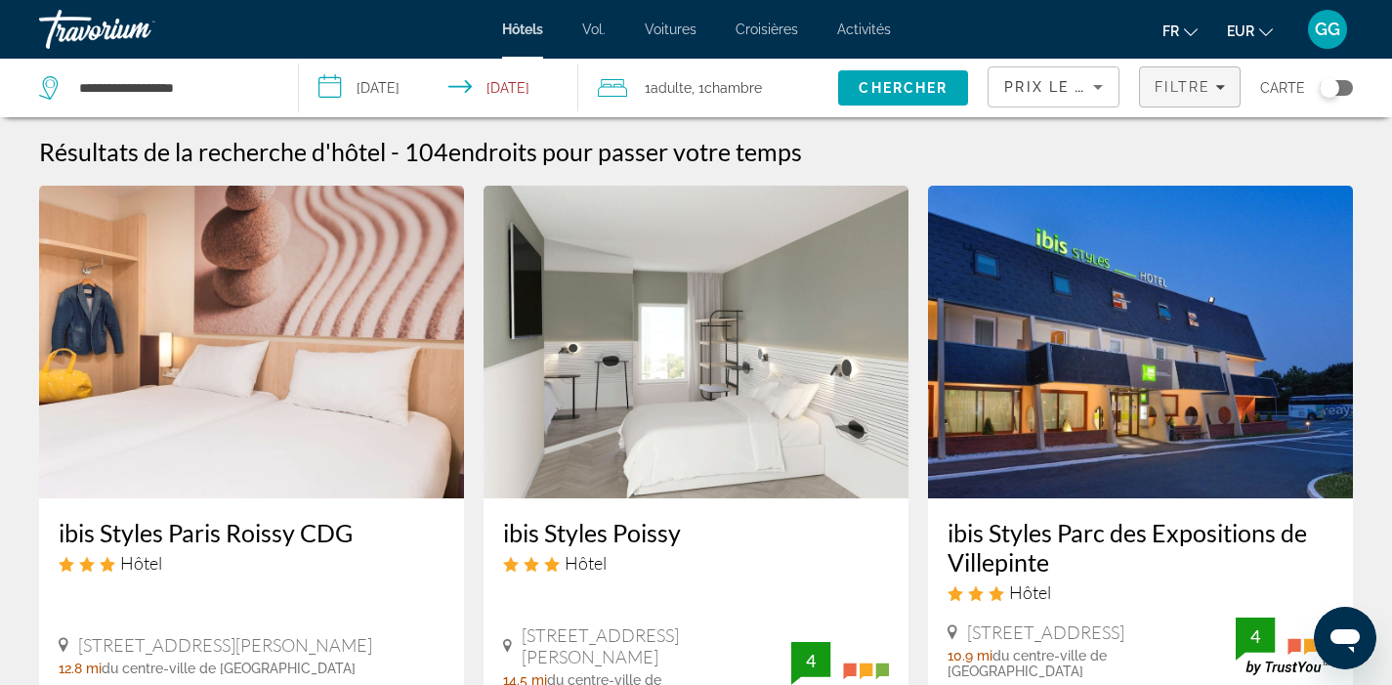
click at [1221, 76] on span "Filters" at bounding box center [1190, 86] width 100 height 47
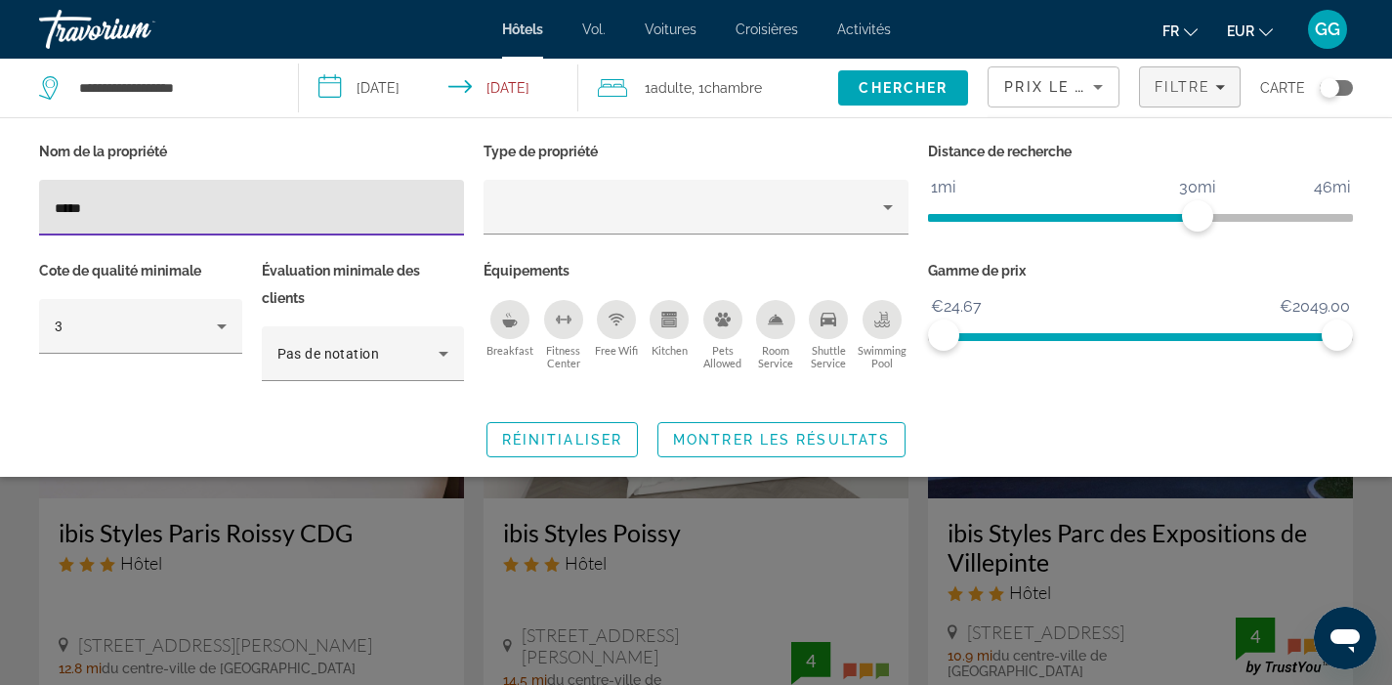
click at [183, 205] on input "****" at bounding box center [252, 207] width 394 height 23
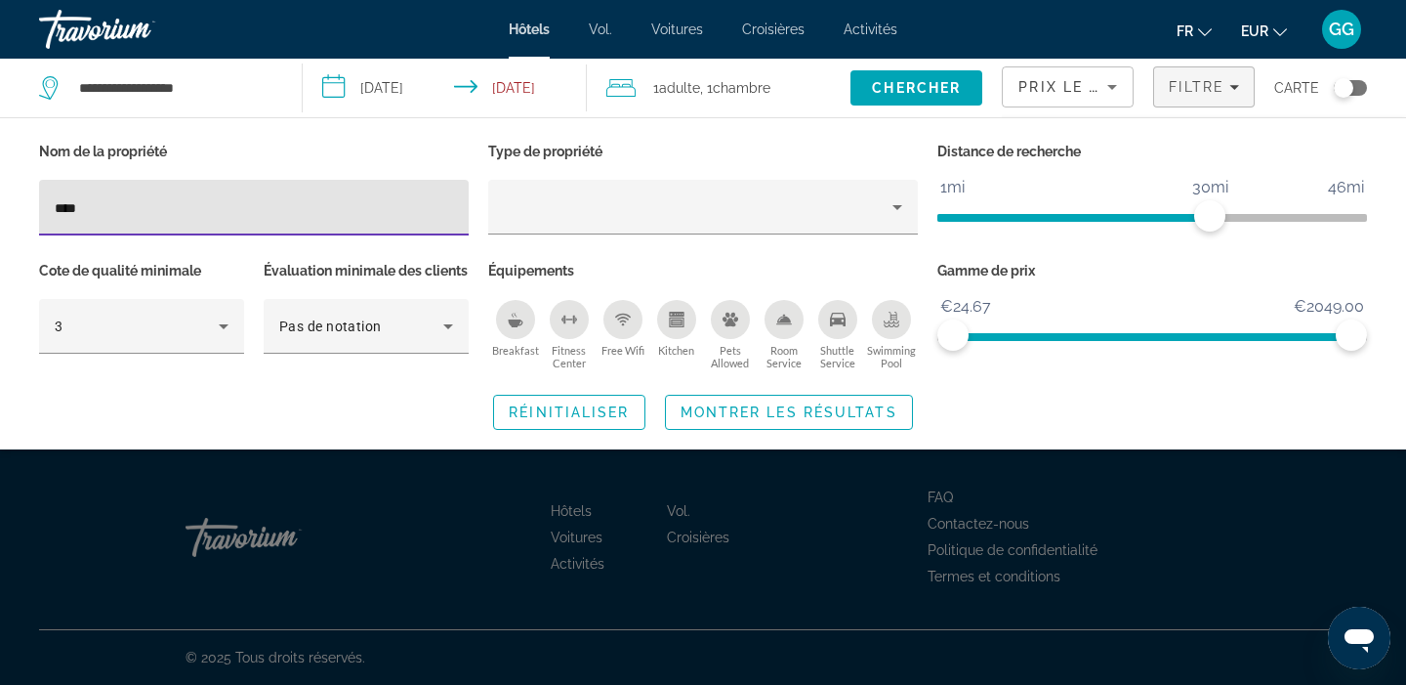
type input "*****"
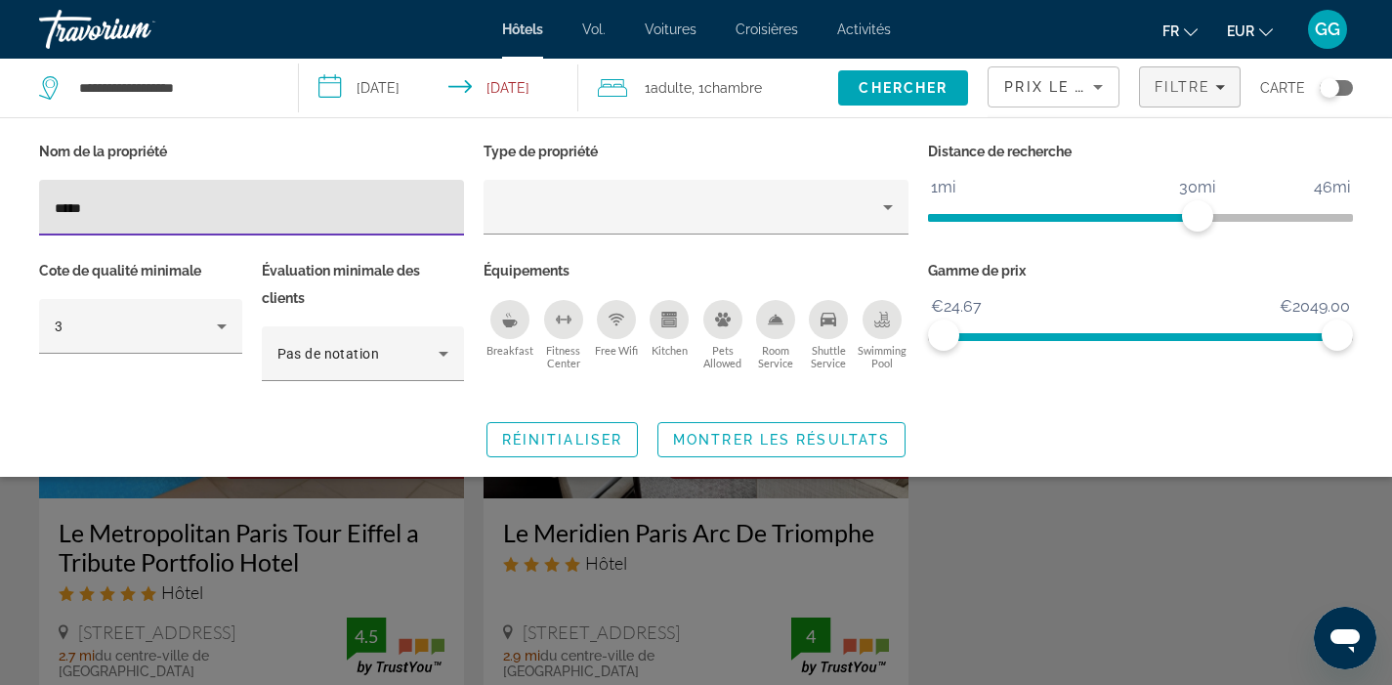
click at [938, 545] on div "Search widget" at bounding box center [696, 489] width 1392 height 392
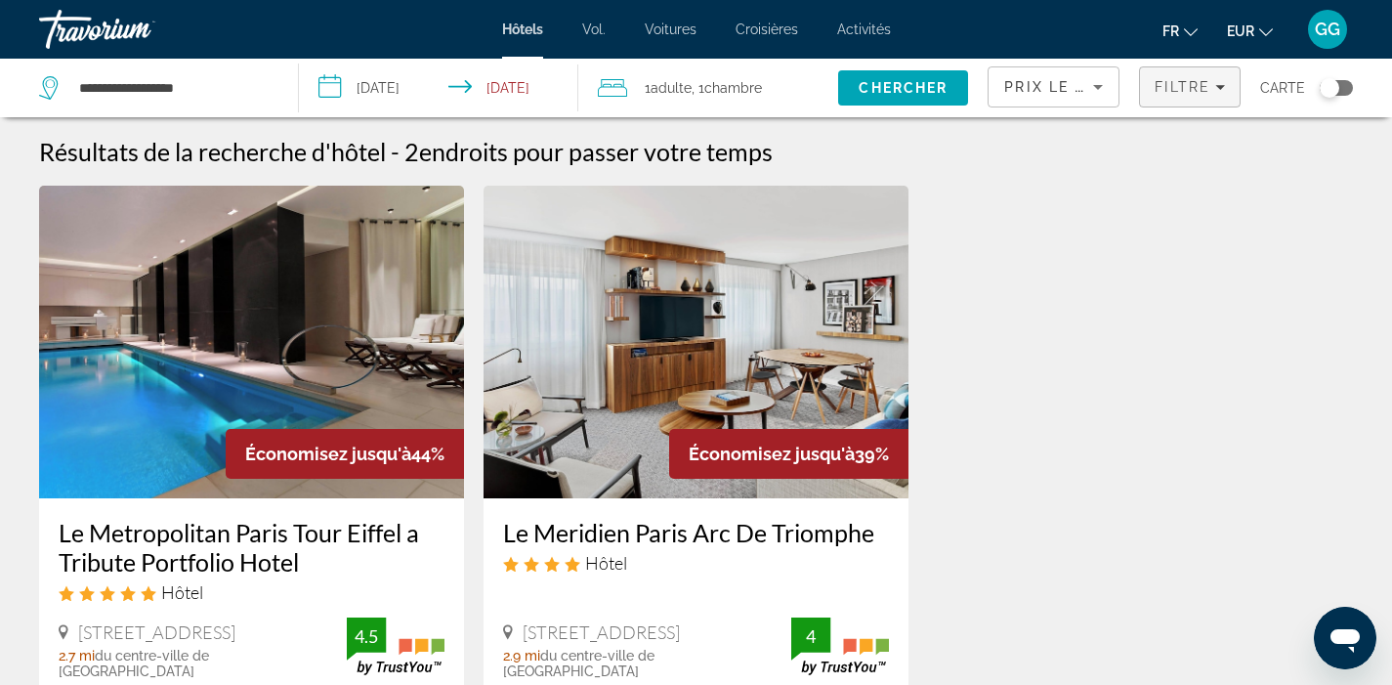
click at [1207, 84] on span "Filtre" at bounding box center [1182, 87] width 56 height 16
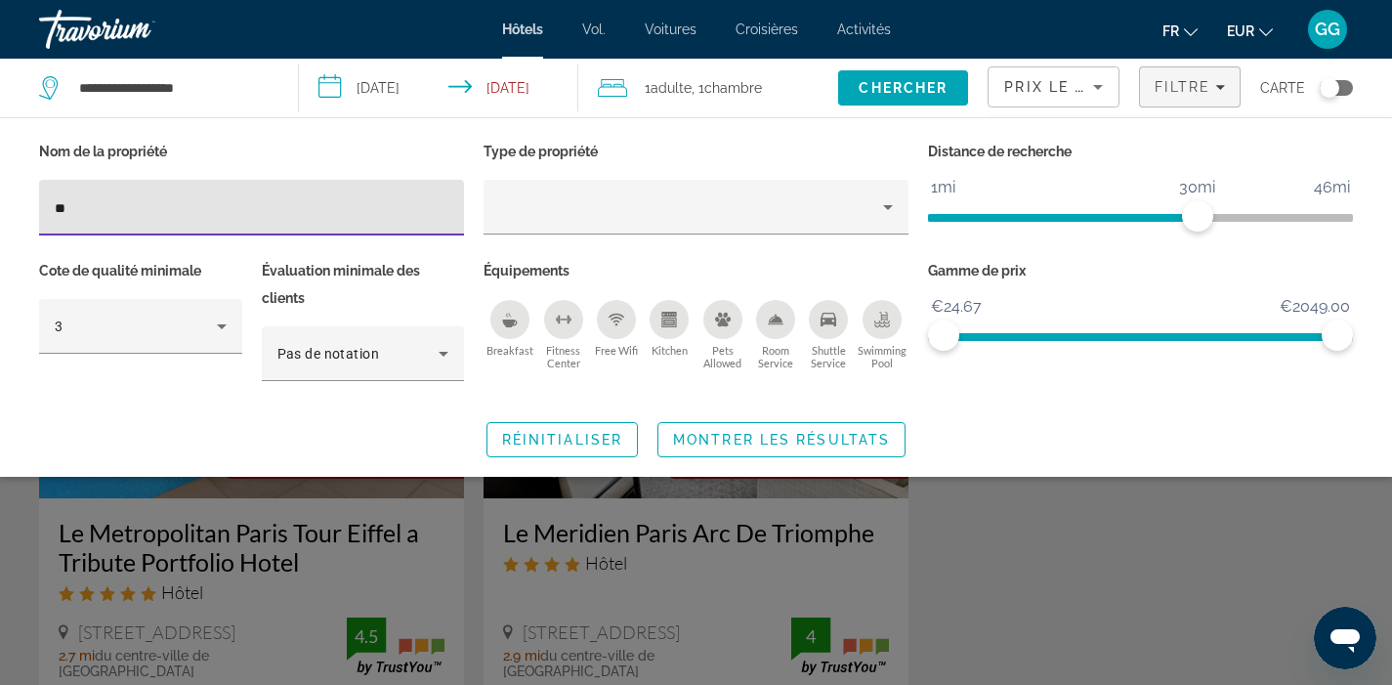
type input "*"
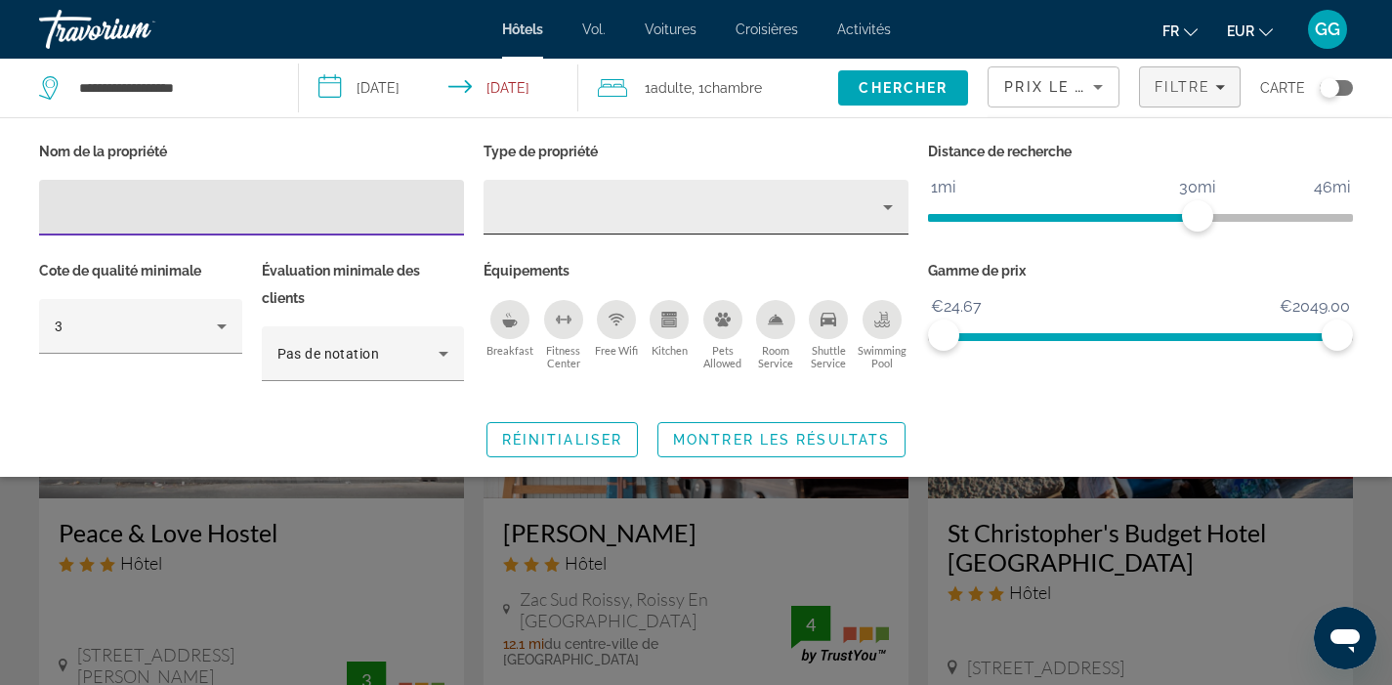
click at [766, 188] on div "Hotel Filters" at bounding box center [696, 207] width 394 height 55
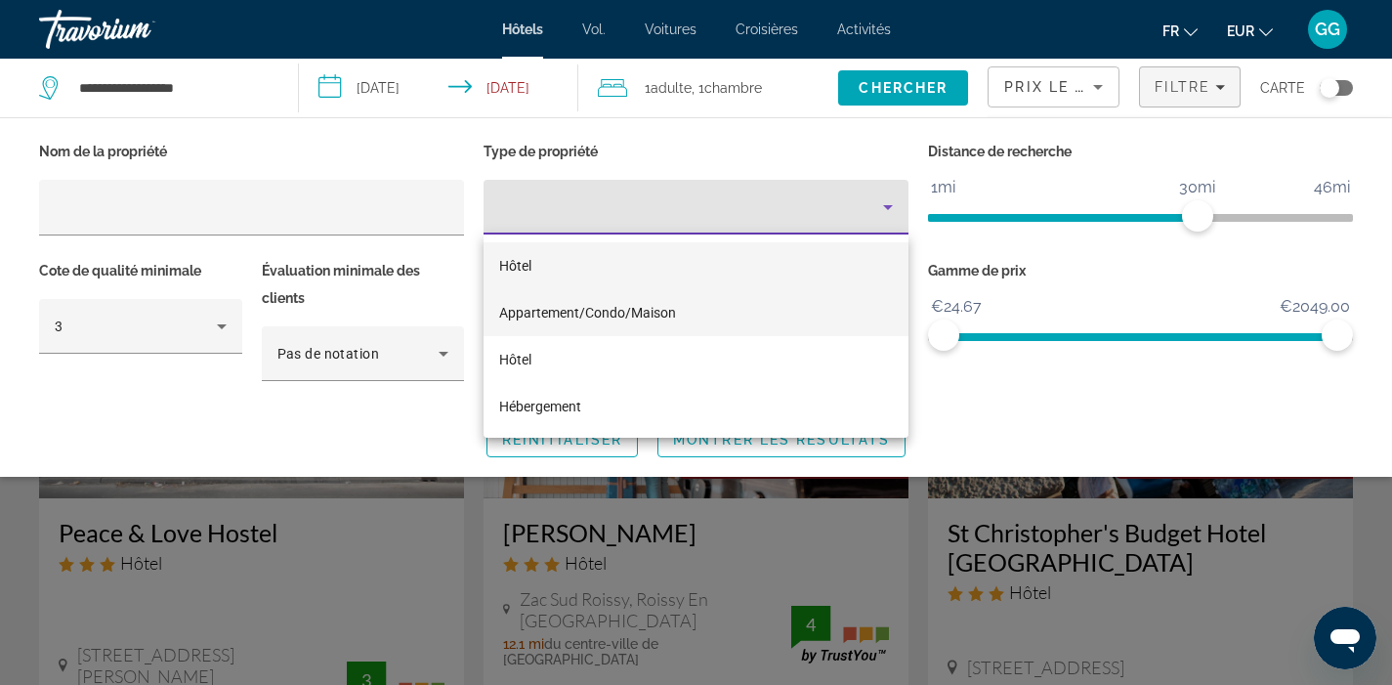
click at [726, 299] on mat-option "Appartement/Condo/Maison" at bounding box center [695, 312] width 425 height 47
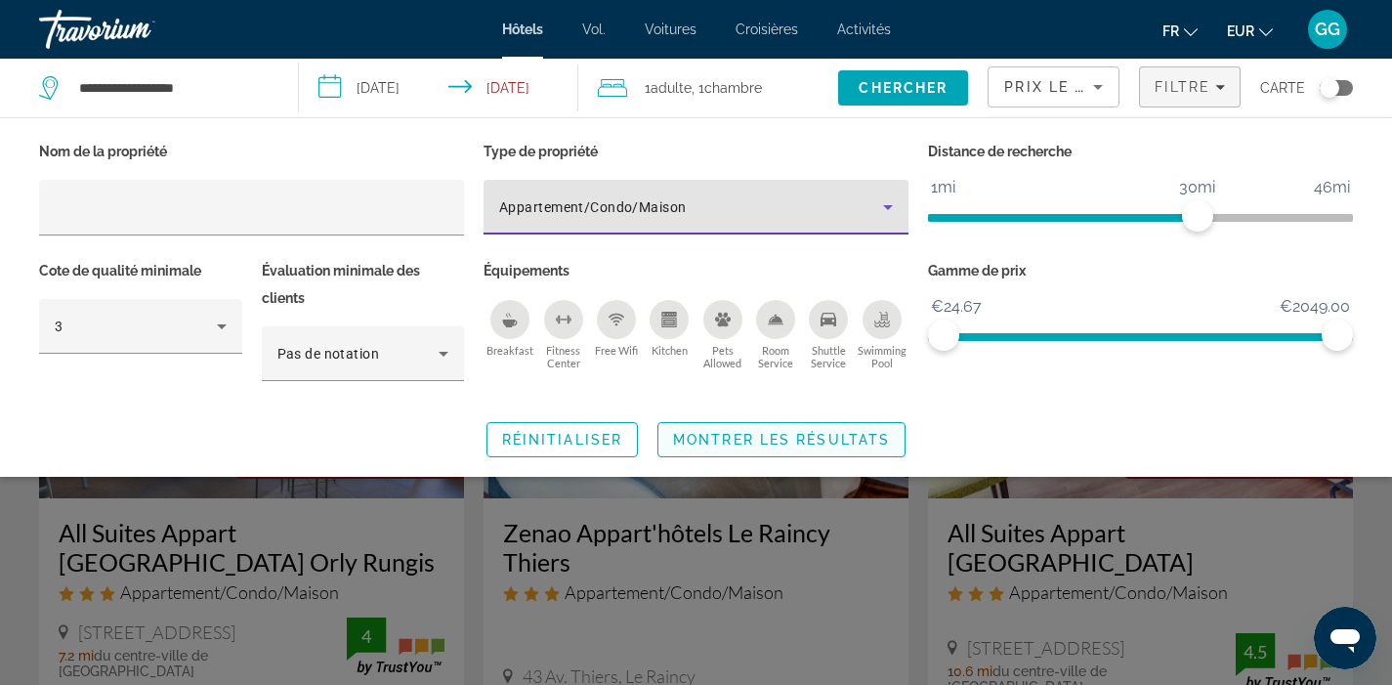
click at [778, 439] on span "Montrer les résultats" at bounding box center [781, 440] width 217 height 16
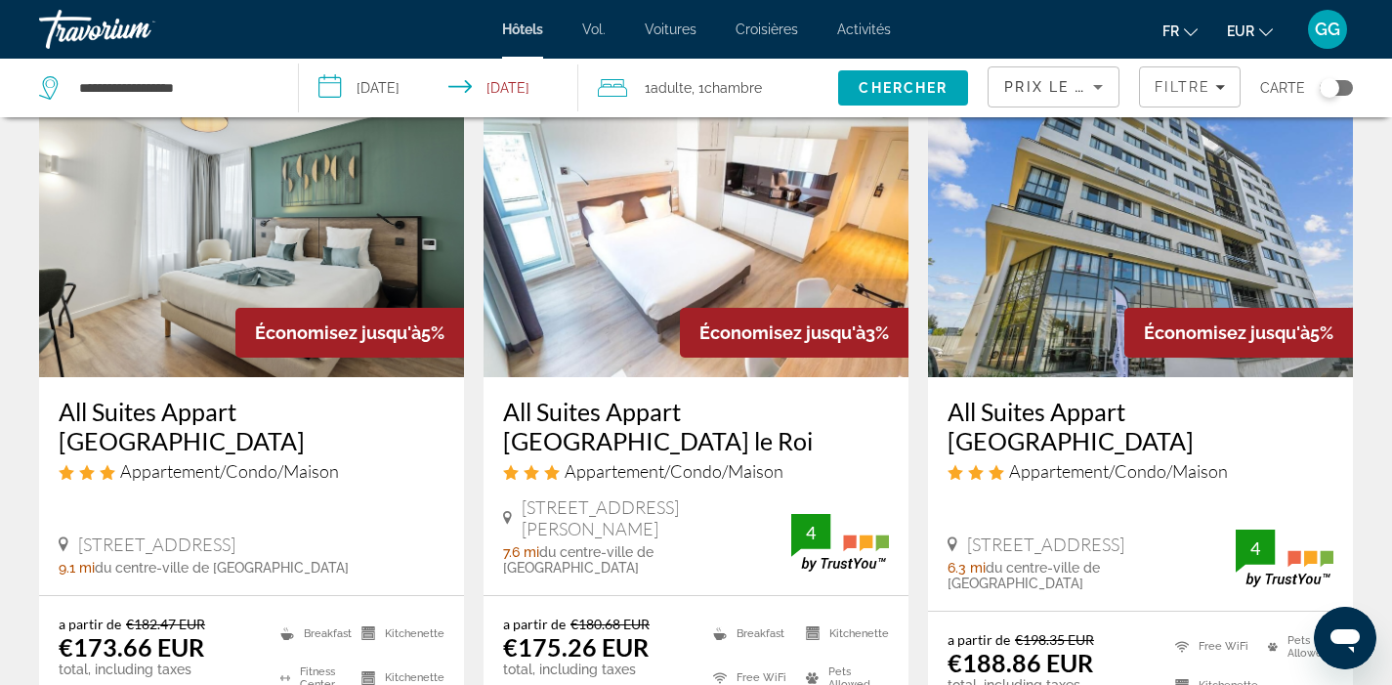
scroll to position [902, 0]
